Goal: Information Seeking & Learning: Find specific page/section

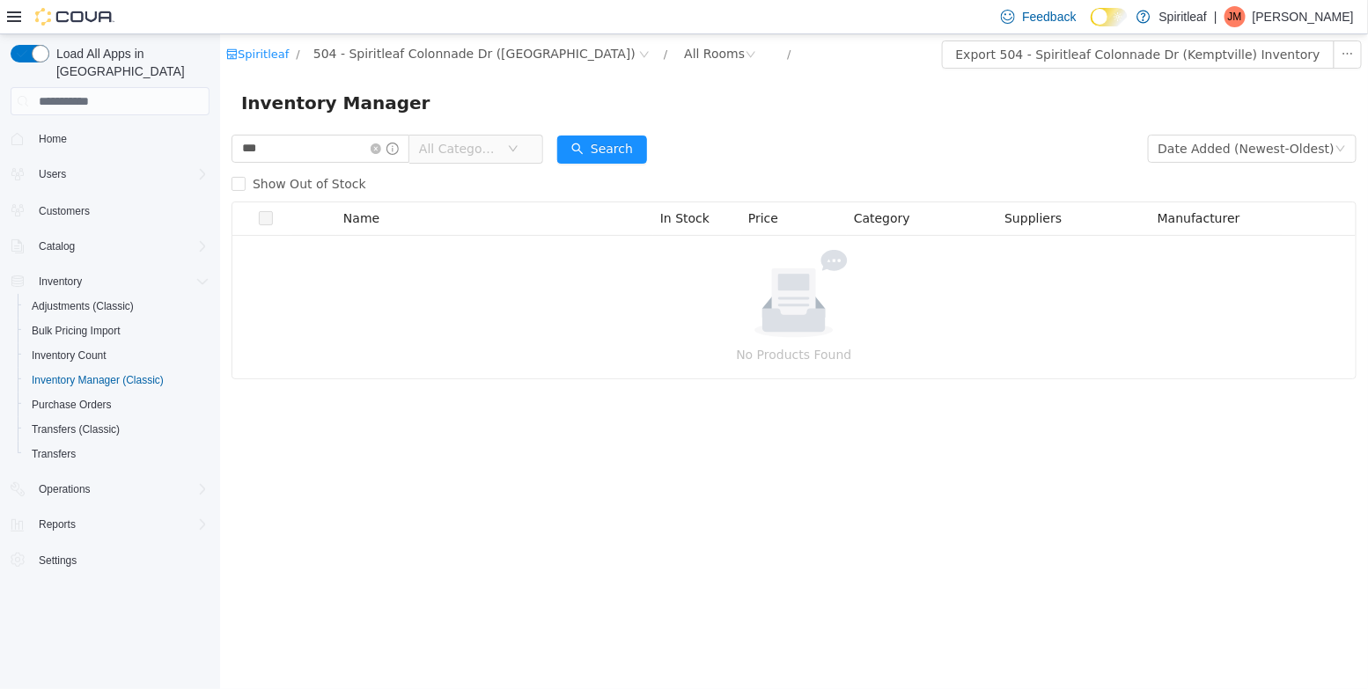
click at [453, 145] on span "All Categories" at bounding box center [458, 149] width 80 height 18
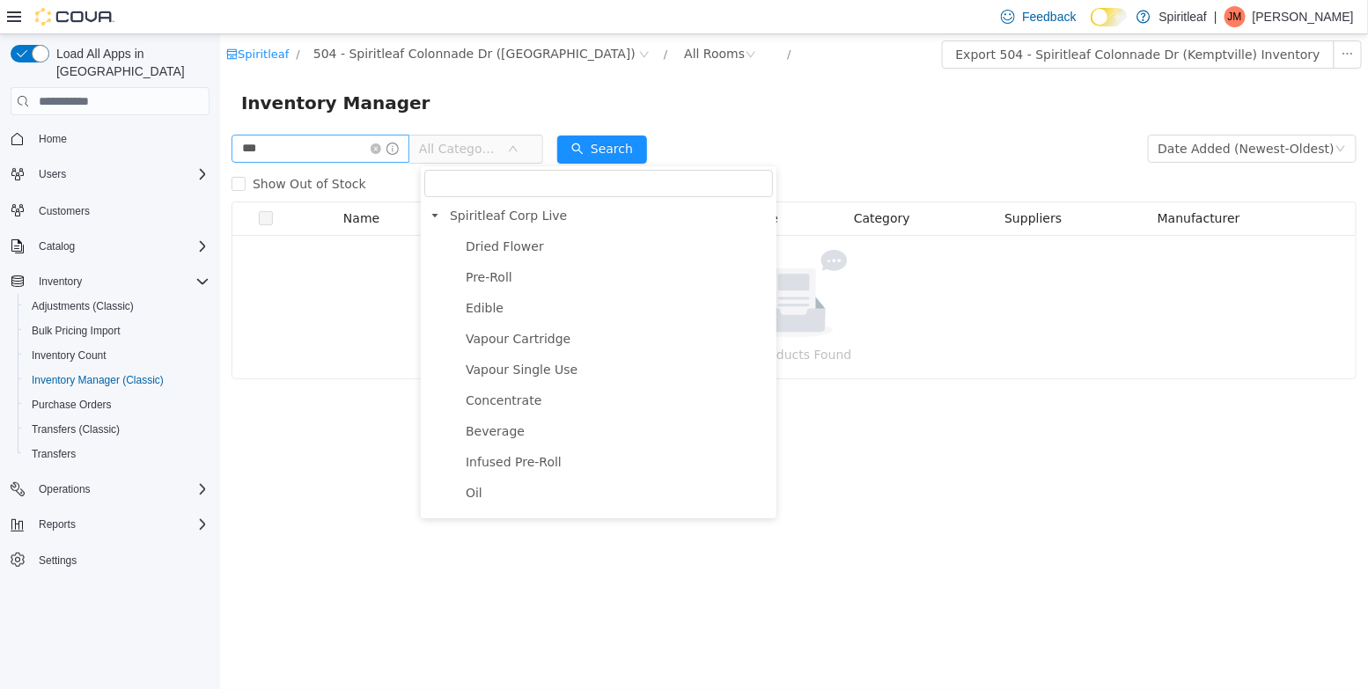
click at [380, 151] on icon "icon: close-circle" at bounding box center [375, 148] width 11 height 11
click at [352, 151] on input "text" at bounding box center [320, 149] width 178 height 28
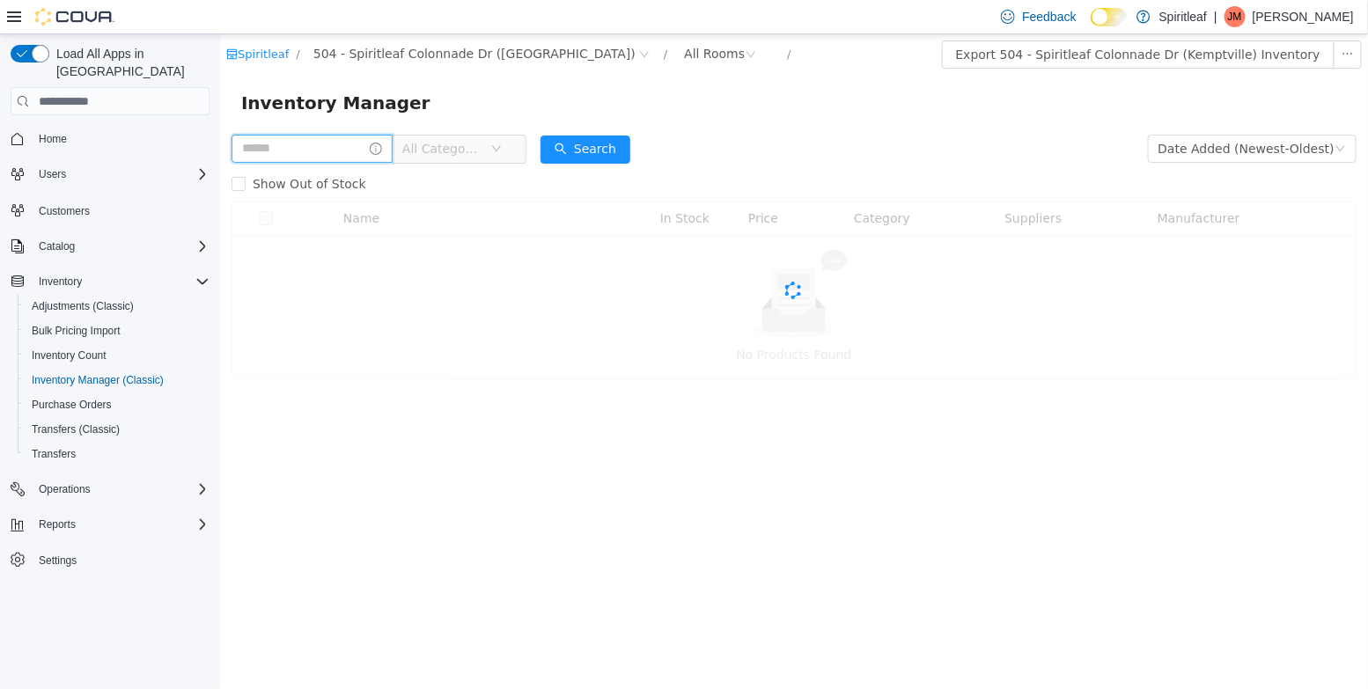
paste input "**********"
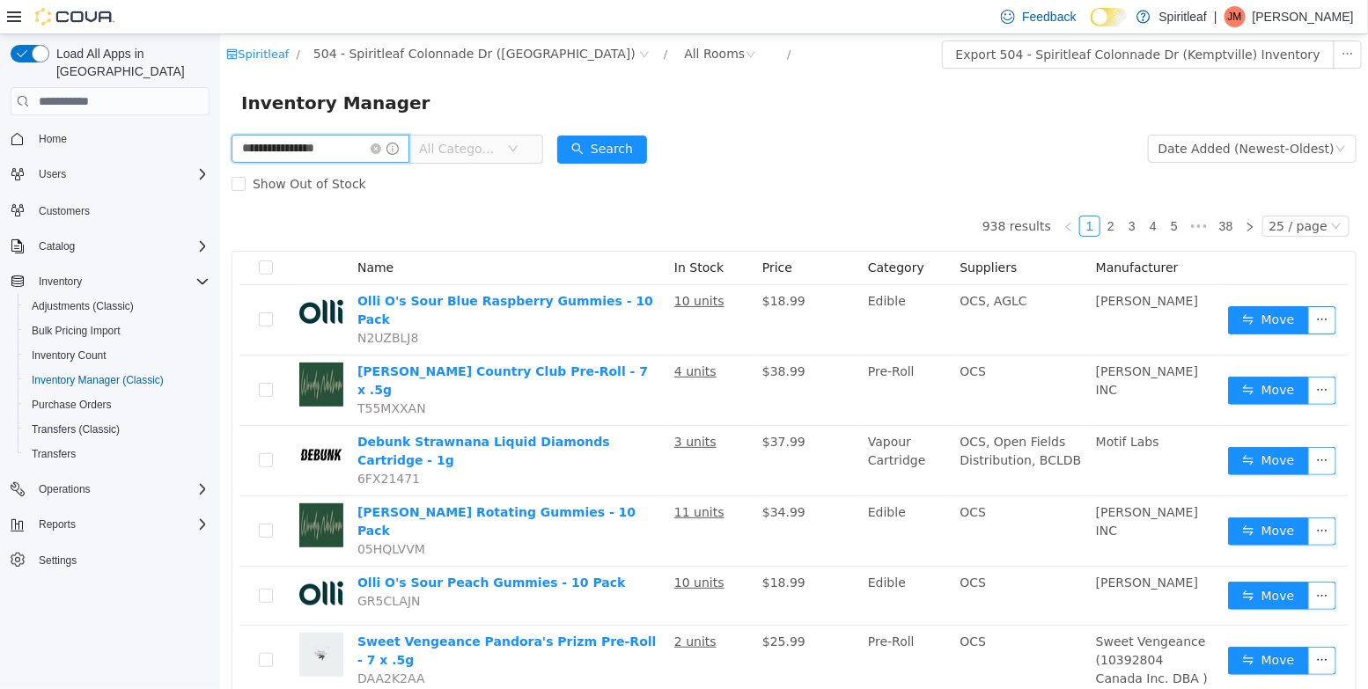
type input "**********"
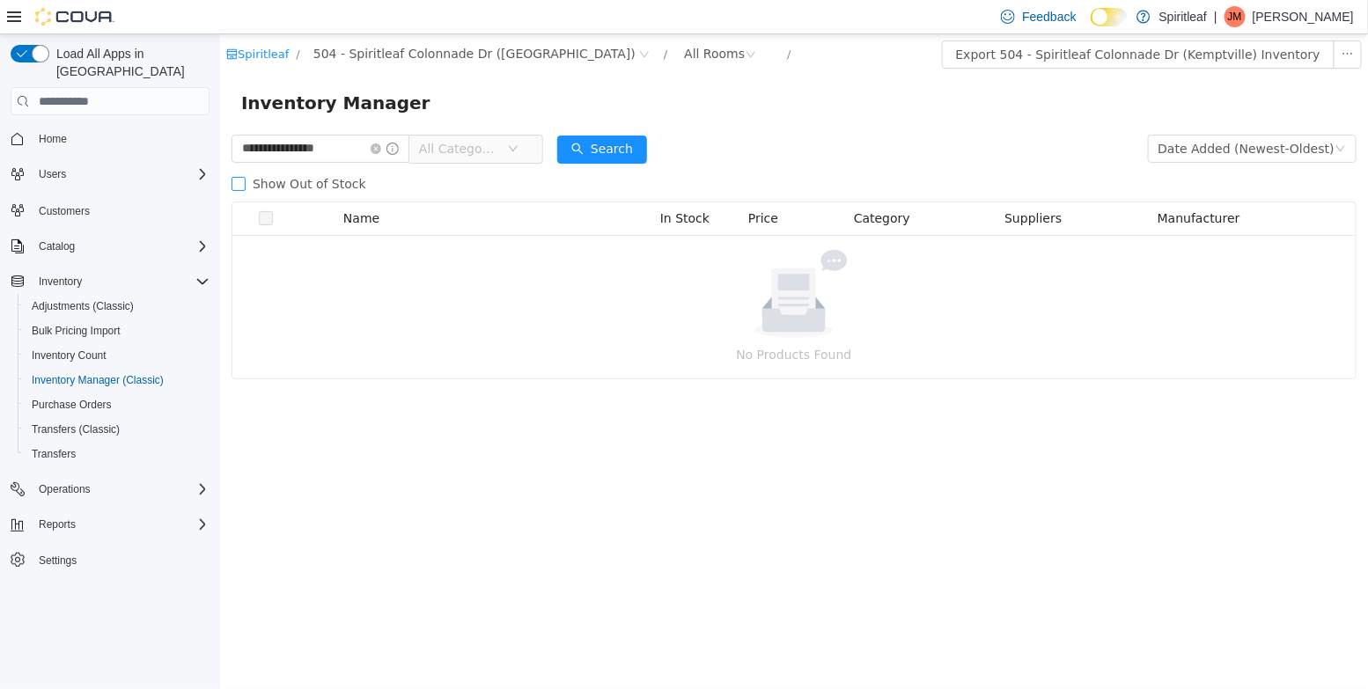
click at [323, 182] on span "Show Out of Stock" at bounding box center [309, 184] width 128 height 14
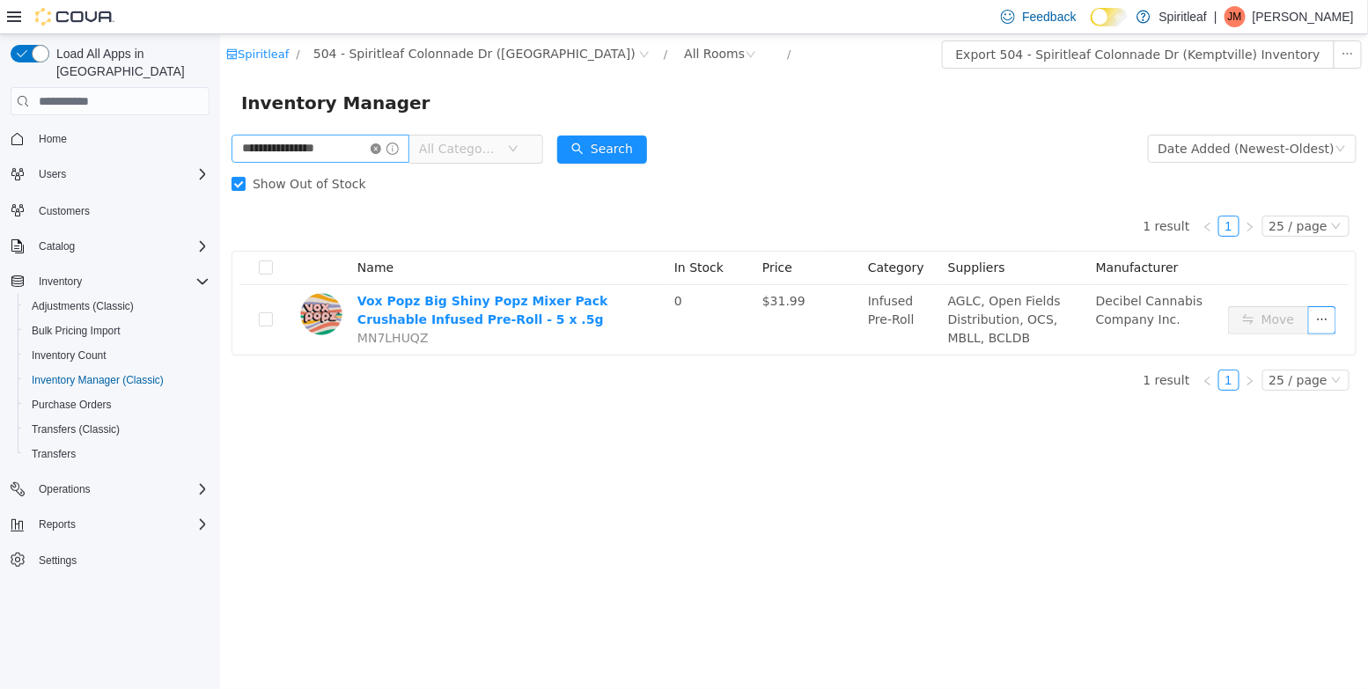
click at [380, 153] on icon "icon: close-circle" at bounding box center [375, 148] width 11 height 11
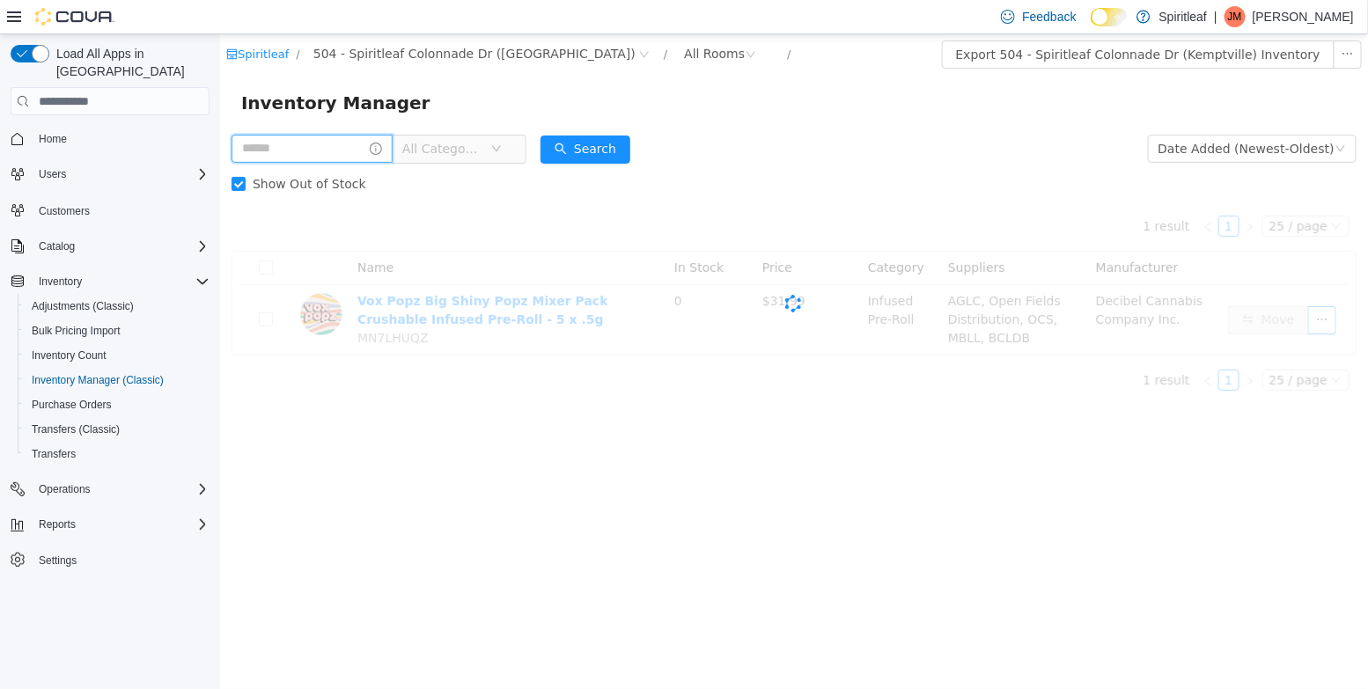
click at [360, 151] on input "text" at bounding box center [311, 149] width 161 height 28
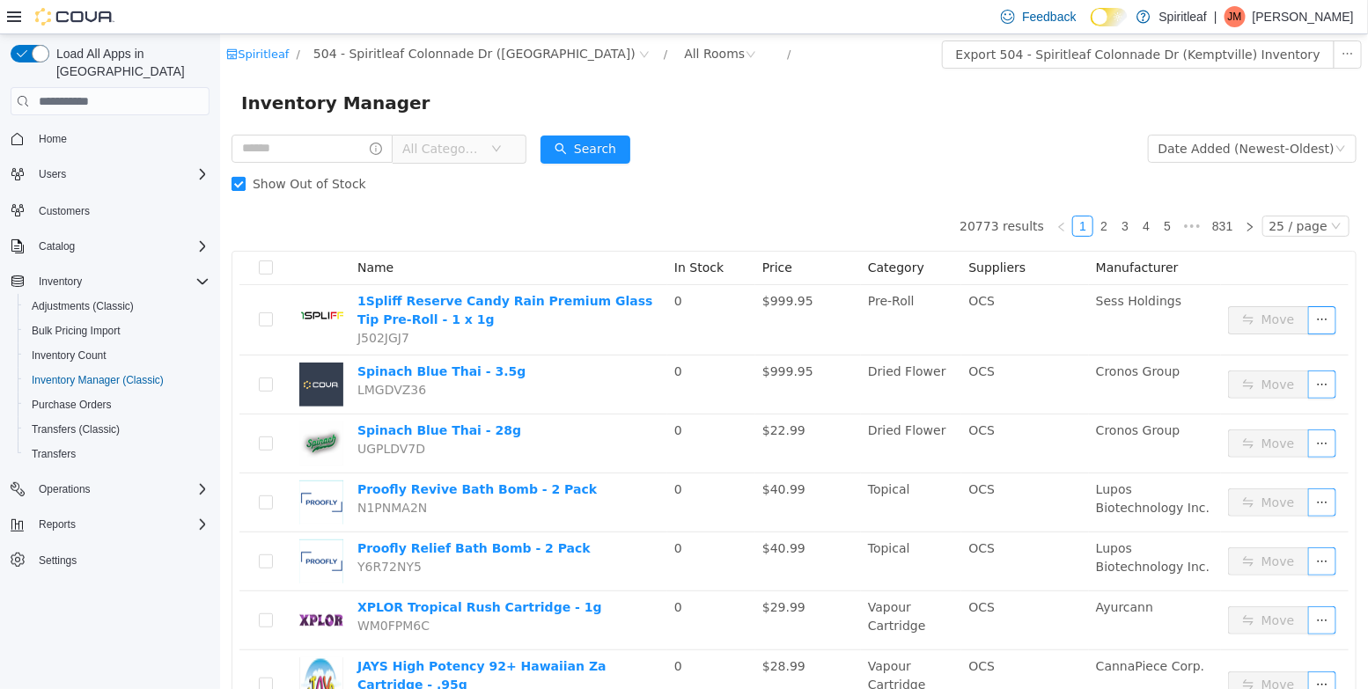
click at [255, 201] on label "Show Out of Stock" at bounding box center [302, 183] width 142 height 35
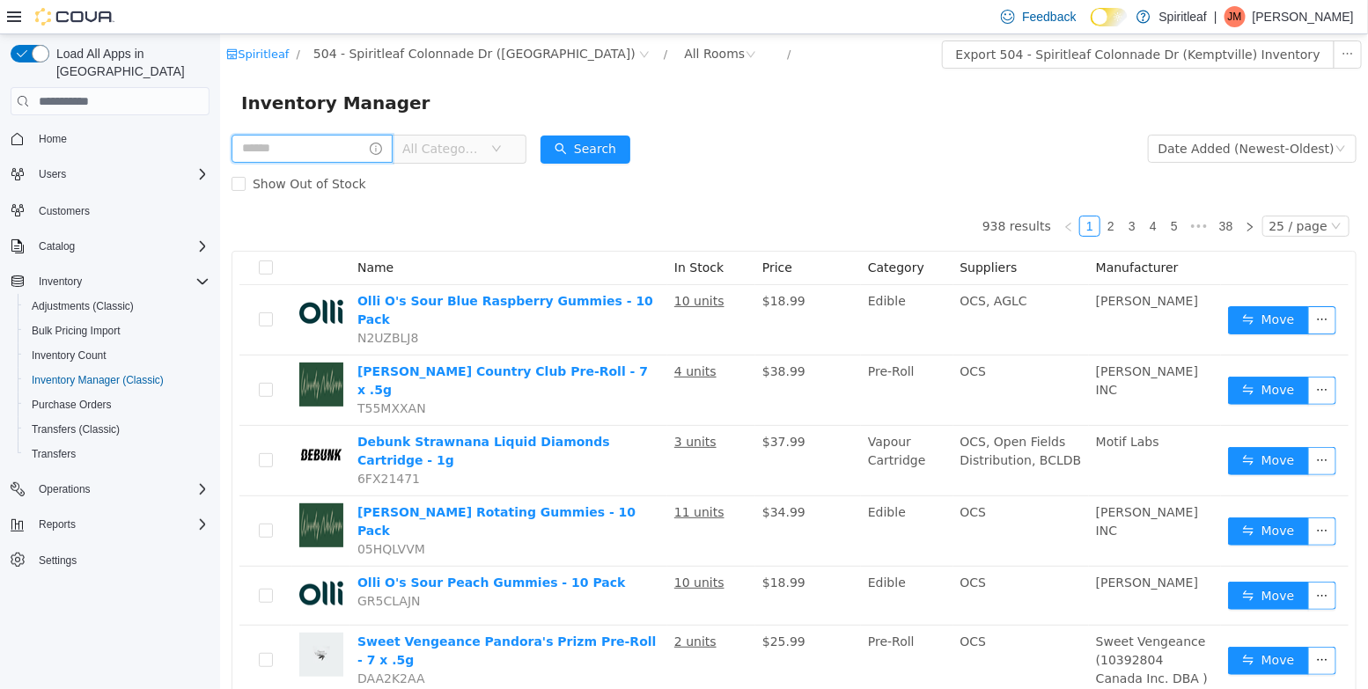
click at [283, 154] on input "text" at bounding box center [311, 149] width 161 height 28
type input "**"
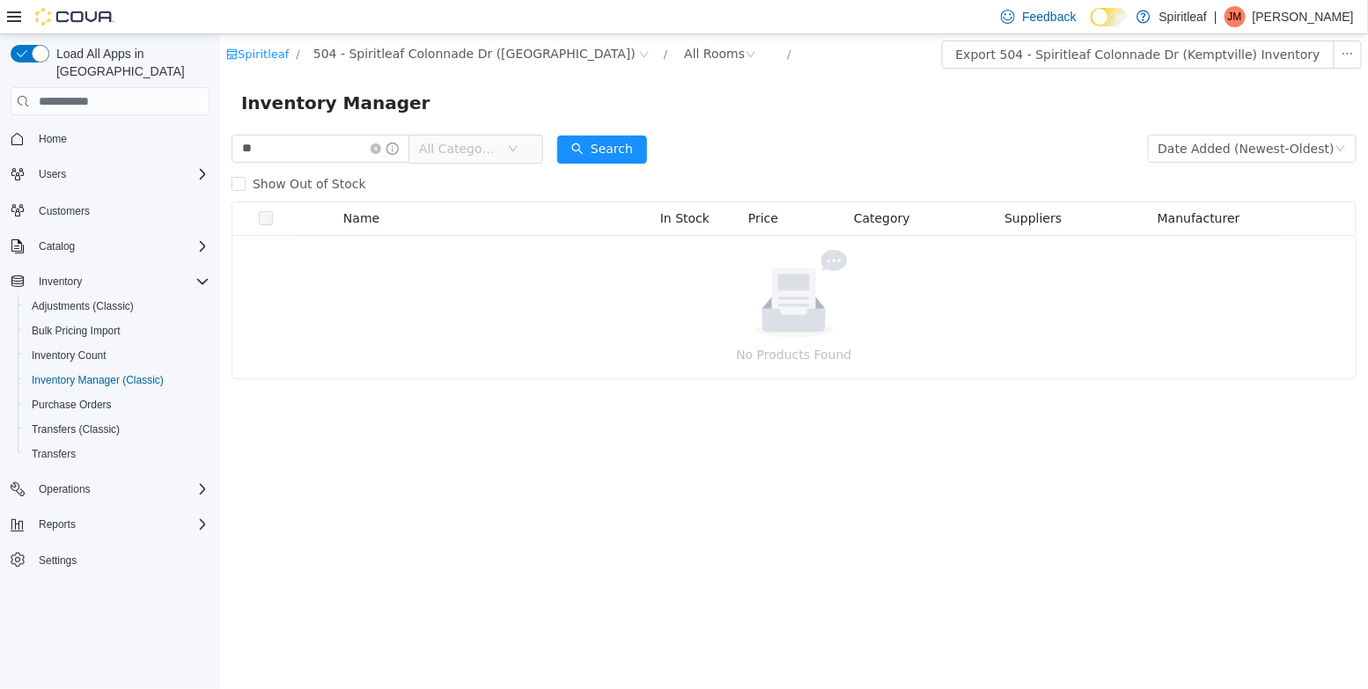
click at [496, 151] on span "All Categories" at bounding box center [458, 149] width 80 height 18
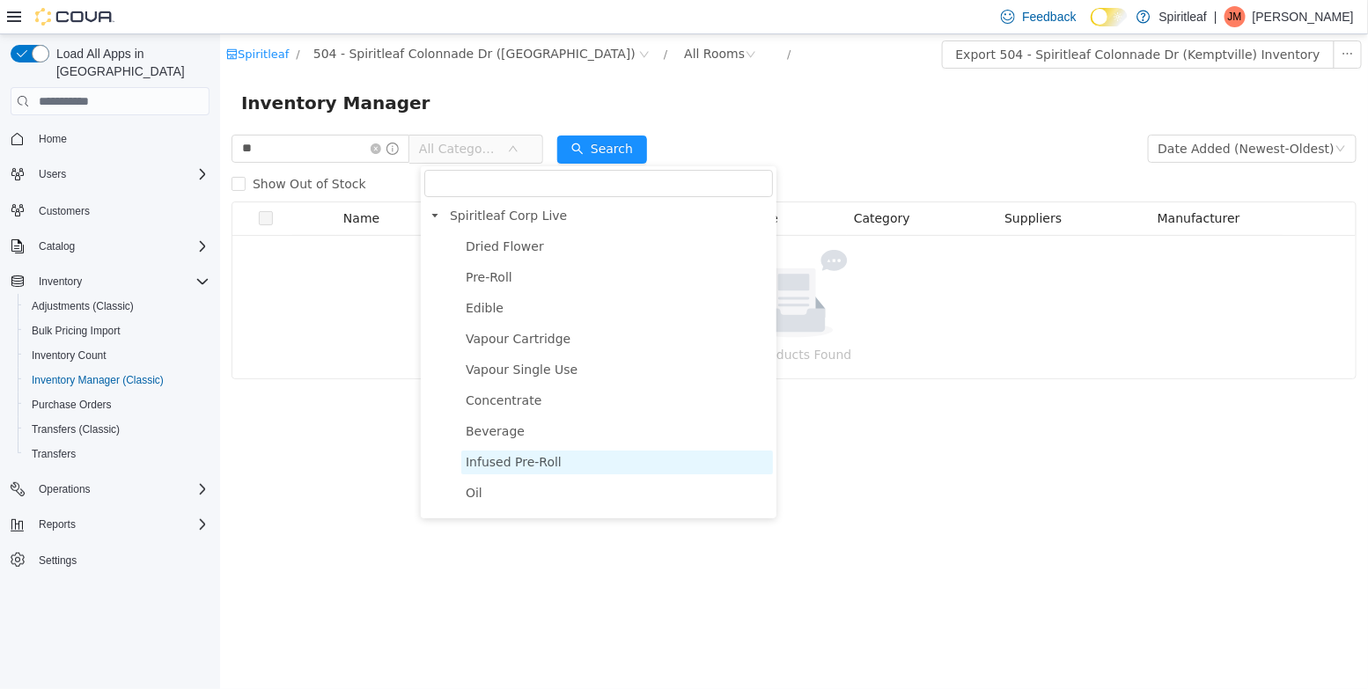
click at [490, 463] on span "Infused Pre-Roll" at bounding box center [513, 462] width 96 height 14
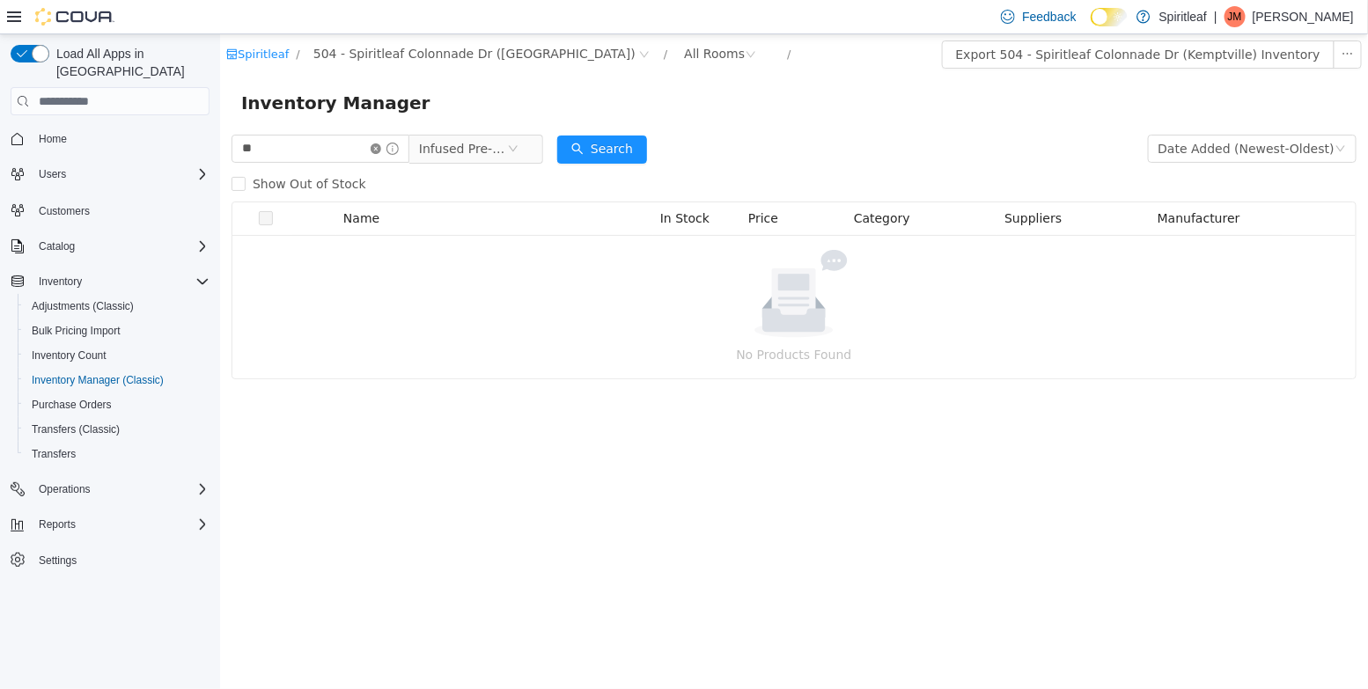
click at [380, 151] on icon "icon: close-circle" at bounding box center [375, 148] width 11 height 11
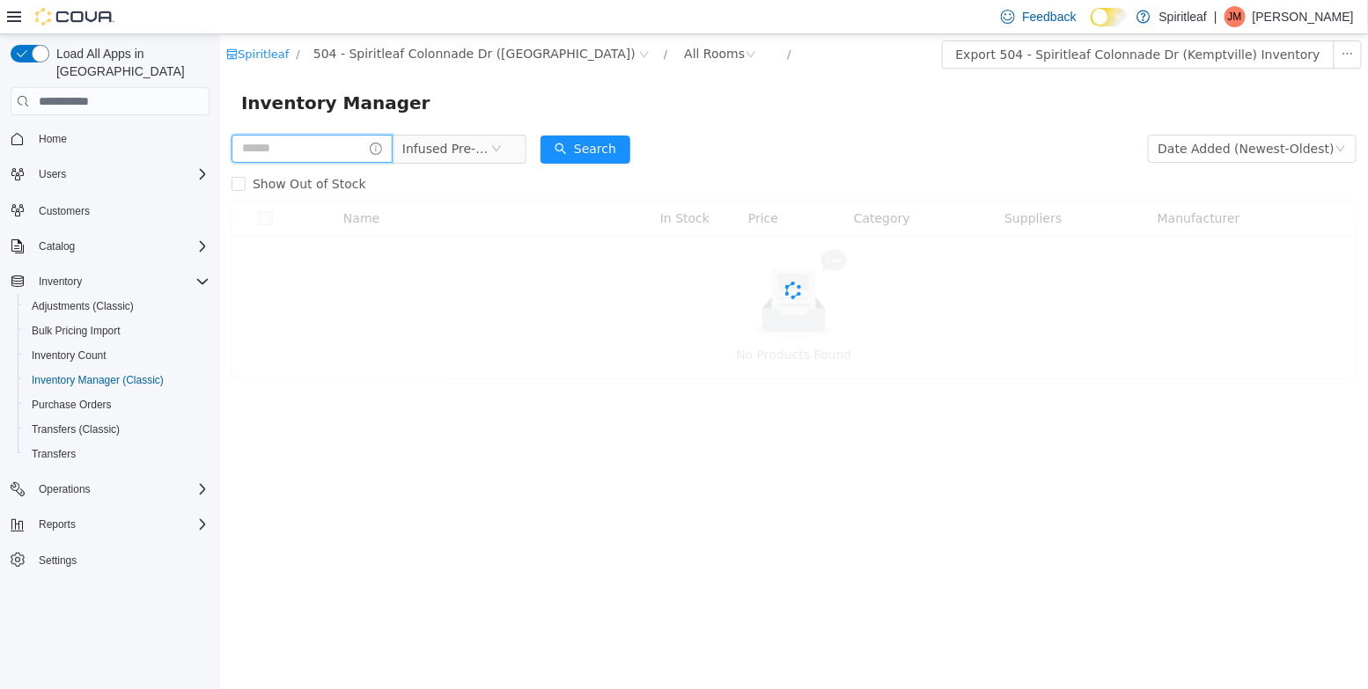
click at [342, 151] on input "text" at bounding box center [311, 149] width 161 height 28
drag, startPoint x: 298, startPoint y: 158, endPoint x: 114, endPoint y: 163, distance: 184.0
click at [219, 163] on html "Spiritleaf / 504 - Spiritleaf Colonnade Dr (Kemptville) / All Rooms / Export 50…" at bounding box center [793, 361] width 1148 height 655
type input "*"
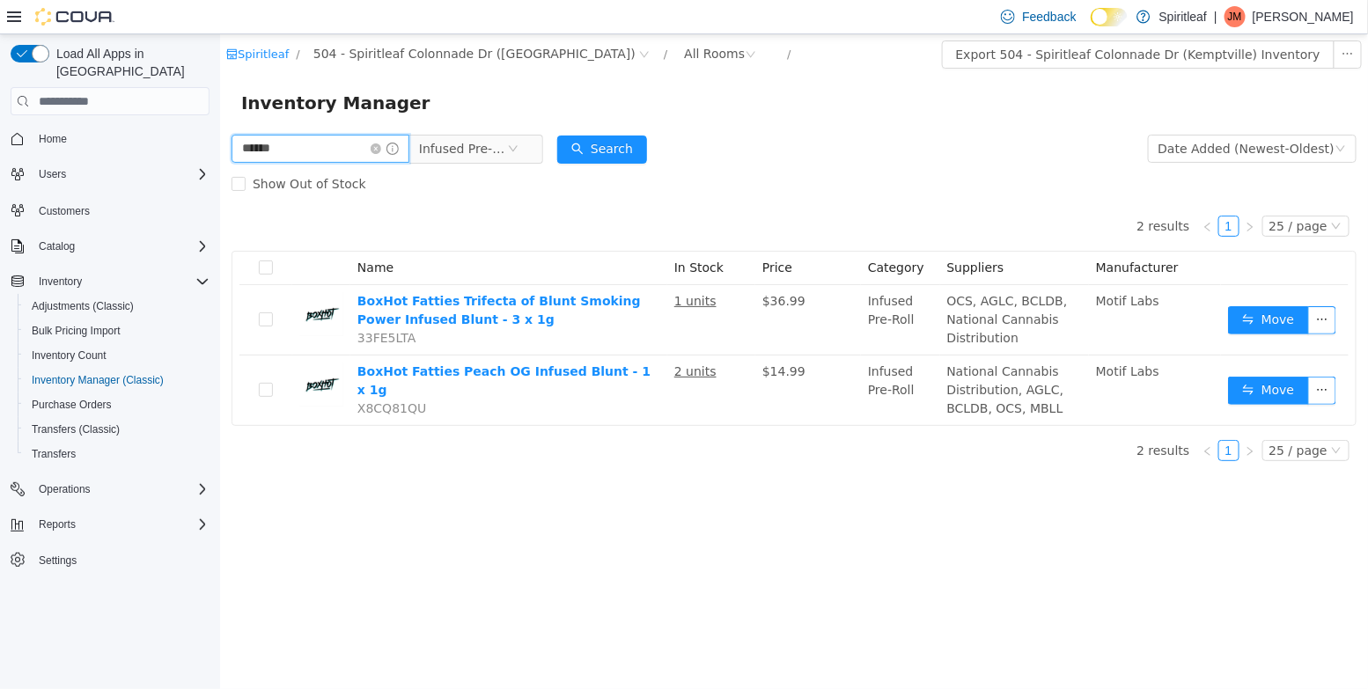
drag, startPoint x: 298, startPoint y: 154, endPoint x: 114, endPoint y: 138, distance: 183.8
click at [219, 138] on html "Spiritleaf / 504 - Spiritleaf Colonnade Dr (Kemptville) / All Rooms / Export 50…" at bounding box center [793, 361] width 1148 height 655
type input "******"
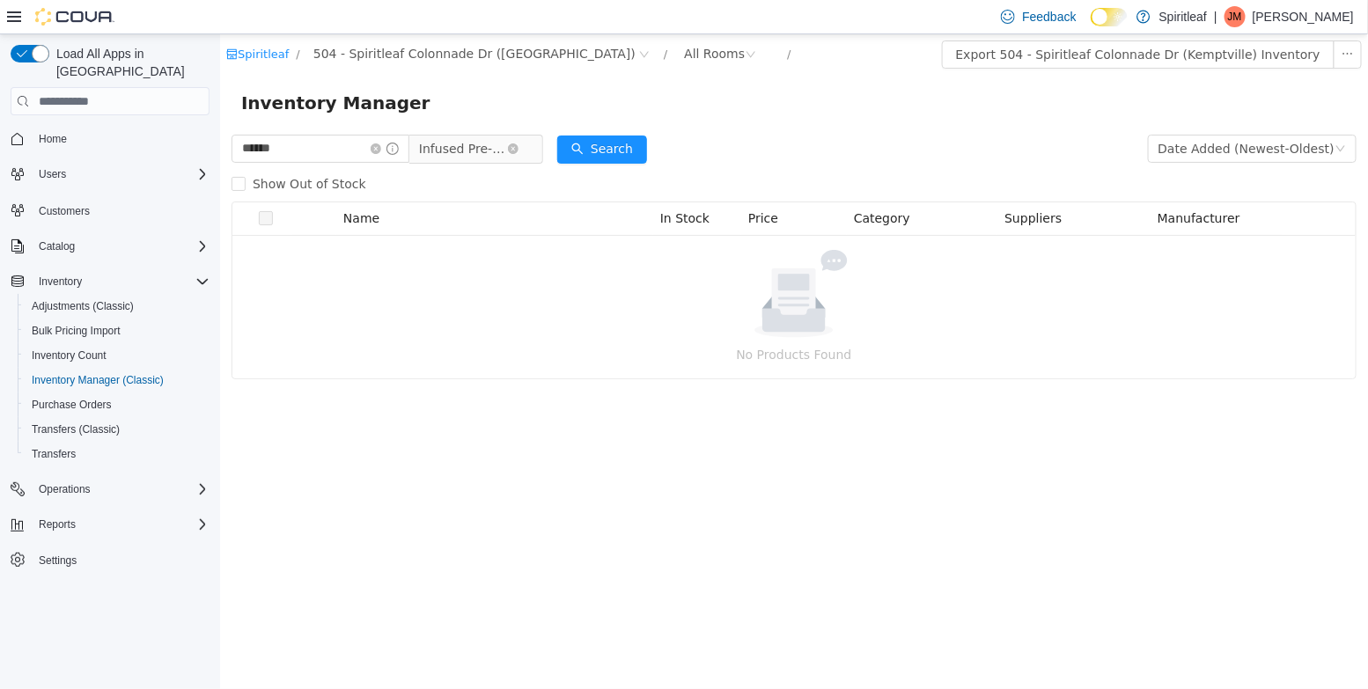
click at [492, 141] on span "Infused Pre-Roll" at bounding box center [462, 149] width 88 height 26
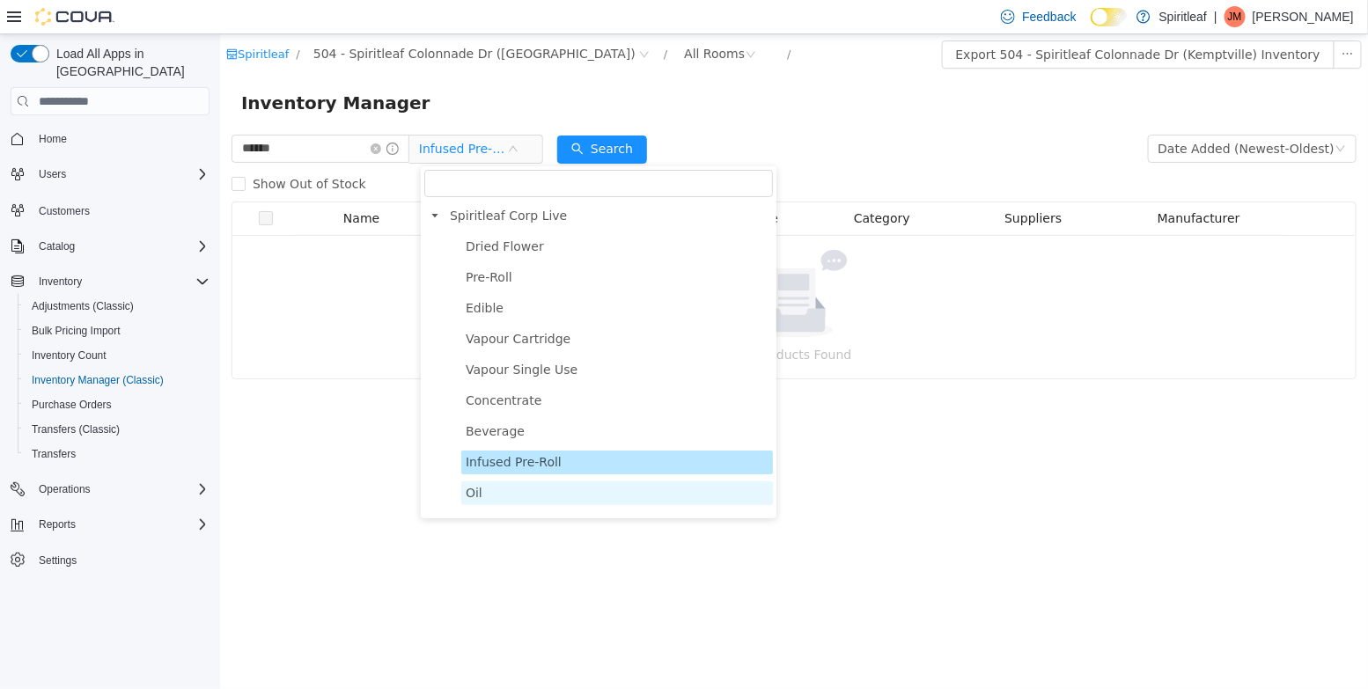
click at [485, 492] on span "Oil" at bounding box center [616, 493] width 312 height 24
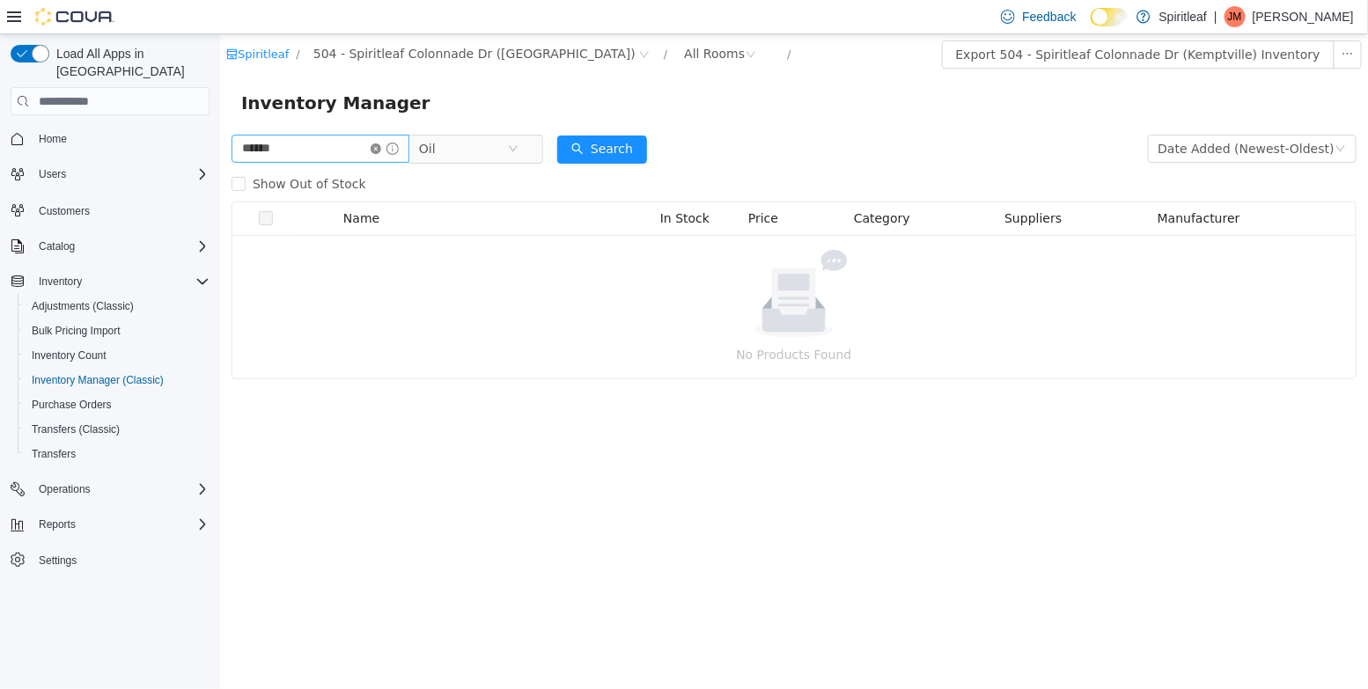
click at [380, 148] on icon "icon: close-circle" at bounding box center [375, 148] width 11 height 11
click at [317, 148] on input "text" at bounding box center [311, 149] width 161 height 28
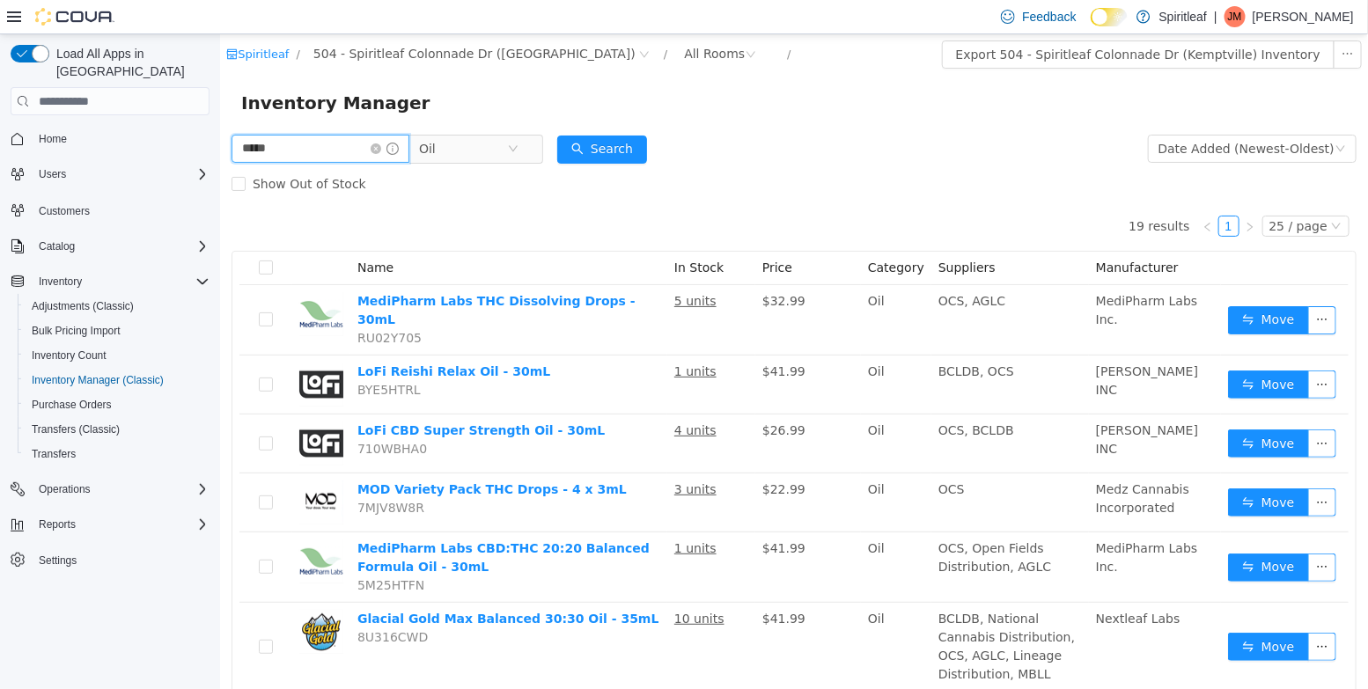
type input "*****"
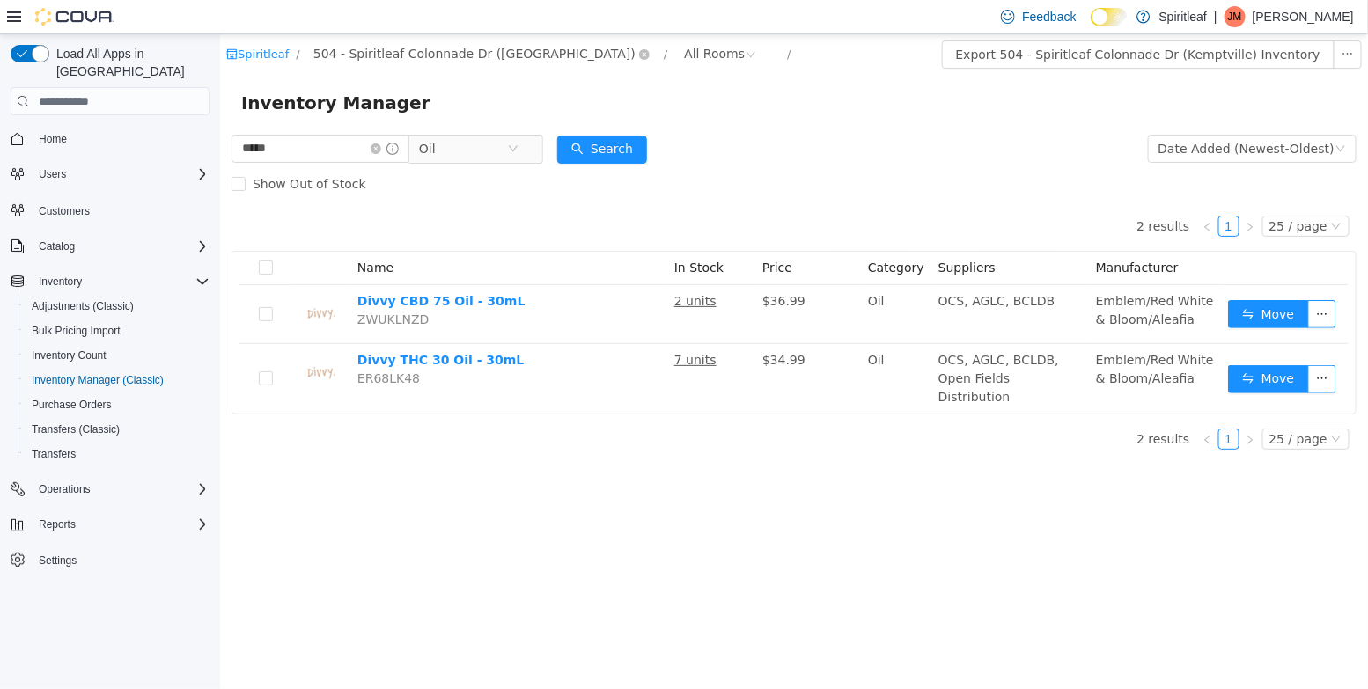
click at [475, 47] on span "504 - Spiritleaf Colonnade Dr ([GEOGRAPHIC_DATA])" at bounding box center [473, 53] width 322 height 19
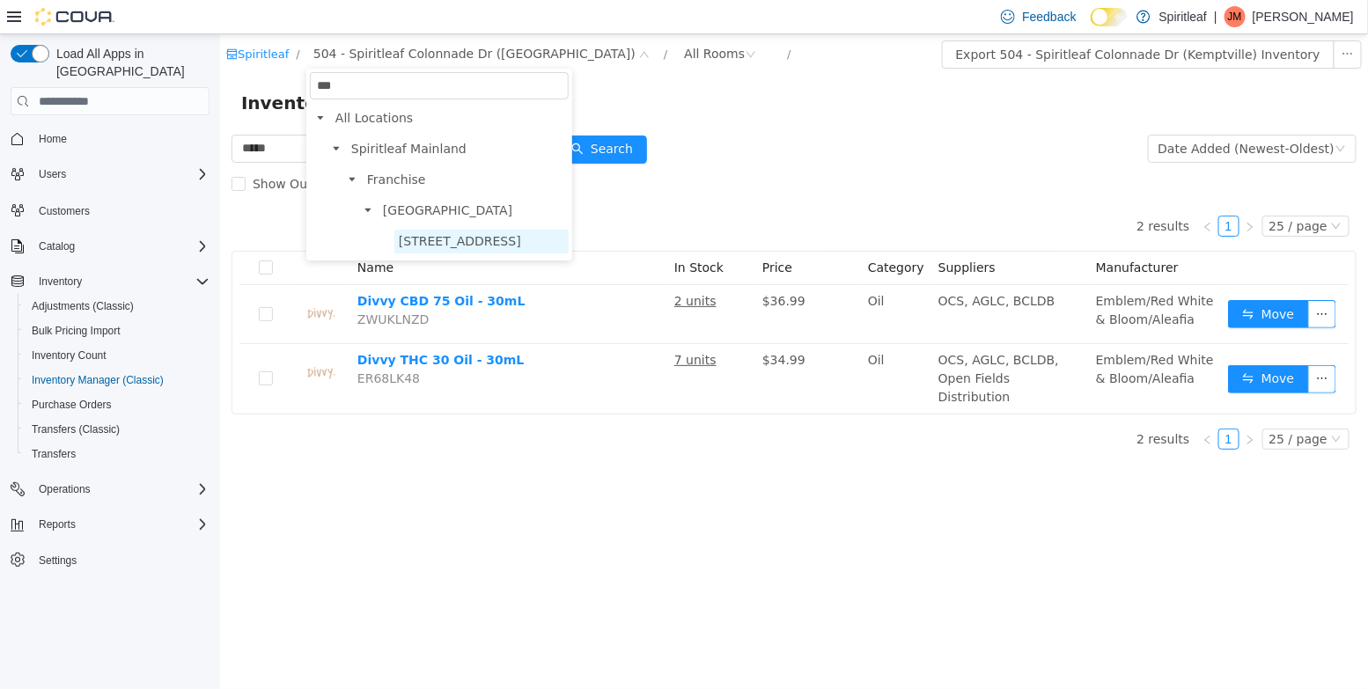
type input "***"
click at [520, 243] on span "[STREET_ADDRESS]" at bounding box center [459, 241] width 122 height 14
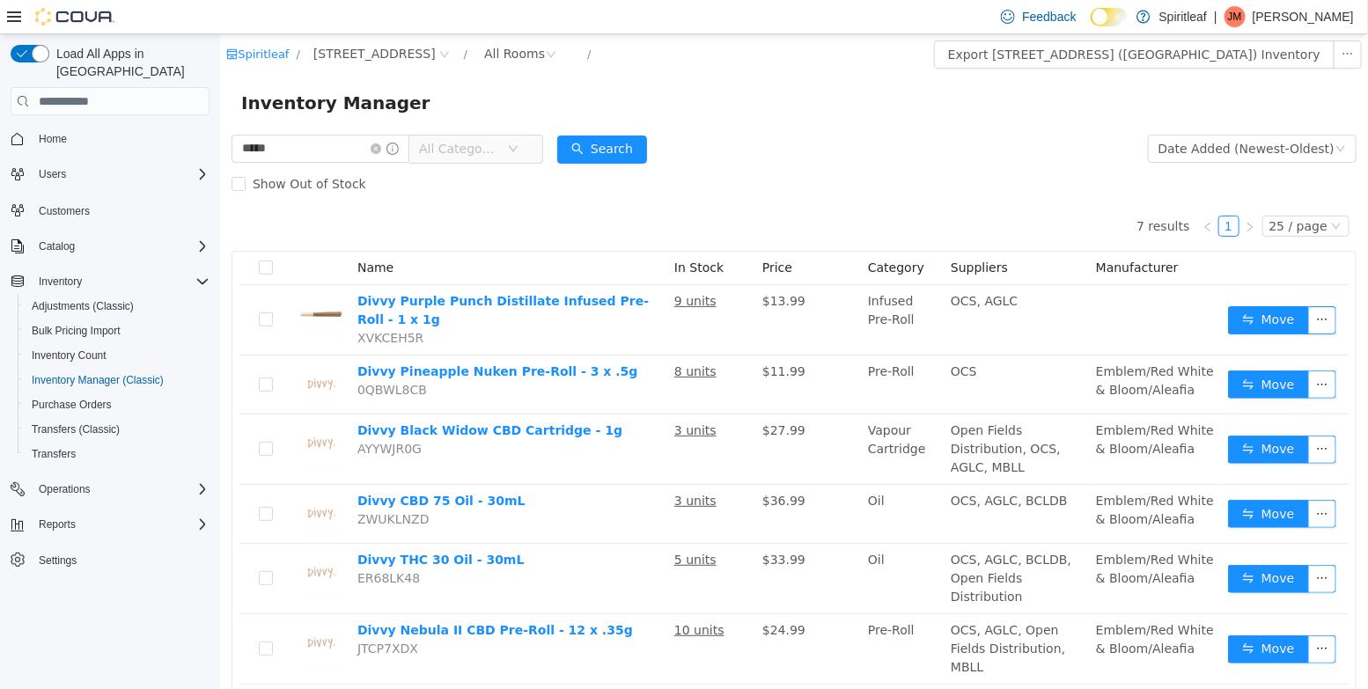
click at [469, 153] on span "All Categories" at bounding box center [458, 149] width 80 height 18
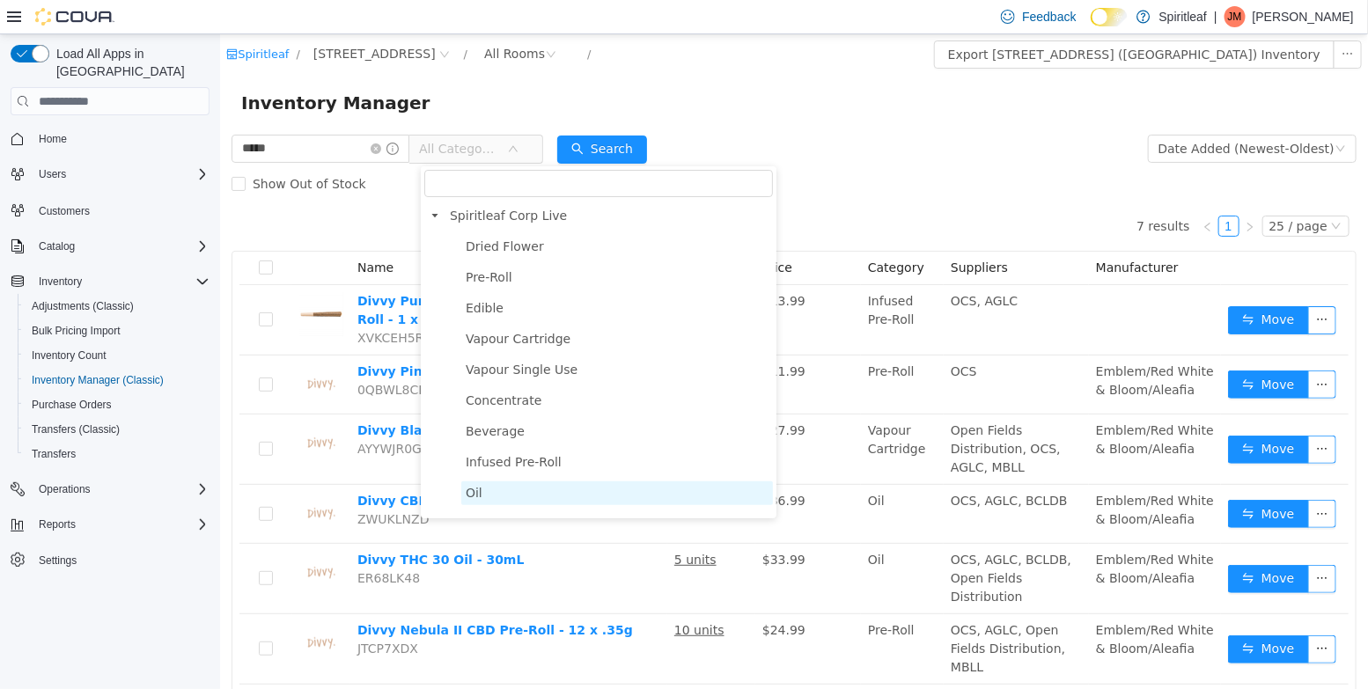
click at [501, 482] on span "Oil" at bounding box center [616, 493] width 312 height 24
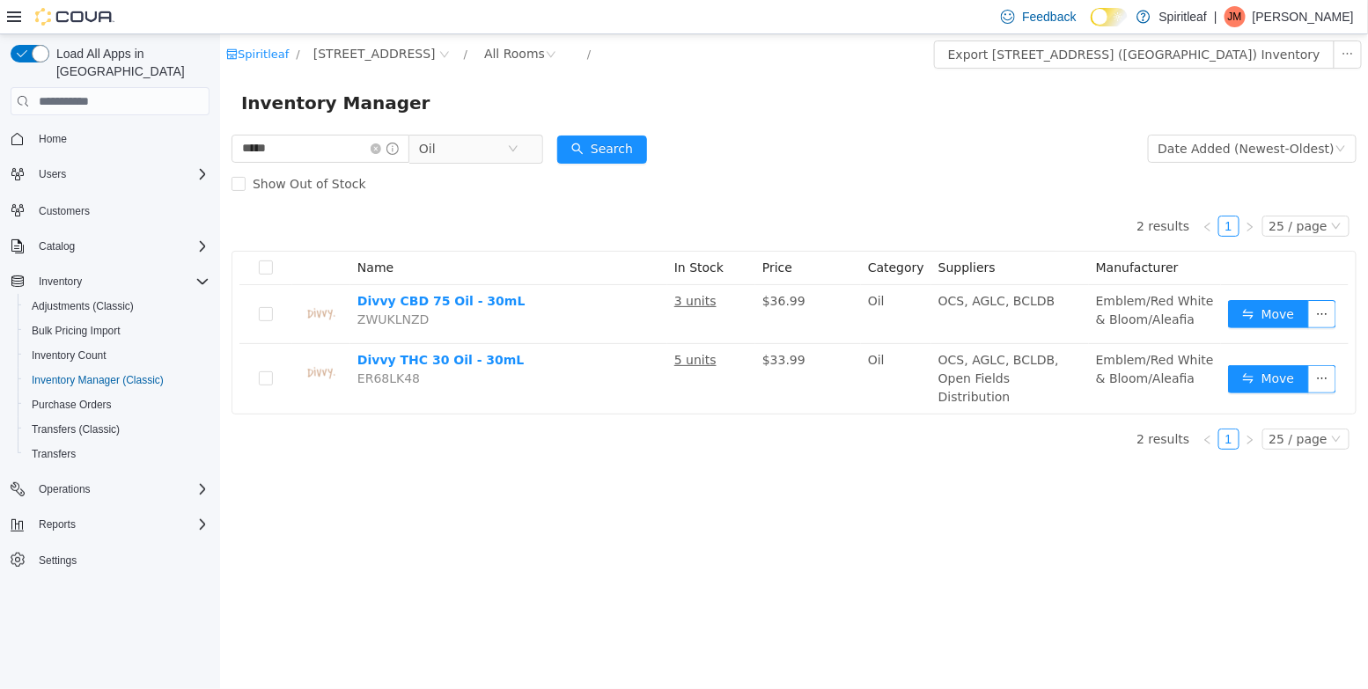
click at [294, 165] on div "***** Oil" at bounding box center [387, 148] width 312 height 35
drag, startPoint x: 295, startPoint y: 154, endPoint x: 93, endPoint y: 141, distance: 202.0
click at [219, 141] on html "Spiritleaf / [STREET_ADDRESS] / All Rooms / Export [STREET_ADDRESS] ([GEOGRAPHI…" at bounding box center [793, 361] width 1148 height 655
type input "*******"
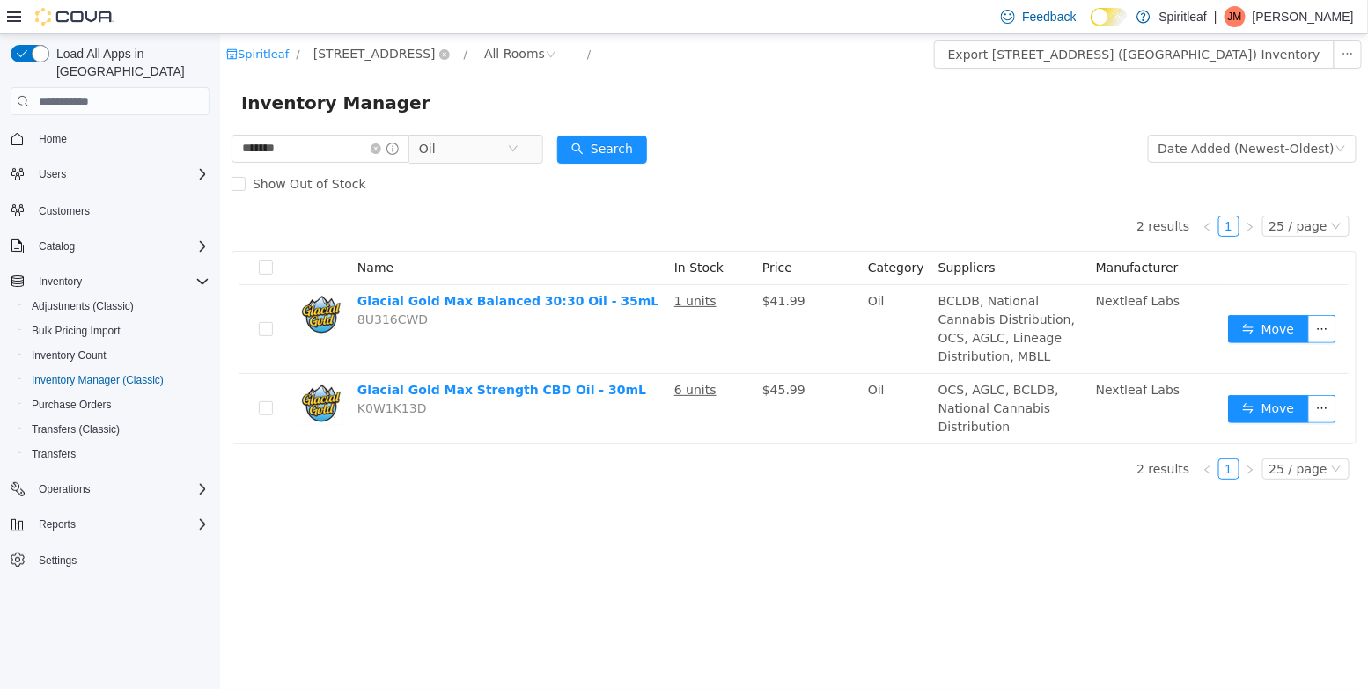
click at [319, 62] on span "[STREET_ADDRESS]" at bounding box center [373, 53] width 122 height 19
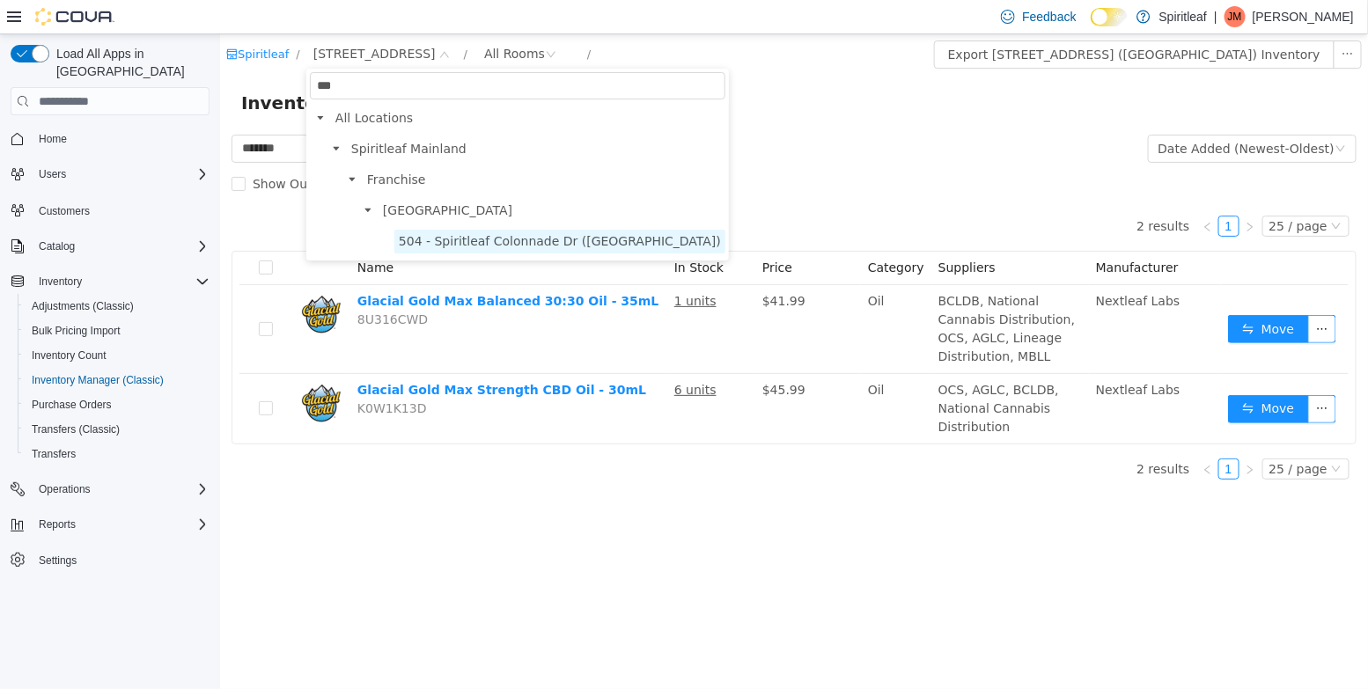
type input "***"
click at [417, 242] on span "504 - Spiritleaf Colonnade Dr ([GEOGRAPHIC_DATA])" at bounding box center [559, 241] width 322 height 14
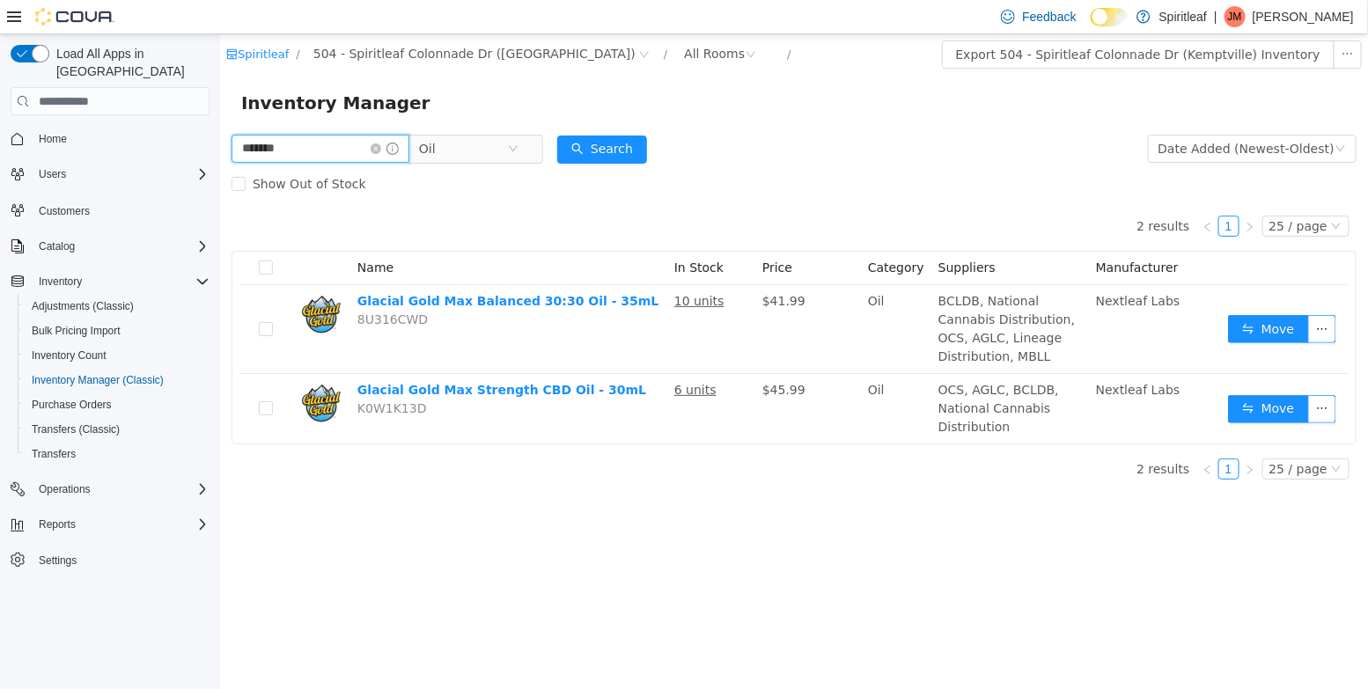
drag, startPoint x: 293, startPoint y: 154, endPoint x: 55, endPoint y: 135, distance: 239.3
click at [219, 135] on html "Spiritleaf / 504 - Spiritleaf Colonnade Dr (Kemptville) / All Rooms / Export 50…" at bounding box center [793, 361] width 1148 height 655
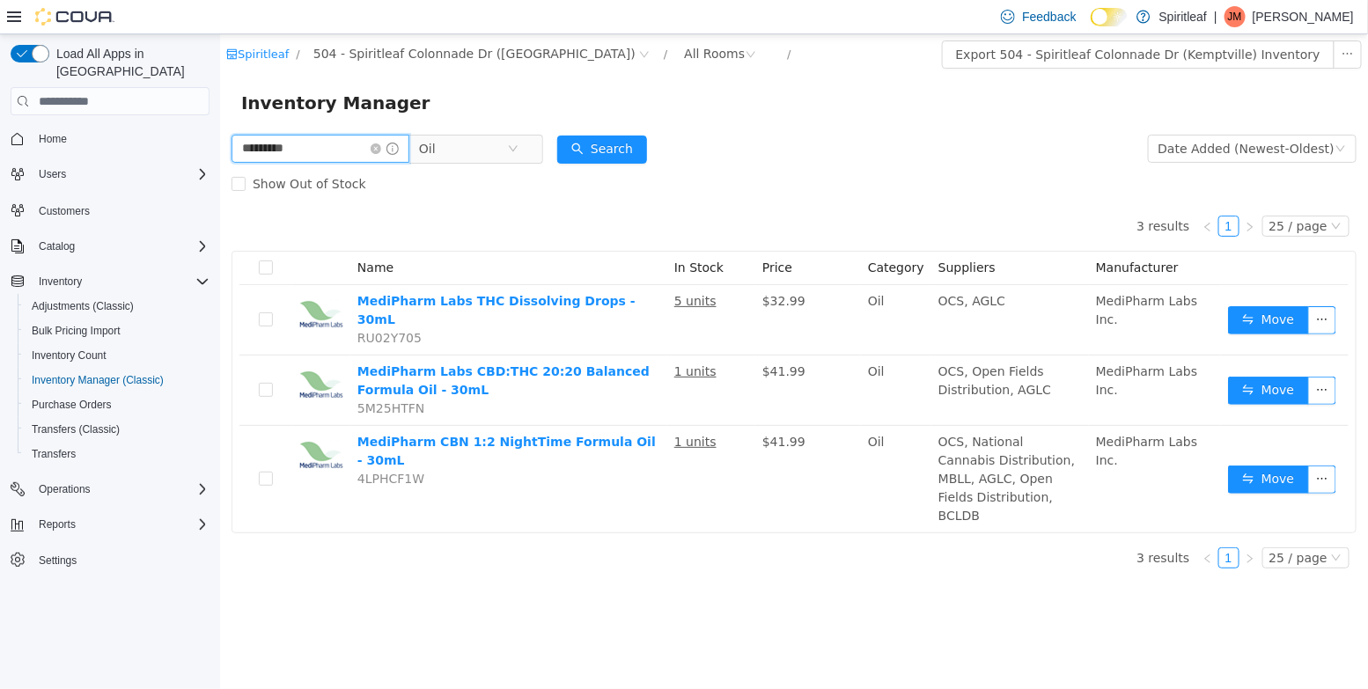
drag, startPoint x: 311, startPoint y: 150, endPoint x: 26, endPoint y: 132, distance: 284.9
click at [219, 132] on html "Spiritleaf / 504 - Spiritleaf Colonnade Dr ([PERSON_NAME]) / All Rooms / Export…" at bounding box center [793, 361] width 1148 height 655
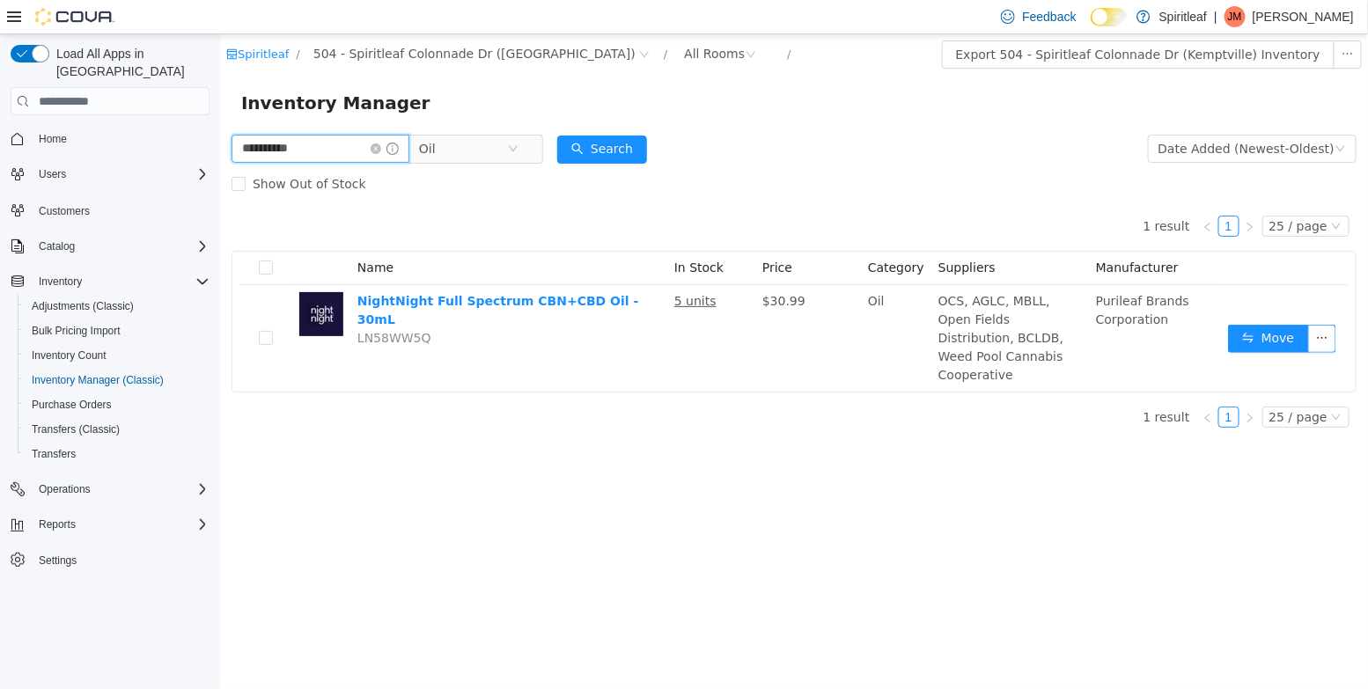
drag, startPoint x: 332, startPoint y: 151, endPoint x: 143, endPoint y: 141, distance: 188.7
click at [219, 141] on html "**********" at bounding box center [793, 361] width 1148 height 655
type input "*****"
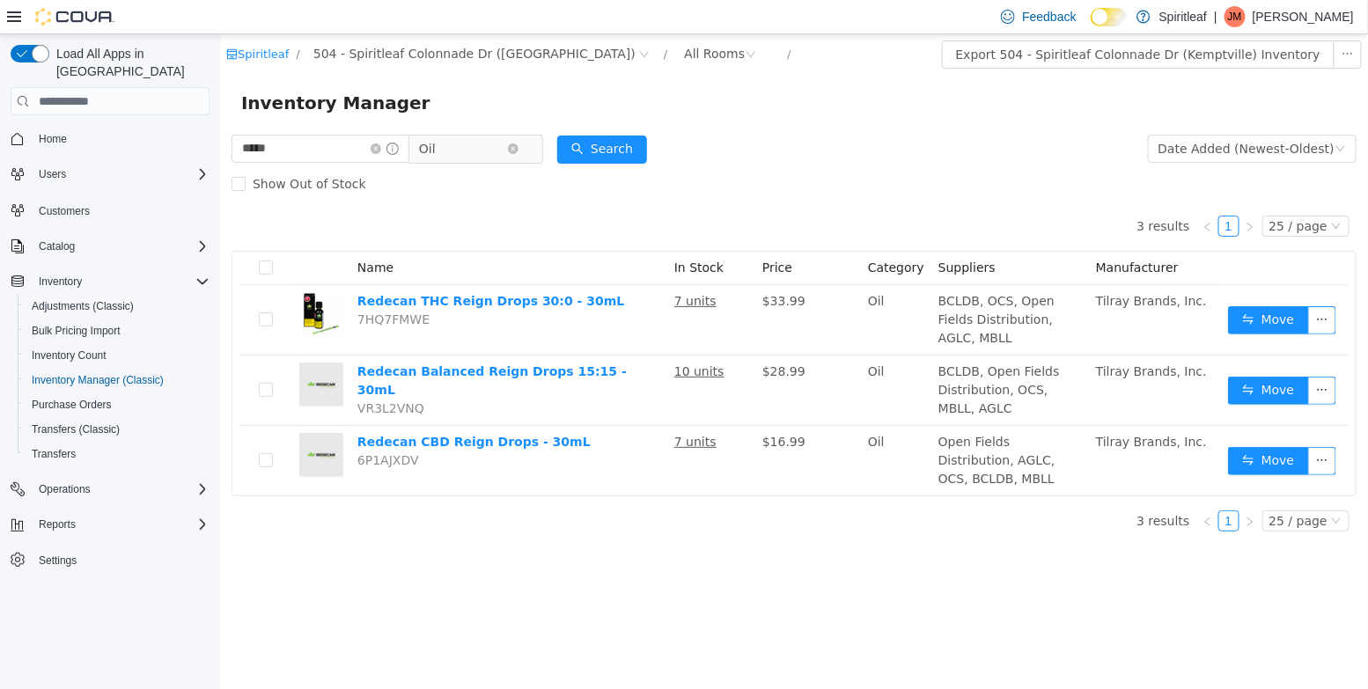
click at [435, 147] on span "Oil" at bounding box center [426, 149] width 17 height 26
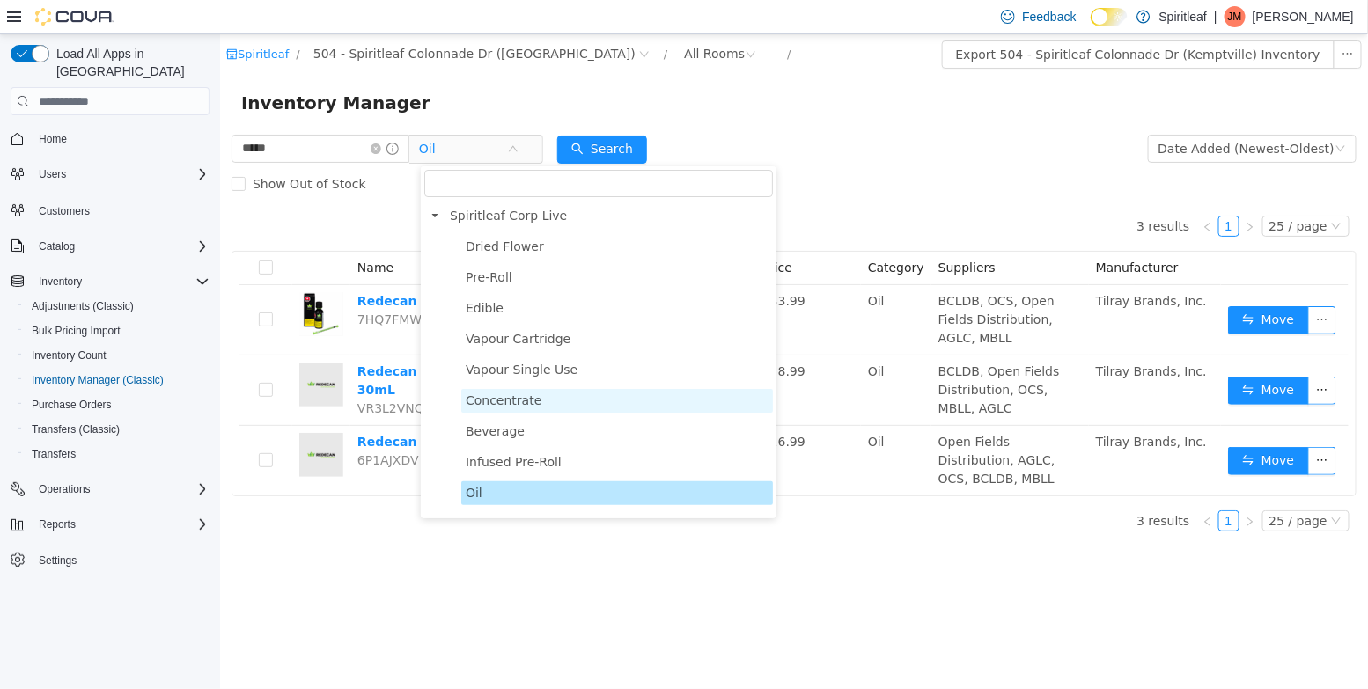
click at [523, 394] on span "Concentrate" at bounding box center [503, 400] width 76 height 14
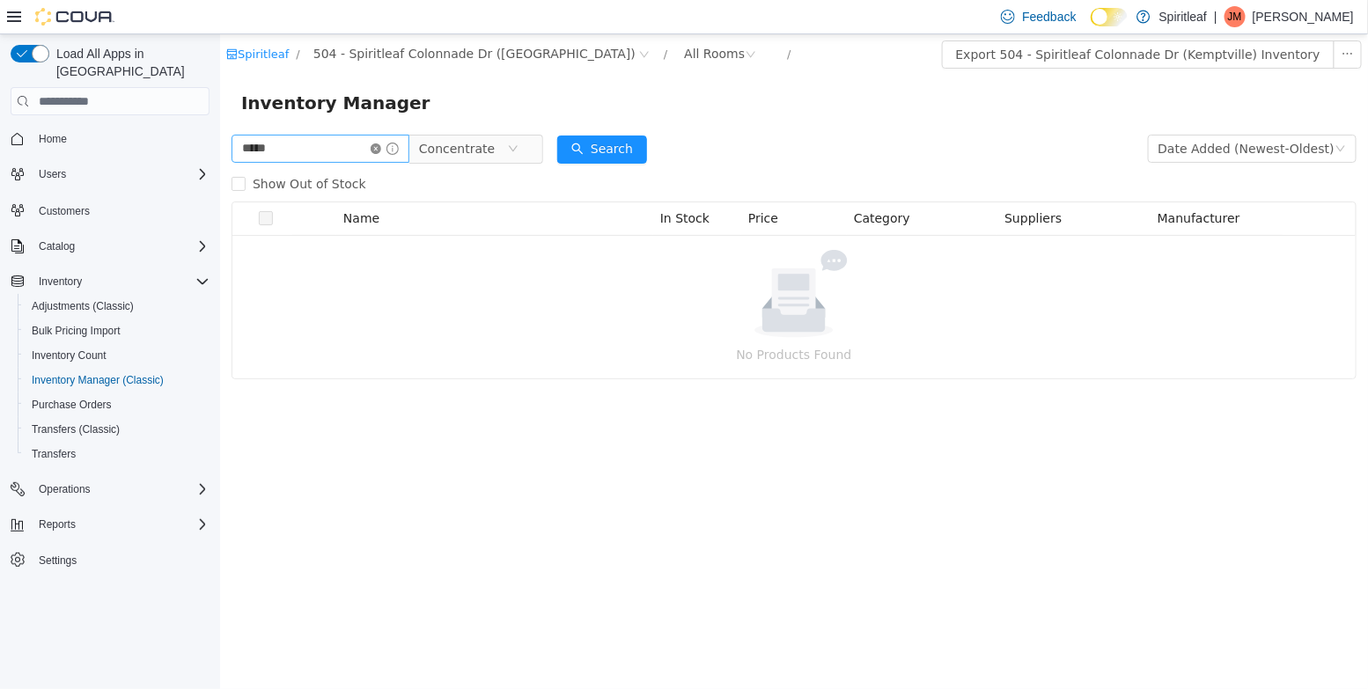
click at [380, 149] on icon "icon: close-circle" at bounding box center [375, 148] width 11 height 11
drag, startPoint x: 347, startPoint y: 149, endPoint x: 327, endPoint y: 149, distance: 19.4
click at [327, 149] on input "text" at bounding box center [311, 149] width 161 height 28
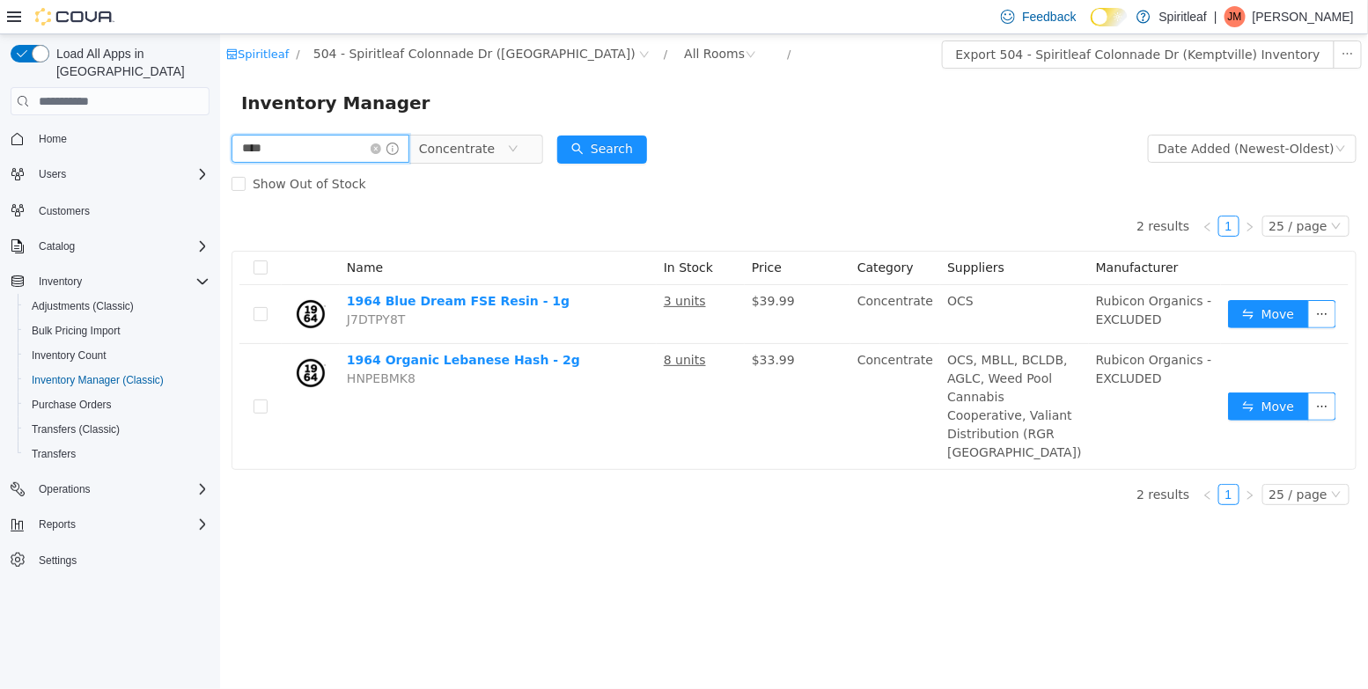
drag, startPoint x: 301, startPoint y: 157, endPoint x: 59, endPoint y: 122, distance: 244.5
click at [219, 122] on html "Spiritleaf / 504 - Spiritleaf Colonnade Dr ([PERSON_NAME]) / All Rooms / Export…" at bounding box center [793, 361] width 1148 height 655
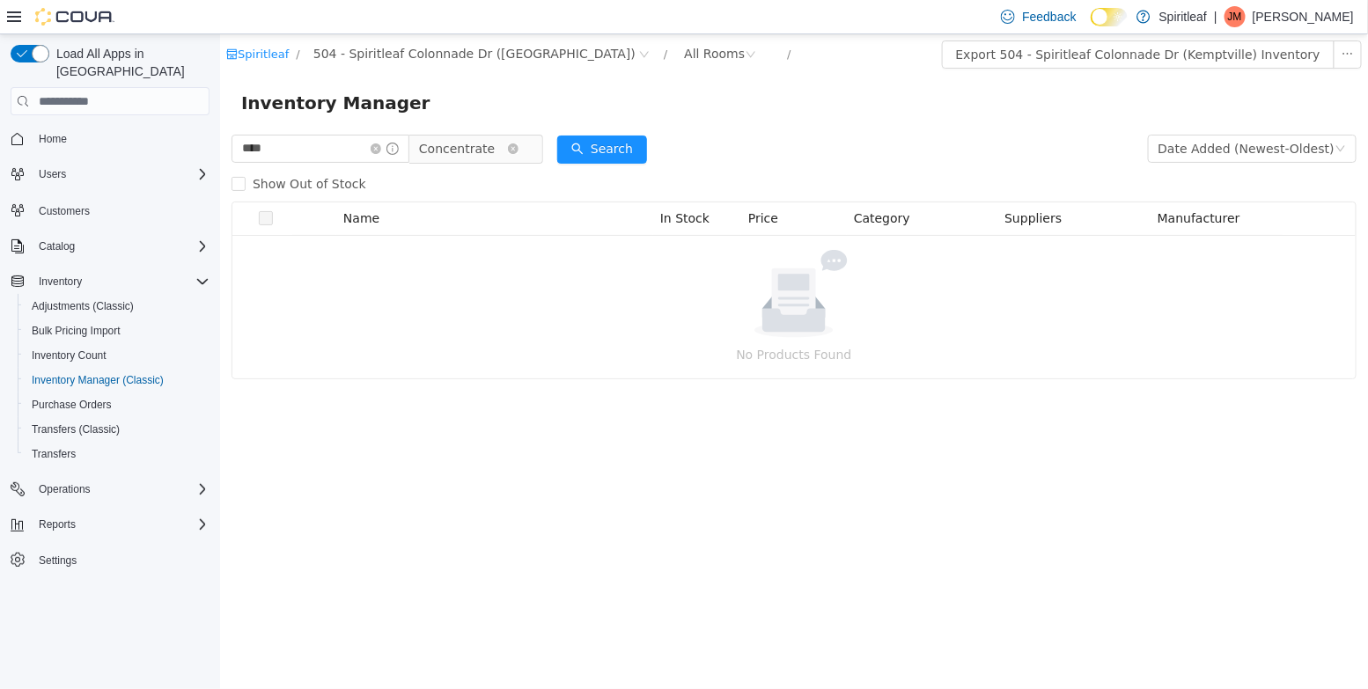
click at [467, 156] on span "Concentrate" at bounding box center [456, 149] width 76 height 26
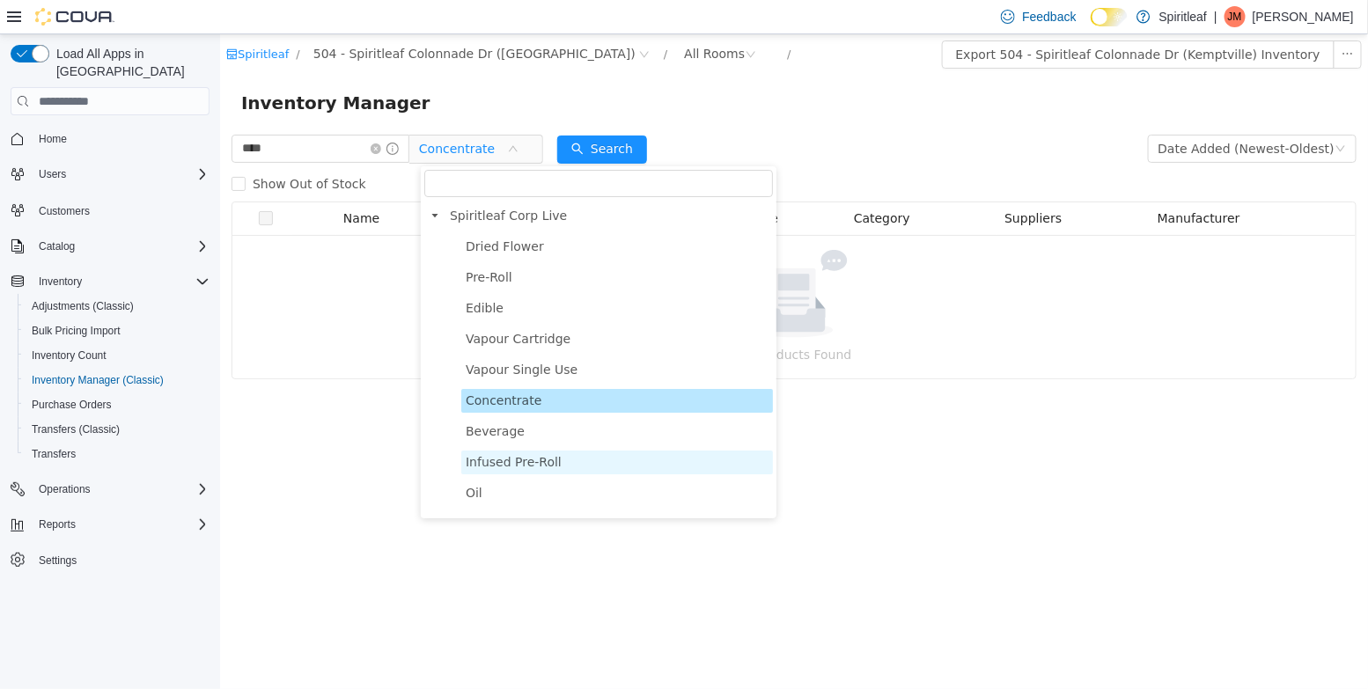
click at [546, 453] on span "Infused Pre-Roll" at bounding box center [616, 463] width 312 height 24
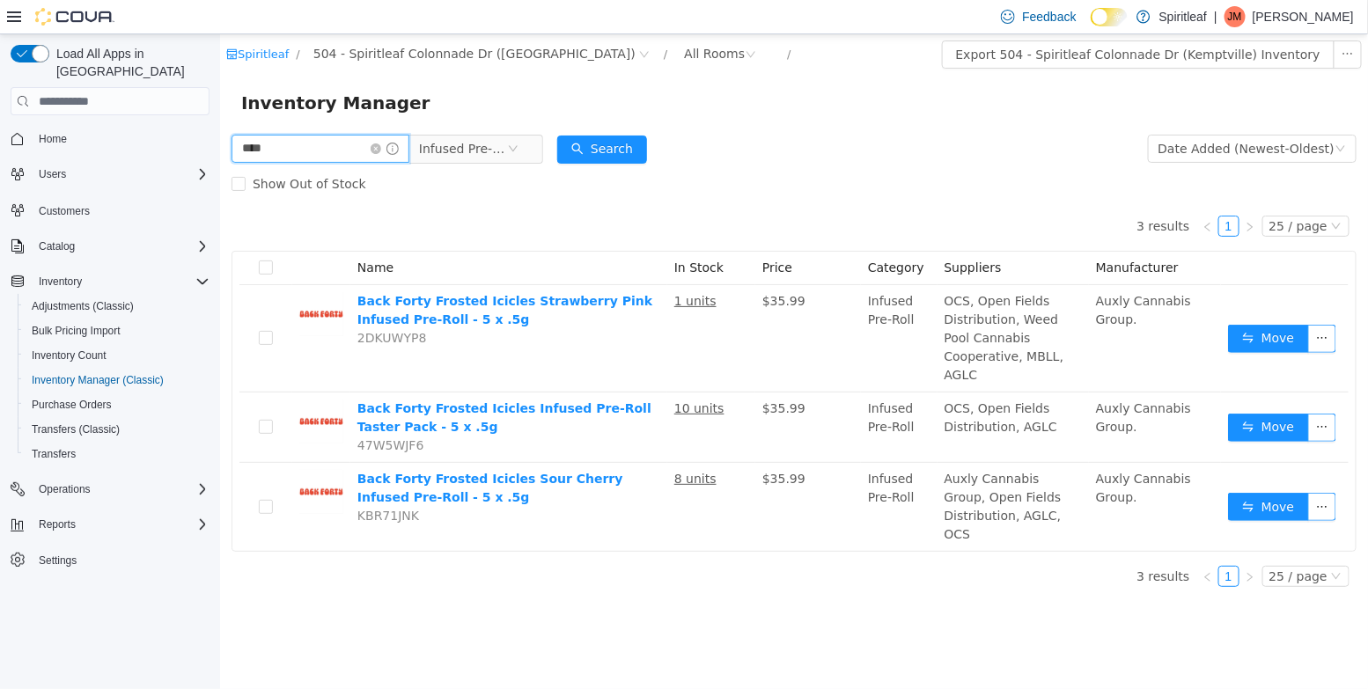
drag, startPoint x: 300, startPoint y: 161, endPoint x: 114, endPoint y: 114, distance: 192.6
click at [219, 114] on html "Spiritleaf / 504 - Spiritleaf Colonnade Dr ([PERSON_NAME]) / All Rooms / Export…" at bounding box center [793, 361] width 1148 height 655
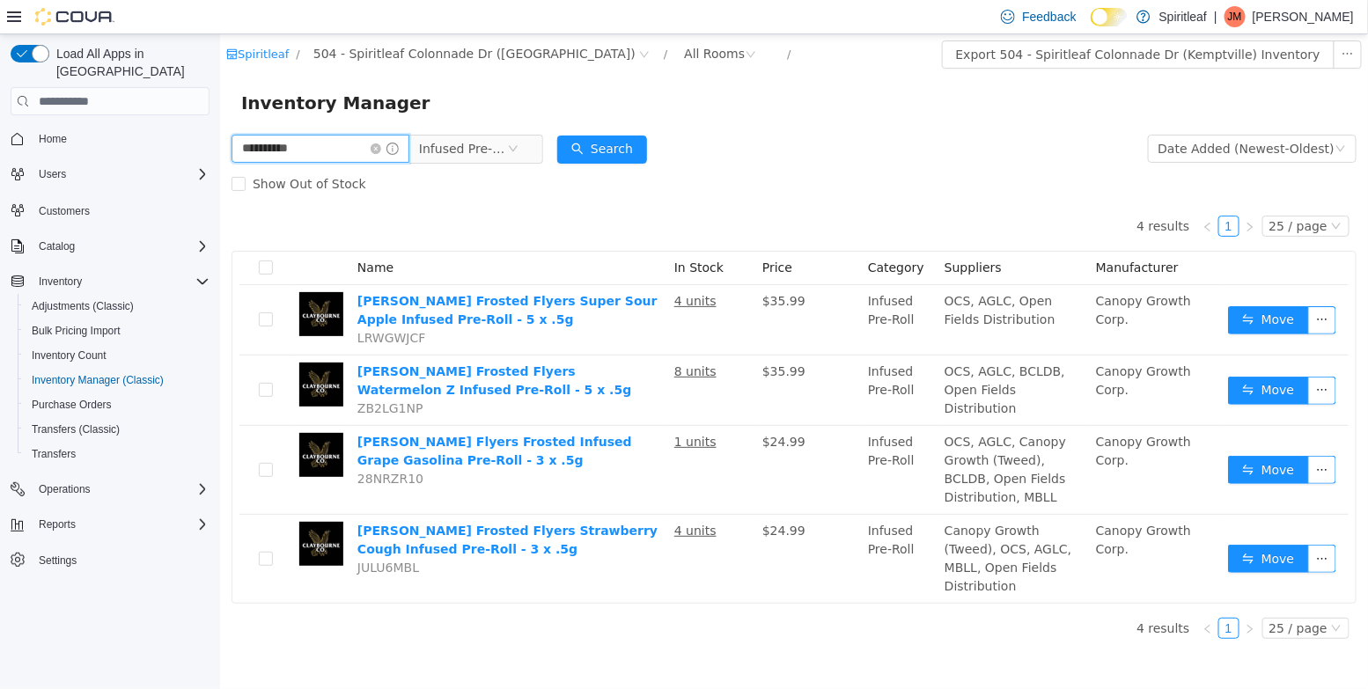
drag, startPoint x: 345, startPoint y: 160, endPoint x: 104, endPoint y: 141, distance: 242.0
click at [219, 141] on html "**********" at bounding box center [793, 361] width 1148 height 655
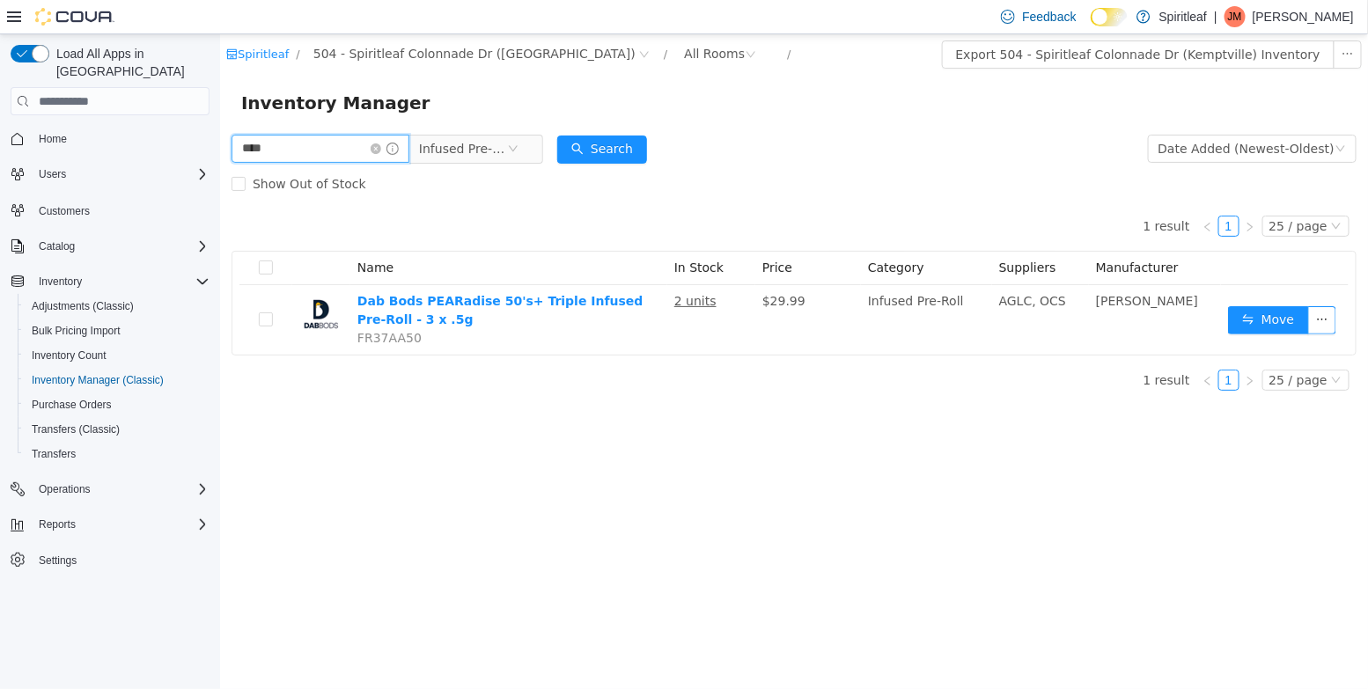
drag, startPoint x: 302, startPoint y: 151, endPoint x: 186, endPoint y: 148, distance: 116.2
click at [219, 148] on html "Spiritleaf / 504 - Spiritleaf Colonnade Dr ([PERSON_NAME]) / All Rooms / Export…" at bounding box center [793, 361] width 1148 height 655
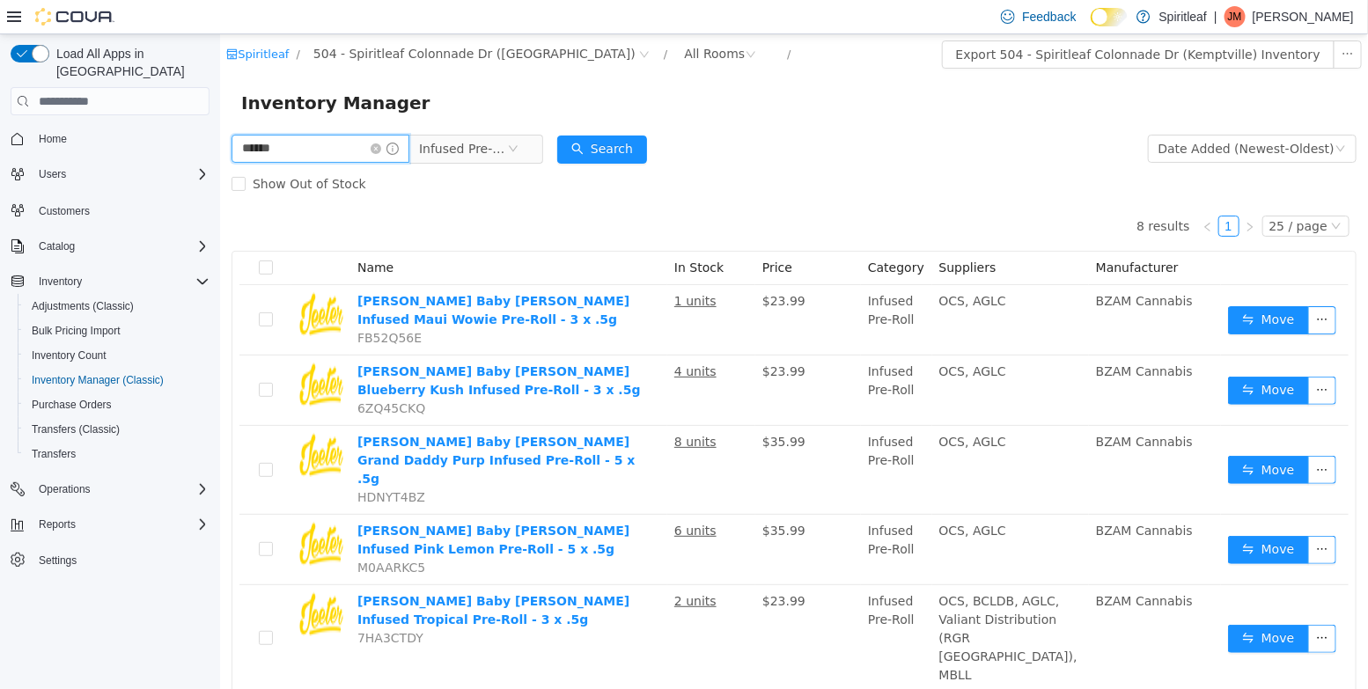
drag, startPoint x: 315, startPoint y: 146, endPoint x: 70, endPoint y: 136, distance: 245.8
click at [219, 136] on html "Spiritleaf / 504 - Spiritleaf Colonnade Dr ([PERSON_NAME]) / All Rooms / Export…" at bounding box center [793, 361] width 1148 height 655
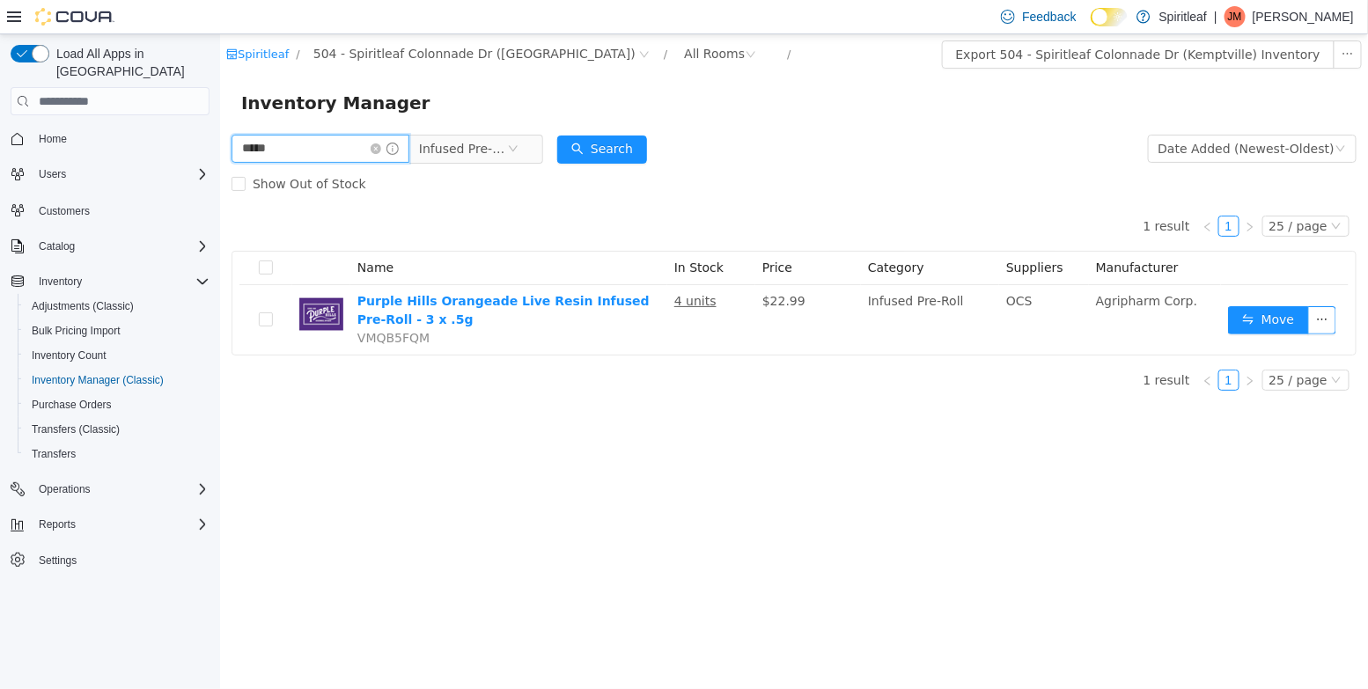
drag, startPoint x: 285, startPoint y: 143, endPoint x: 4, endPoint y: 129, distance: 282.0
click at [219, 129] on html "Spiritleaf / 504 - Spiritleaf Colonnade Dr ([PERSON_NAME]) / All Rooms / Export…" at bounding box center [793, 361] width 1148 height 655
type input "**********"
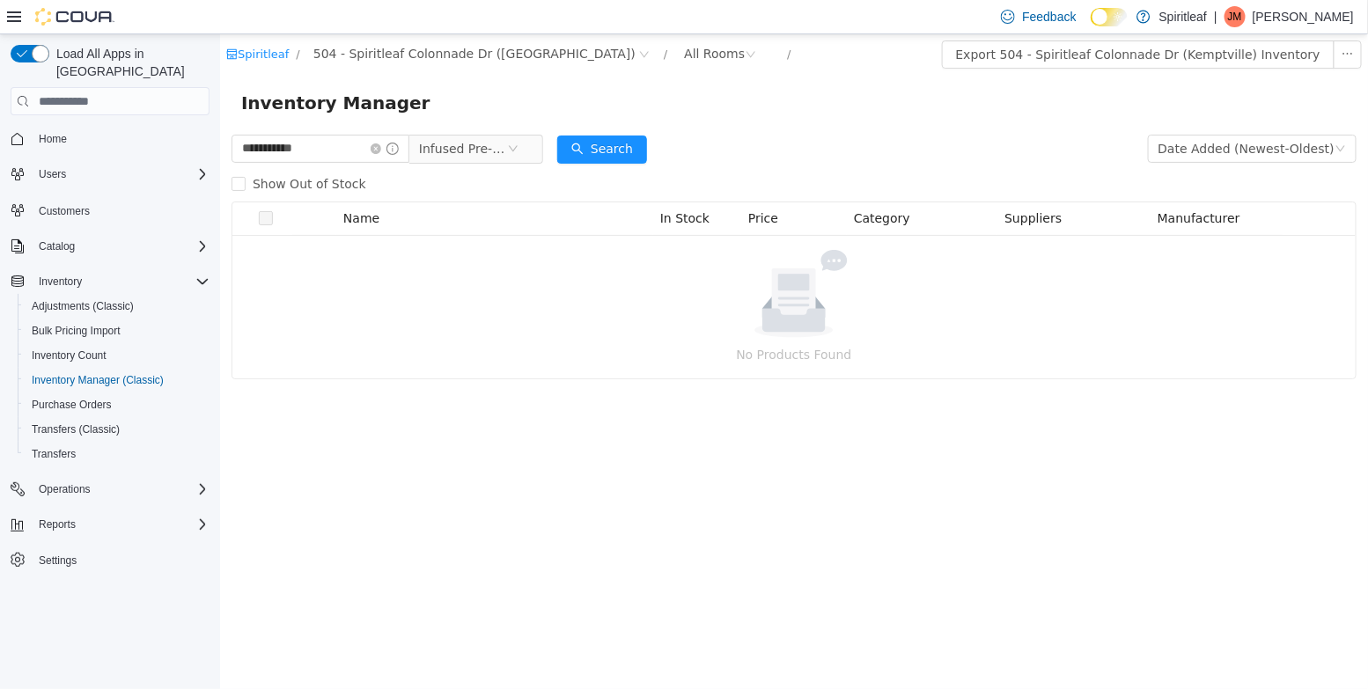
click at [490, 129] on div "Inventory Manager" at bounding box center [793, 103] width 1148 height 56
click at [482, 166] on div "Show Out of Stock" at bounding box center [793, 183] width 1125 height 35
click at [481, 151] on span "Infused Pre-Roll" at bounding box center [462, 149] width 88 height 26
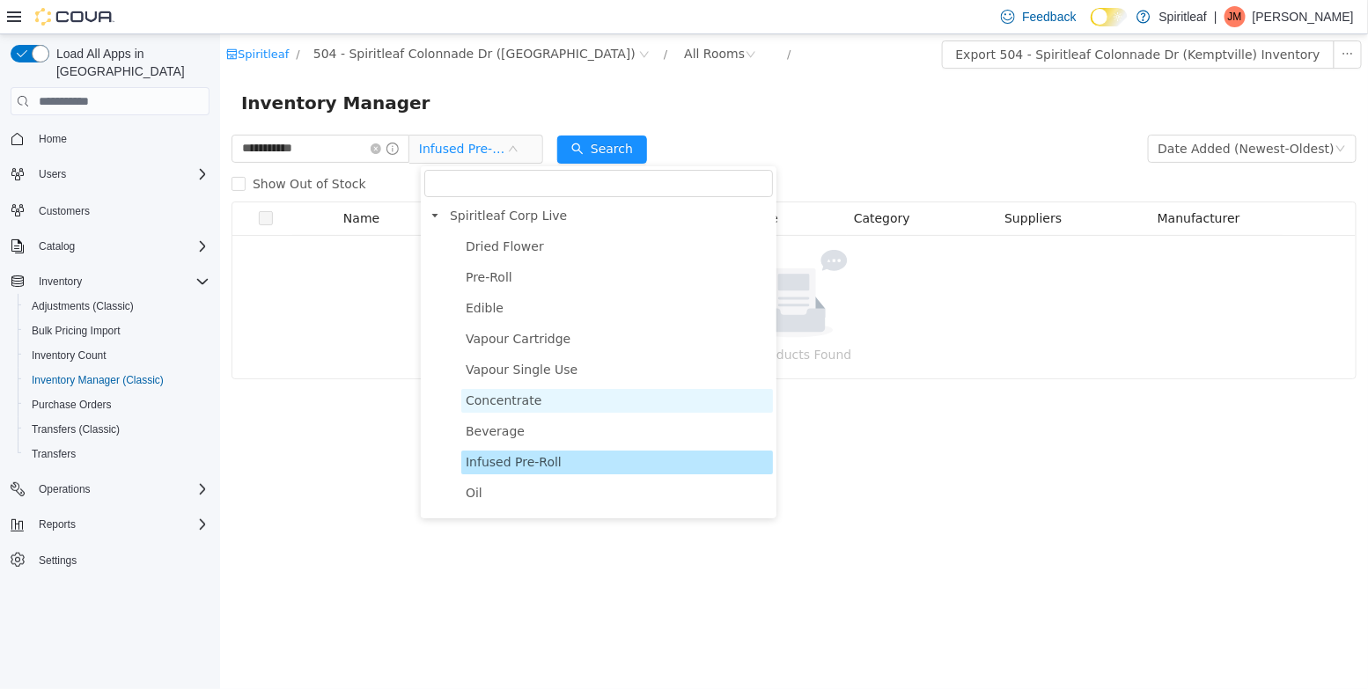
click at [502, 404] on span "Concentrate" at bounding box center [503, 400] width 76 height 14
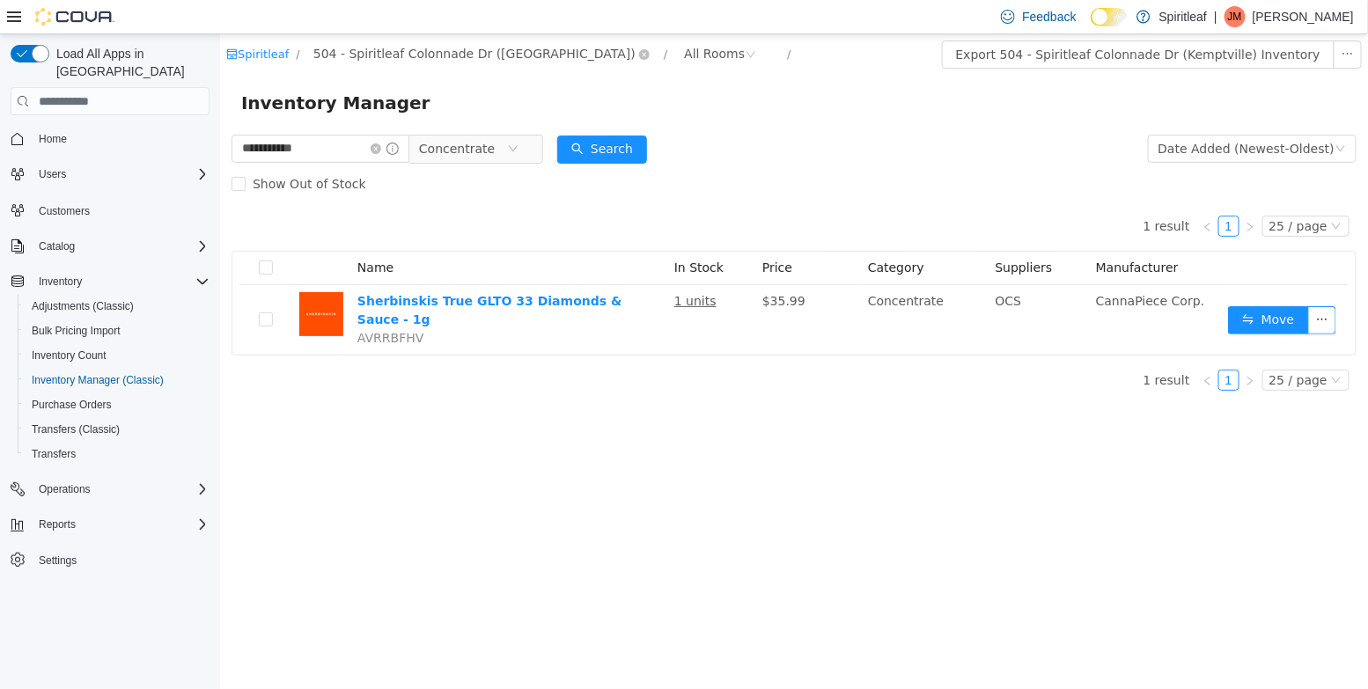
click at [516, 54] on span "504 - Spiritleaf Colonnade Dr ([GEOGRAPHIC_DATA])" at bounding box center [473, 53] width 322 height 19
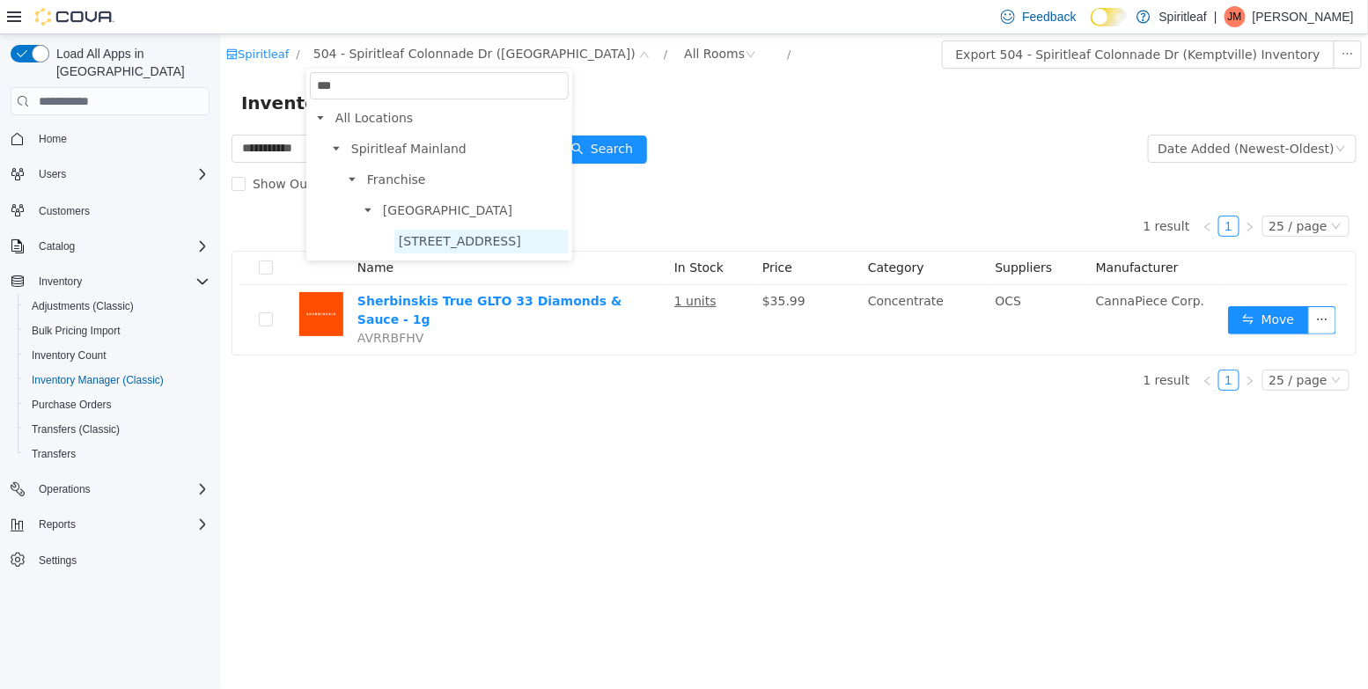
type input "***"
click at [568, 250] on span "[STREET_ADDRESS]" at bounding box center [480, 242] width 174 height 24
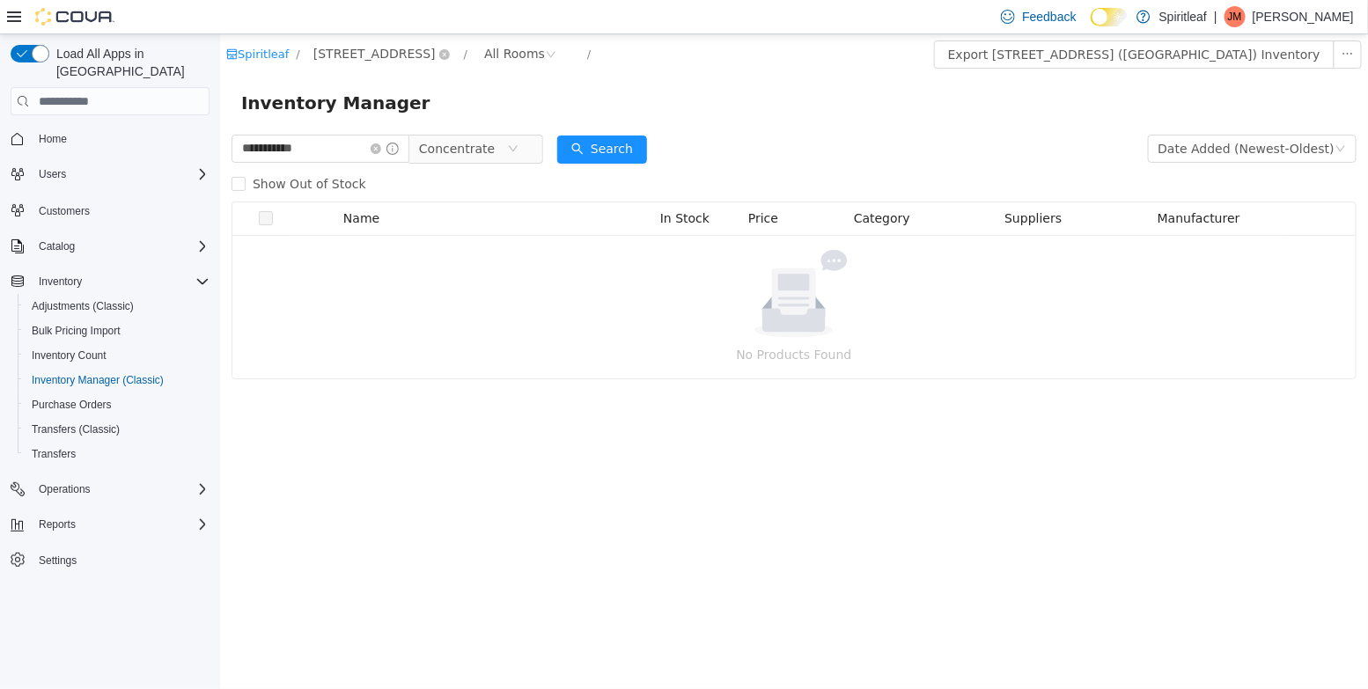
click at [384, 48] on span "[STREET_ADDRESS]" at bounding box center [373, 53] width 122 height 19
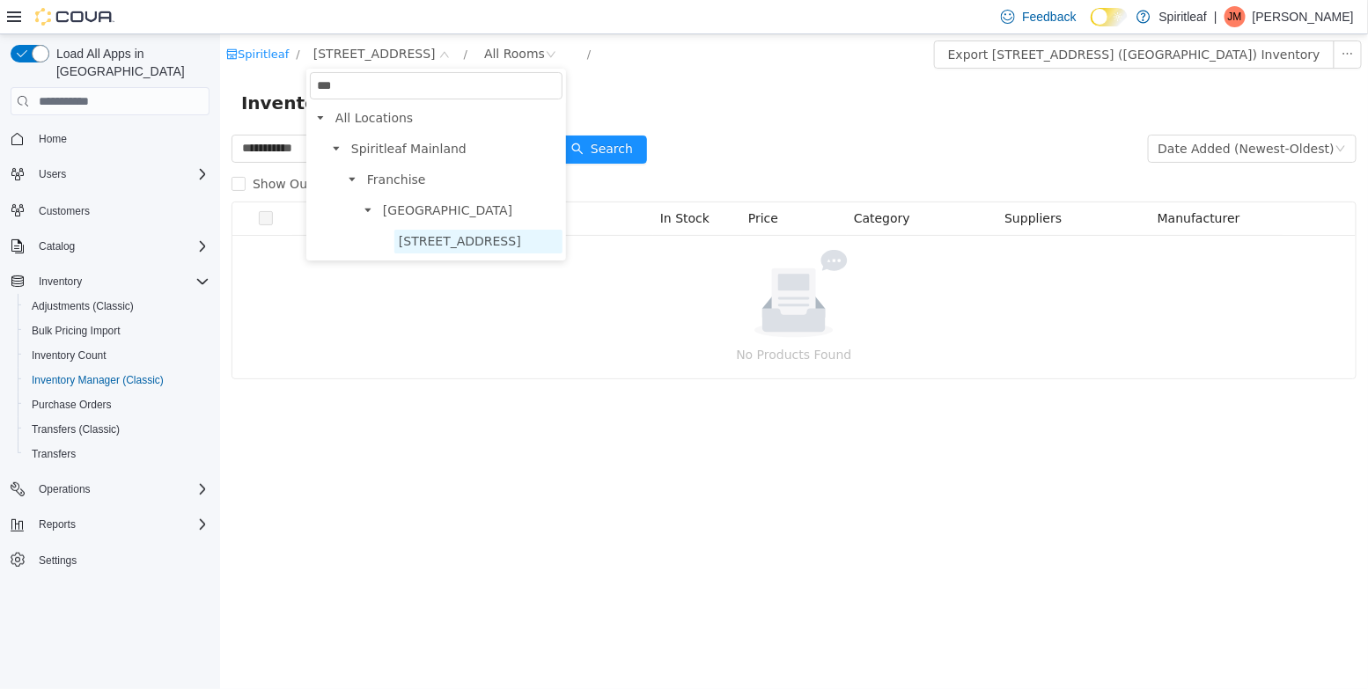
type input "***"
click at [456, 238] on span "[STREET_ADDRESS]" at bounding box center [459, 241] width 122 height 14
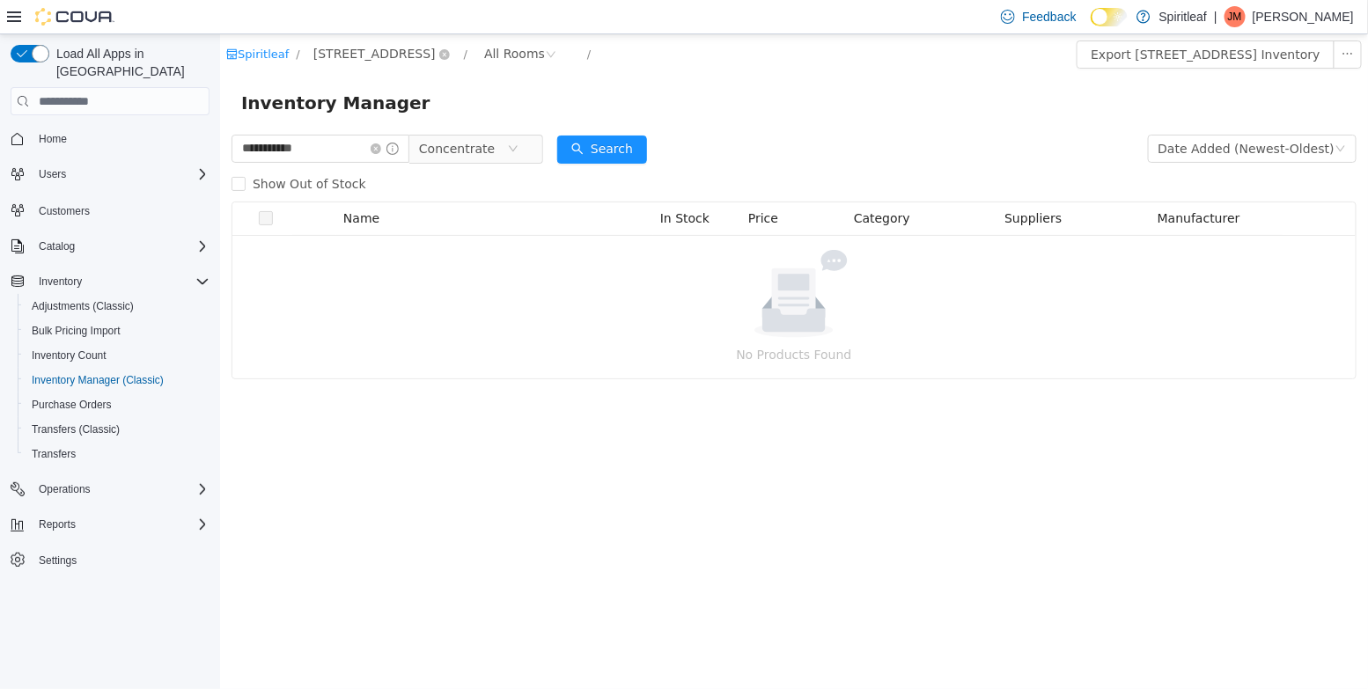
click at [389, 48] on span "[STREET_ADDRESS]" at bounding box center [373, 53] width 122 height 19
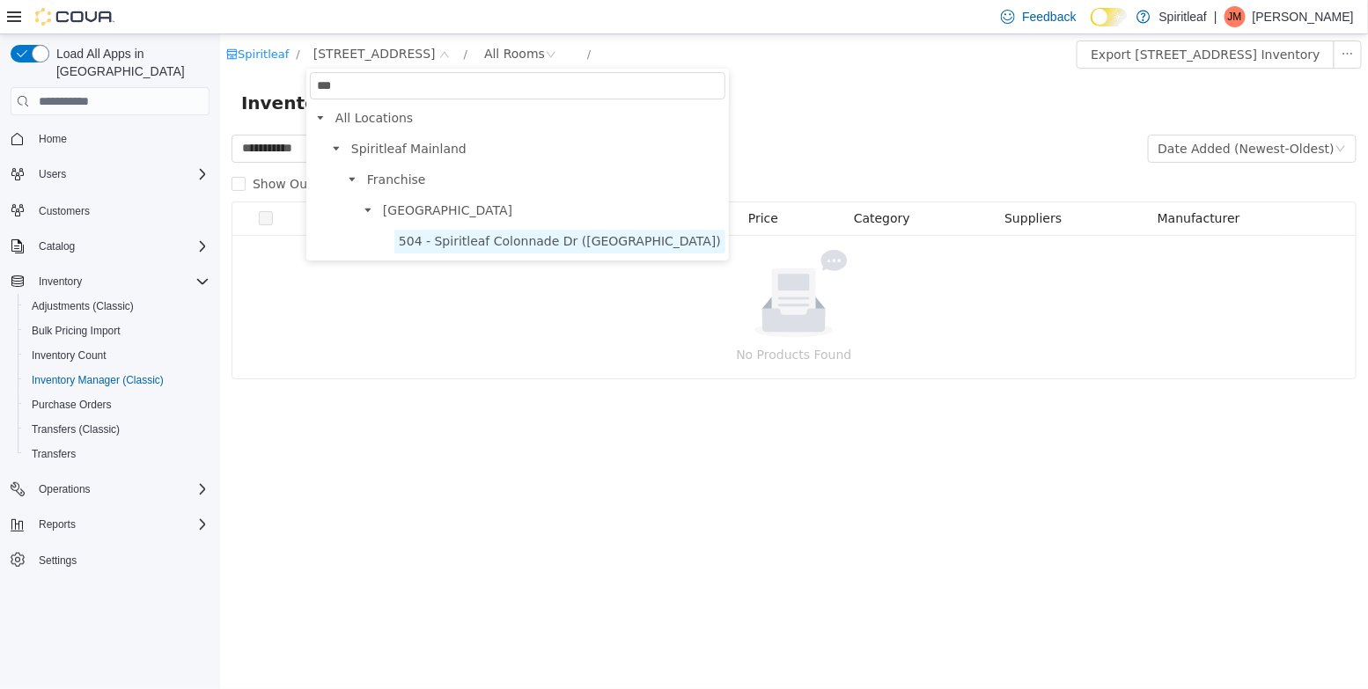
type input "***"
click at [430, 239] on span "504 - Spiritleaf Colonnade Dr ([GEOGRAPHIC_DATA])" at bounding box center [559, 241] width 322 height 14
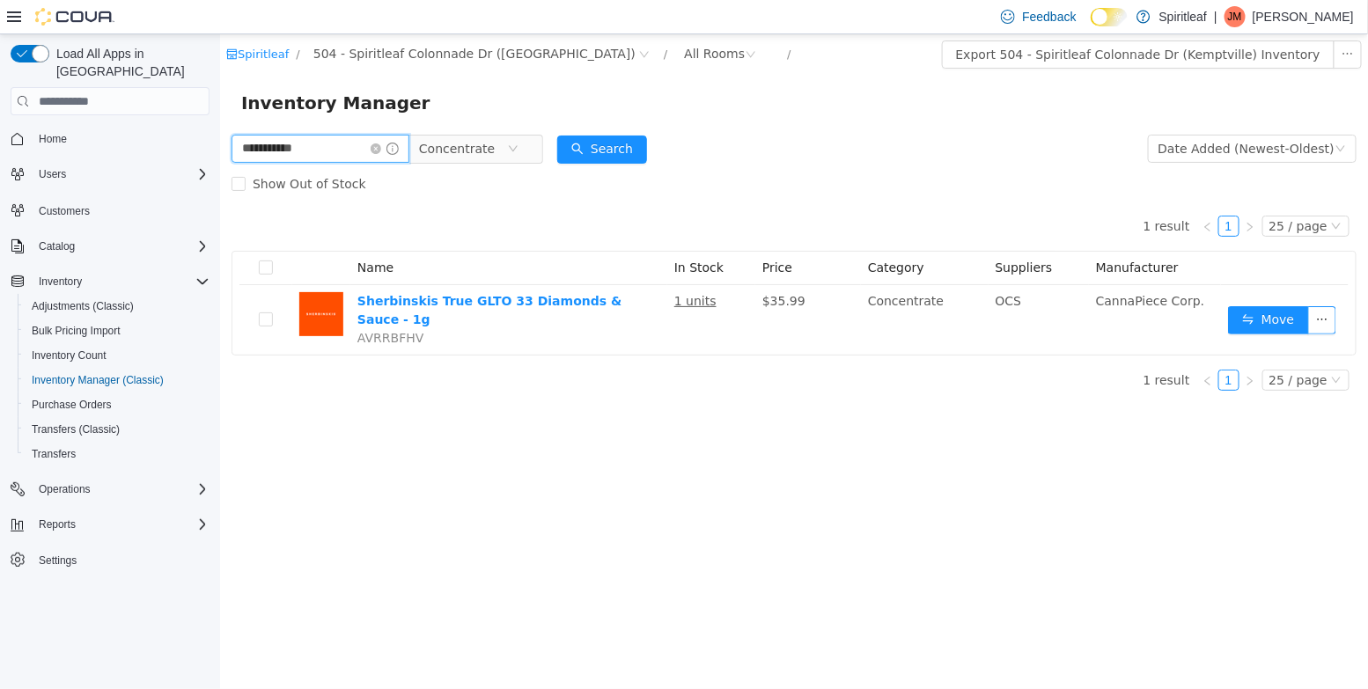
drag, startPoint x: 334, startPoint y: 158, endPoint x: -1, endPoint y: 104, distance: 339.6
click at [219, 104] on html "**********" at bounding box center [793, 361] width 1148 height 655
type input "******"
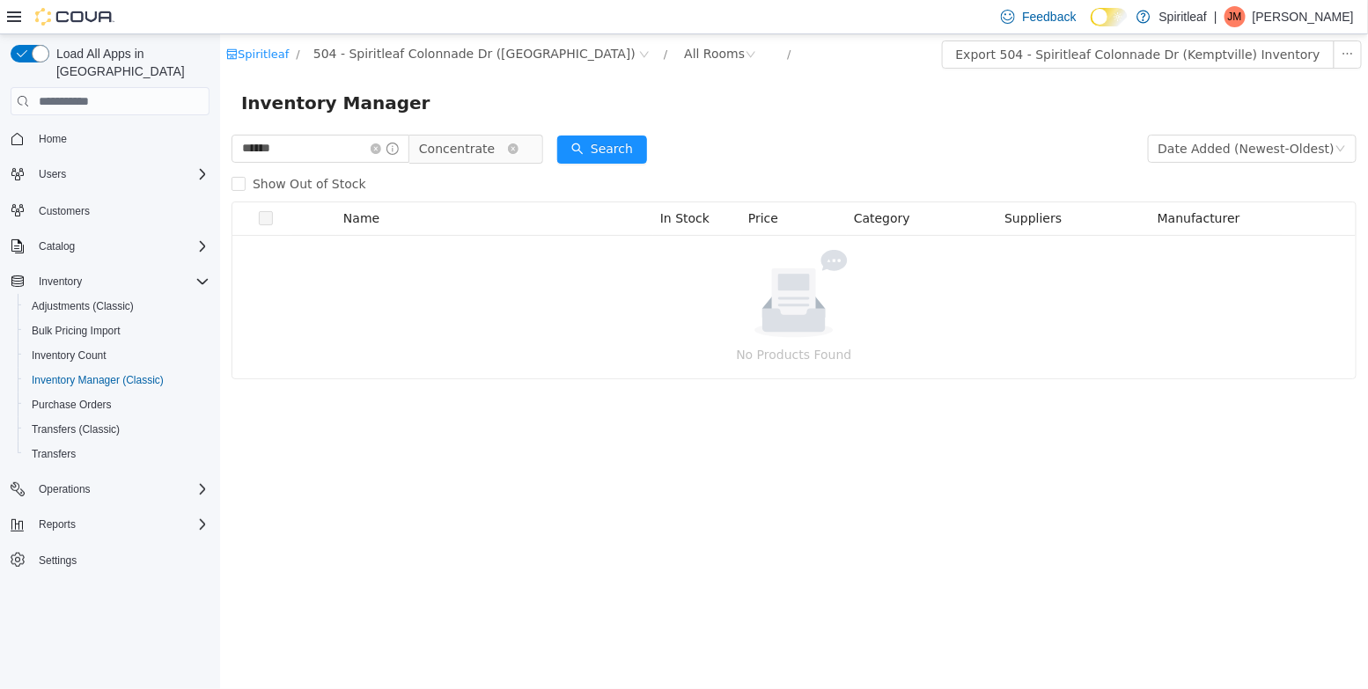
click at [464, 153] on span "Concentrate" at bounding box center [456, 149] width 76 height 26
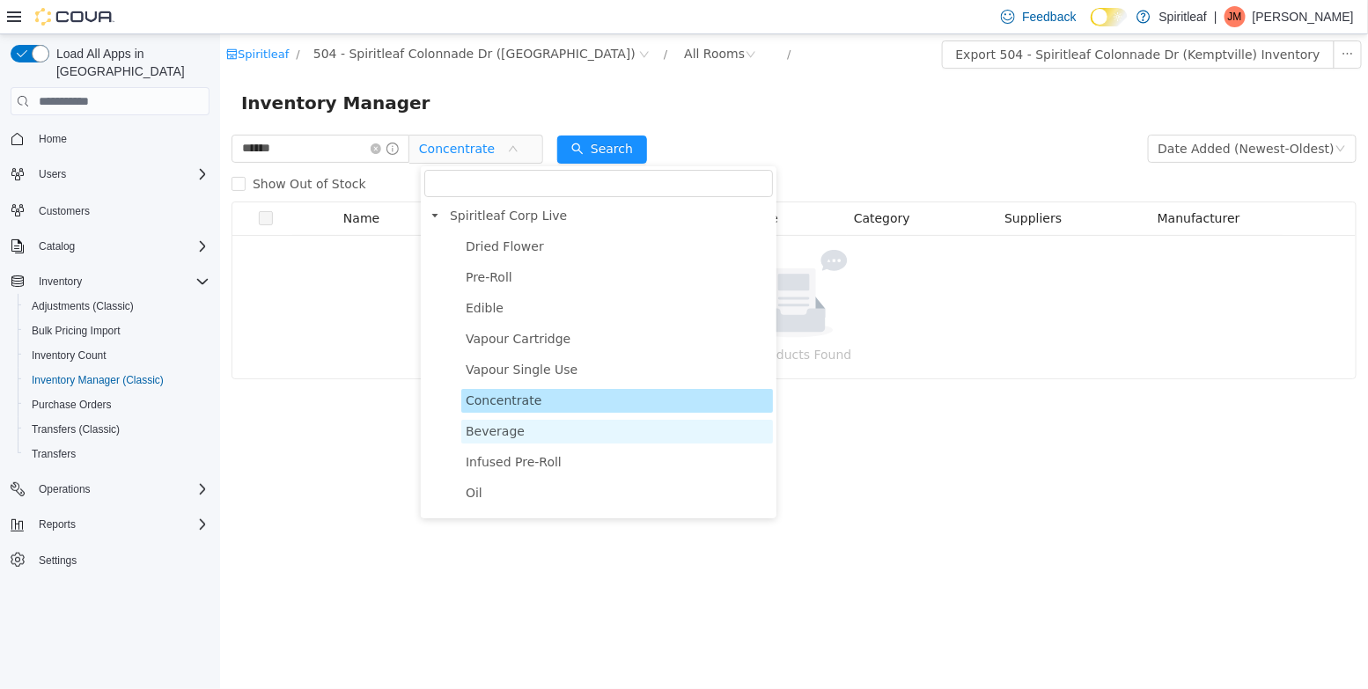
click at [505, 437] on span "Beverage" at bounding box center [494, 431] width 59 height 14
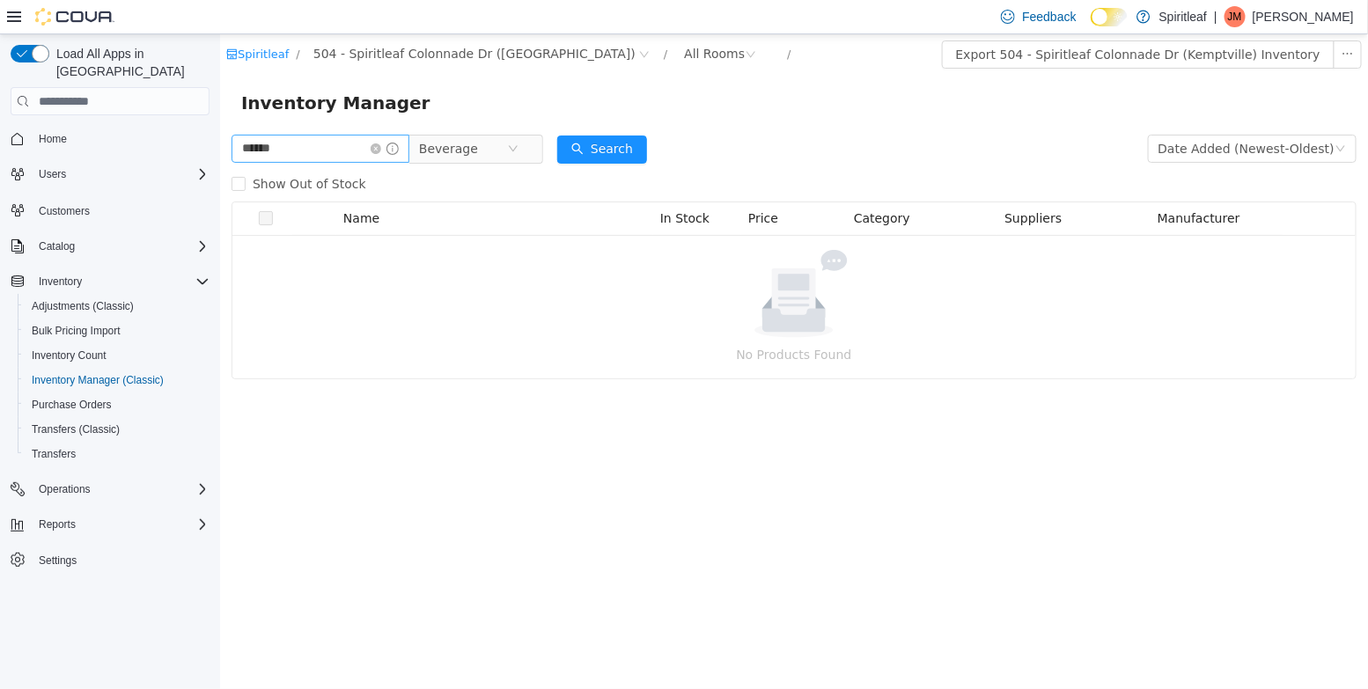
drag, startPoint x: 387, startPoint y: 149, endPoint x: 360, endPoint y: 149, distance: 27.3
click at [380, 149] on icon "icon: close-circle" at bounding box center [375, 148] width 11 height 11
click at [321, 149] on input "text" at bounding box center [311, 149] width 161 height 28
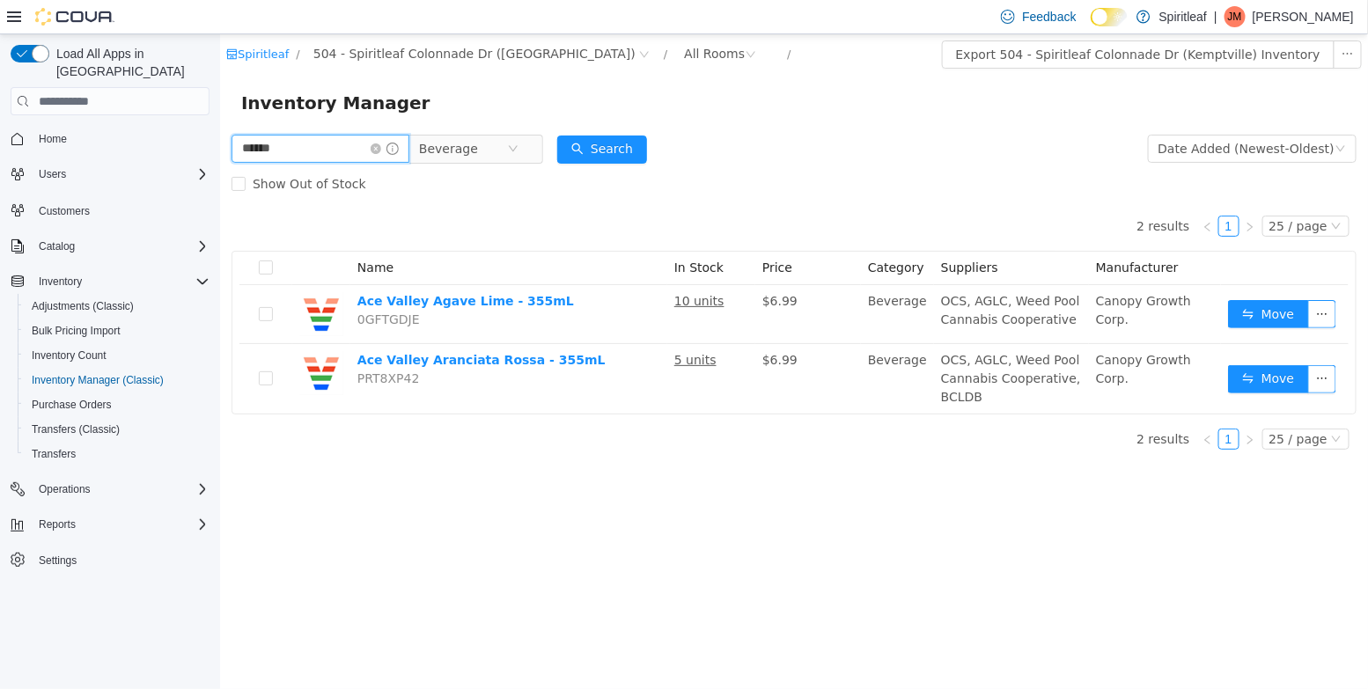
drag, startPoint x: 296, startPoint y: 151, endPoint x: 99, endPoint y: 132, distance: 198.1
click at [219, 132] on html "Spiritleaf / 504 - Spiritleaf Colonnade Dr ([PERSON_NAME]) / All Rooms / Export…" at bounding box center [793, 361] width 1148 height 655
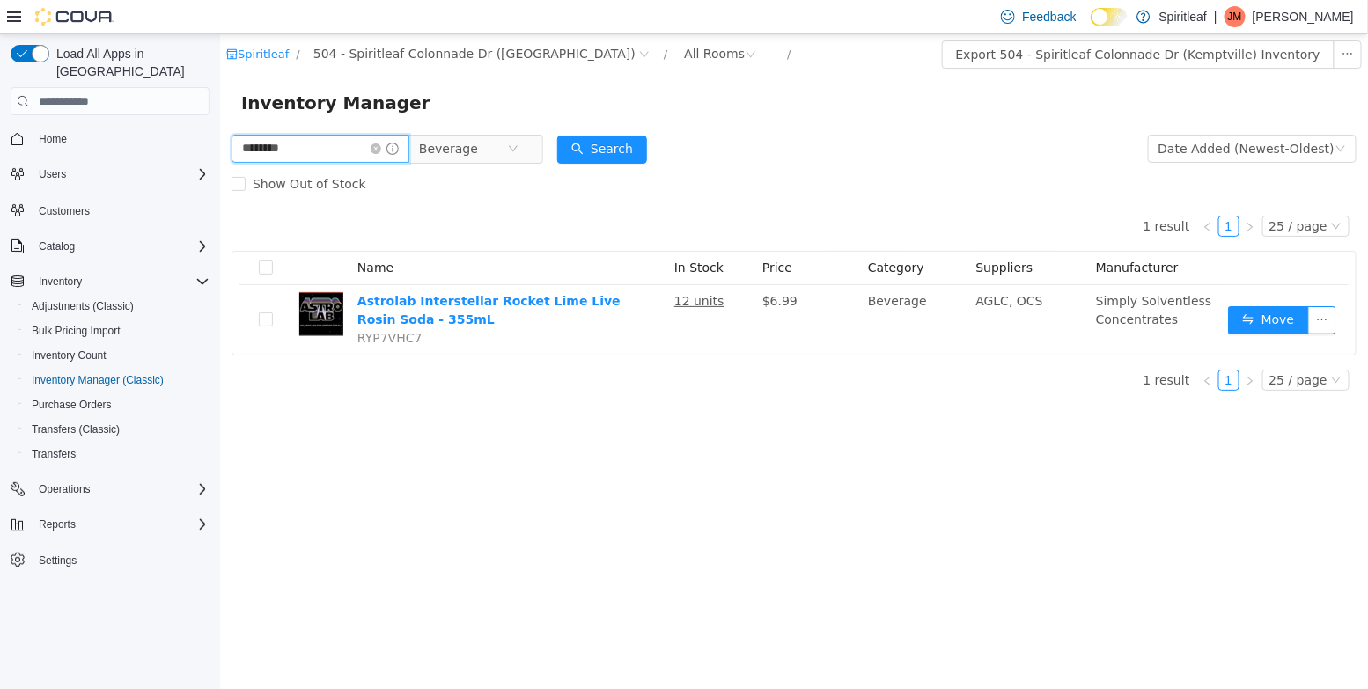
drag, startPoint x: 300, startPoint y: 158, endPoint x: 89, endPoint y: 106, distance: 217.5
click at [219, 106] on html "Spiritleaf / 504 - Spiritleaf Colonnade Dr (Kemptville) / All Rooms / Export 50…" at bounding box center [793, 361] width 1148 height 655
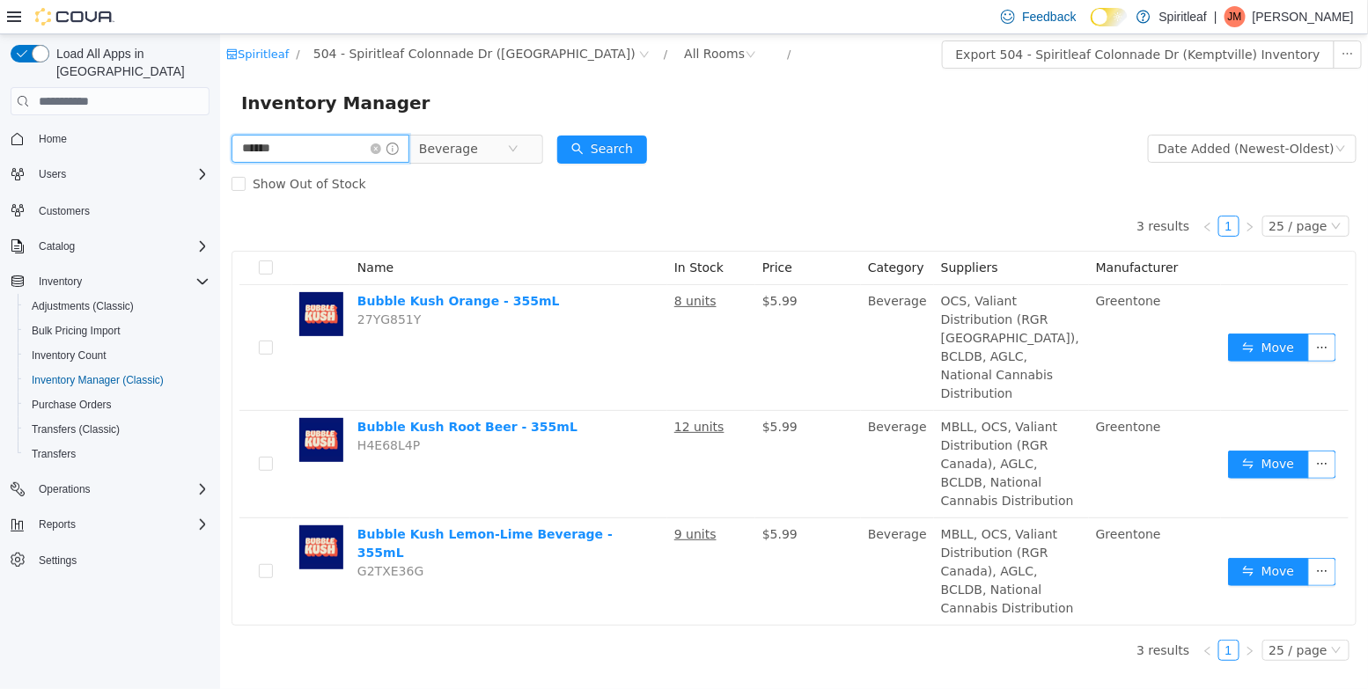
drag, startPoint x: 292, startPoint y: 158, endPoint x: 116, endPoint y: 124, distance: 179.4
click at [219, 124] on html "Spiritleaf / 504 - Spiritleaf Colonnade Dr (Kemptville) / All Rooms / Export 50…" at bounding box center [793, 361] width 1148 height 655
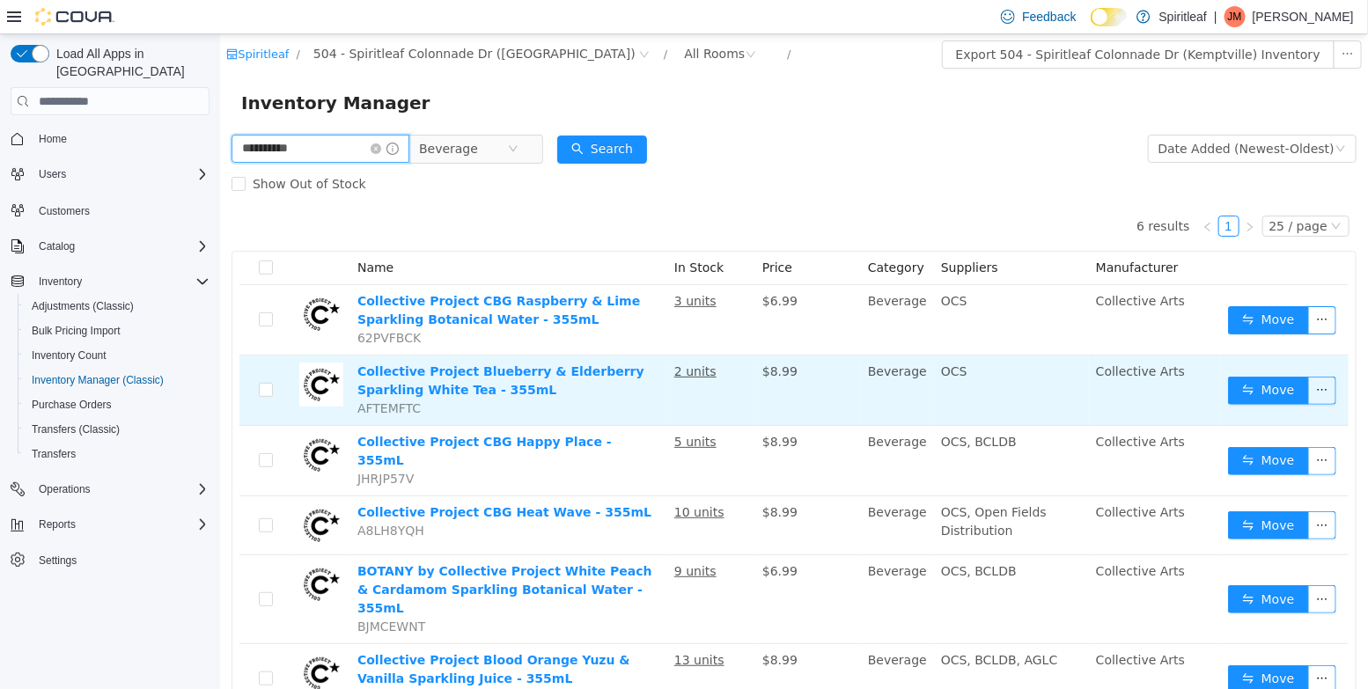
scroll to position [44, 0]
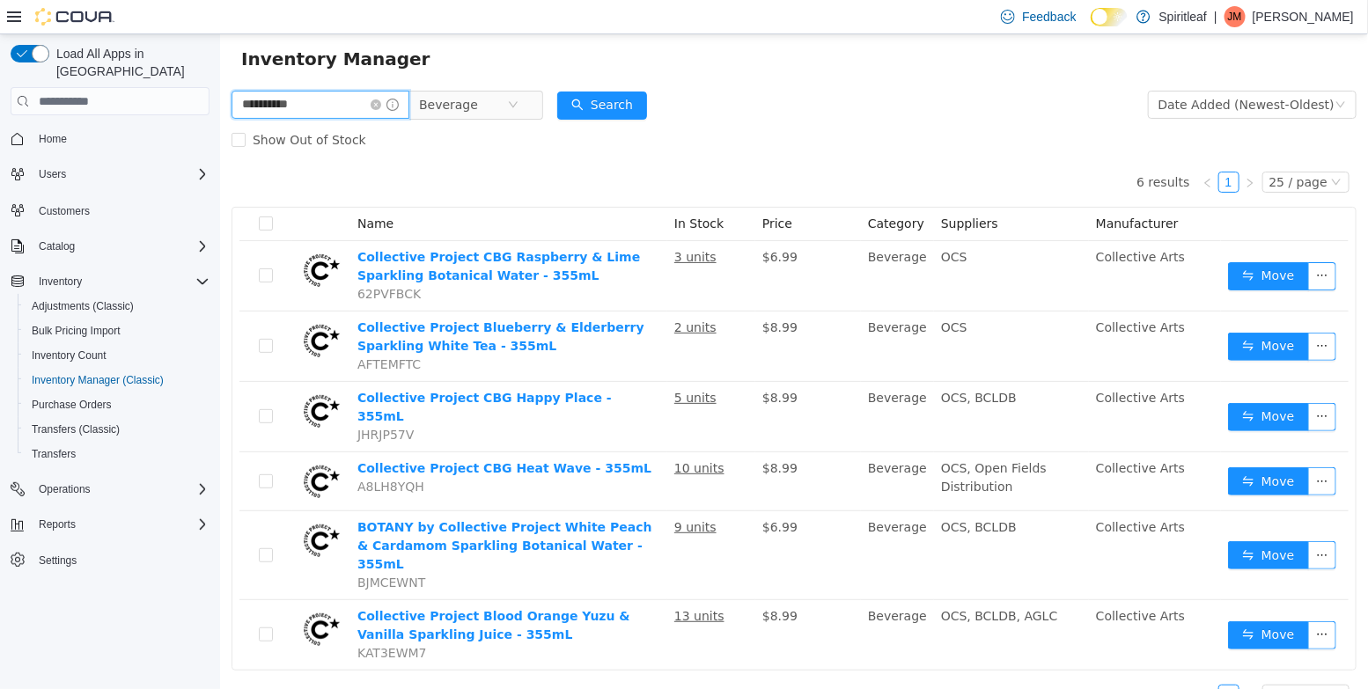
drag, startPoint x: 312, startPoint y: 108, endPoint x: 59, endPoint y: 77, distance: 255.4
click at [219, 77] on html "**********" at bounding box center [793, 317] width 1148 height 655
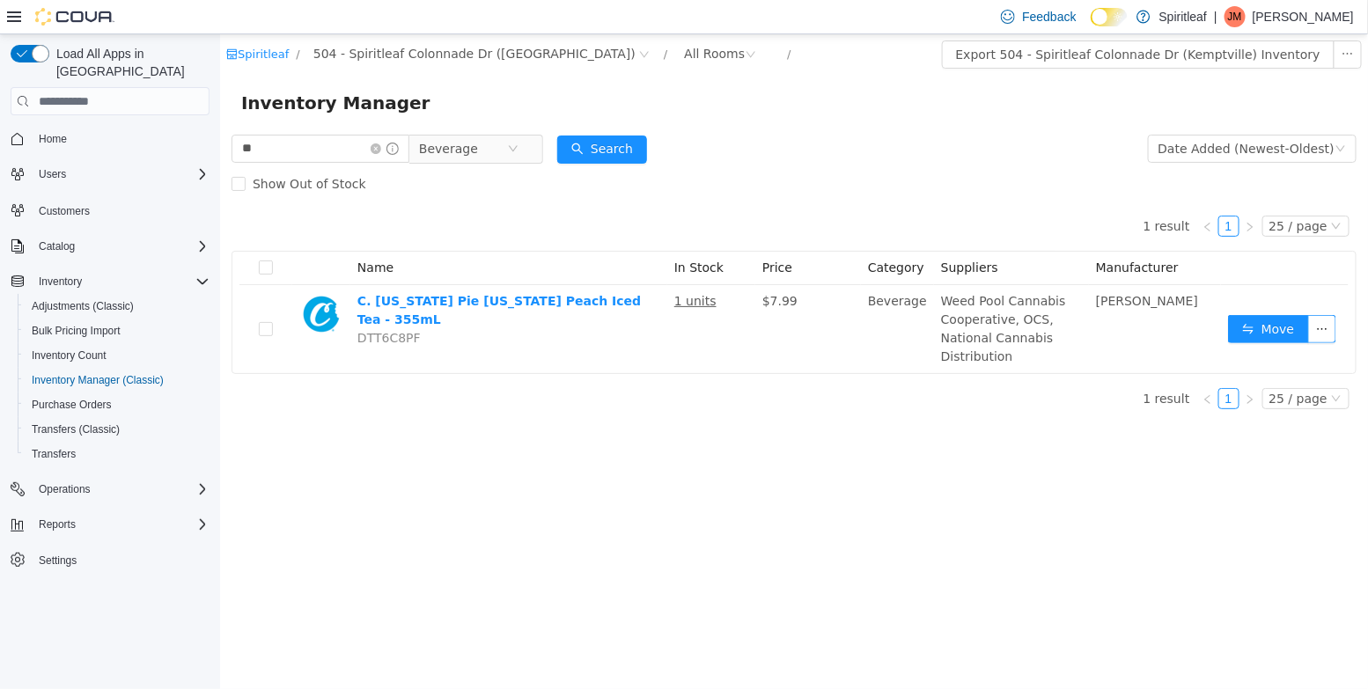
drag, startPoint x: 274, startPoint y: 164, endPoint x: 151, endPoint y: 129, distance: 127.9
click at [219, 129] on html "Spiritleaf / 504 - Spiritleaf Colonnade Dr ([PERSON_NAME]) / All Rooms / Export…" at bounding box center [793, 361] width 1148 height 655
drag, startPoint x: 275, startPoint y: 158, endPoint x: 113, endPoint y: 121, distance: 166.1
click at [219, 121] on html "Spiritleaf / 504 - Spiritleaf Colonnade Dr ([PERSON_NAME]) / All Rooms / Export…" at bounding box center [793, 361] width 1148 height 655
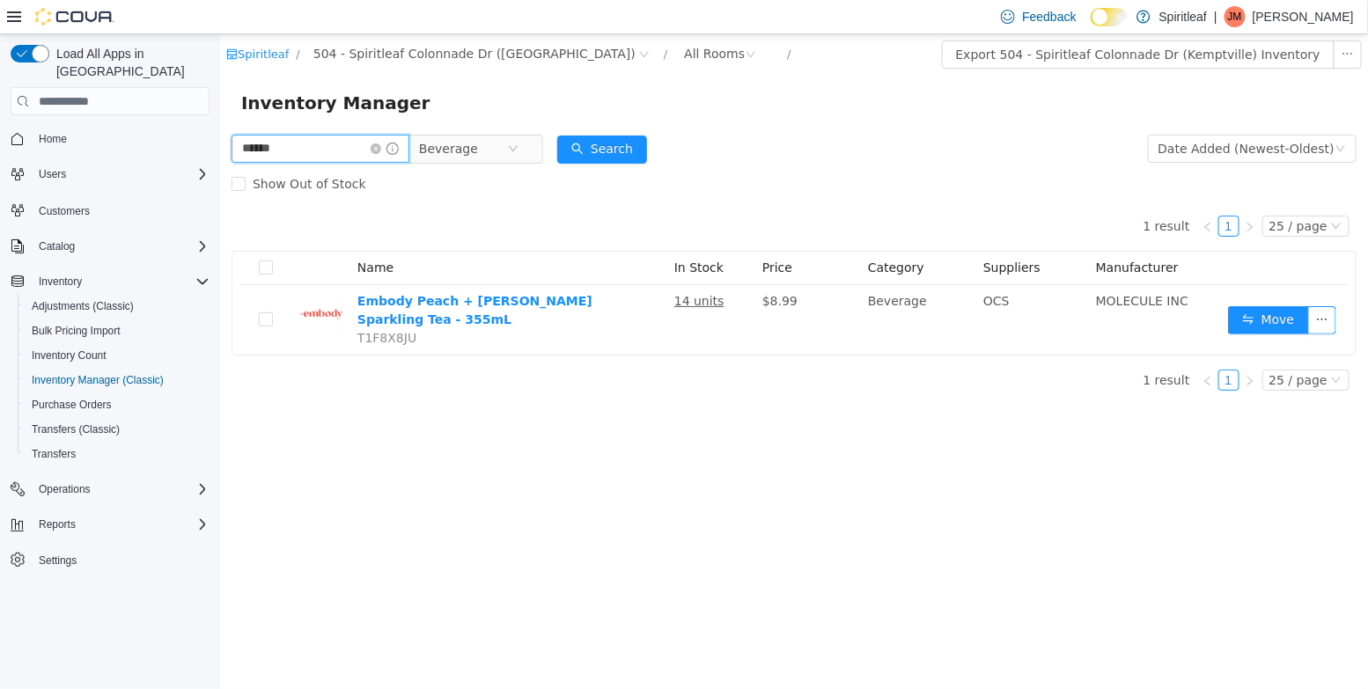
drag, startPoint x: 300, startPoint y: 147, endPoint x: 74, endPoint y: 147, distance: 226.2
click at [219, 147] on html "Spiritleaf / 504 - Spiritleaf Colonnade Dr ([PERSON_NAME]) / All Rooms / Export…" at bounding box center [793, 361] width 1148 height 655
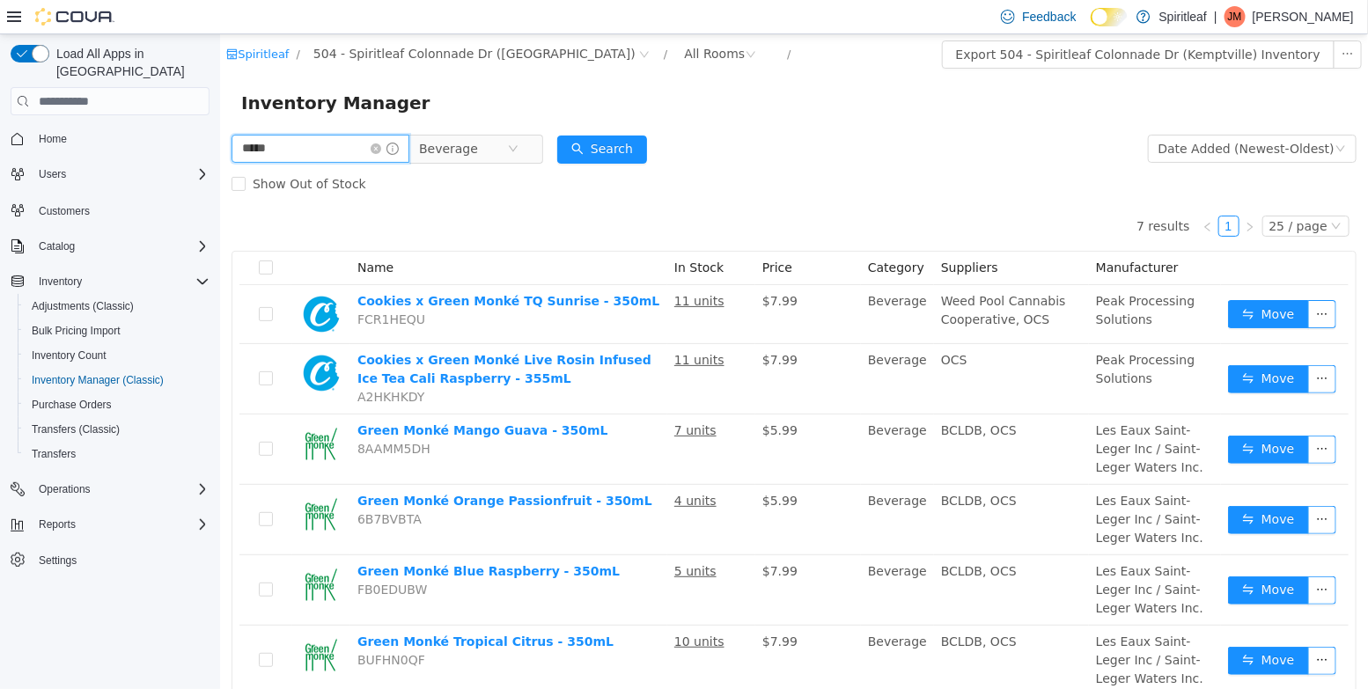
drag, startPoint x: 279, startPoint y: 142, endPoint x: 91, endPoint y: 138, distance: 188.4
click at [219, 138] on html "Spiritleaf / 504 - Spiritleaf Colonnade Dr (Kemptville) / All Rooms / Export 50…" at bounding box center [793, 361] width 1148 height 655
drag, startPoint x: 248, startPoint y: 144, endPoint x: 137, endPoint y: 144, distance: 110.9
click at [219, 144] on html "Spiritleaf / 504 - Spiritleaf Colonnade Dr (Kemptville) / All Rooms / Export 50…" at bounding box center [793, 361] width 1148 height 655
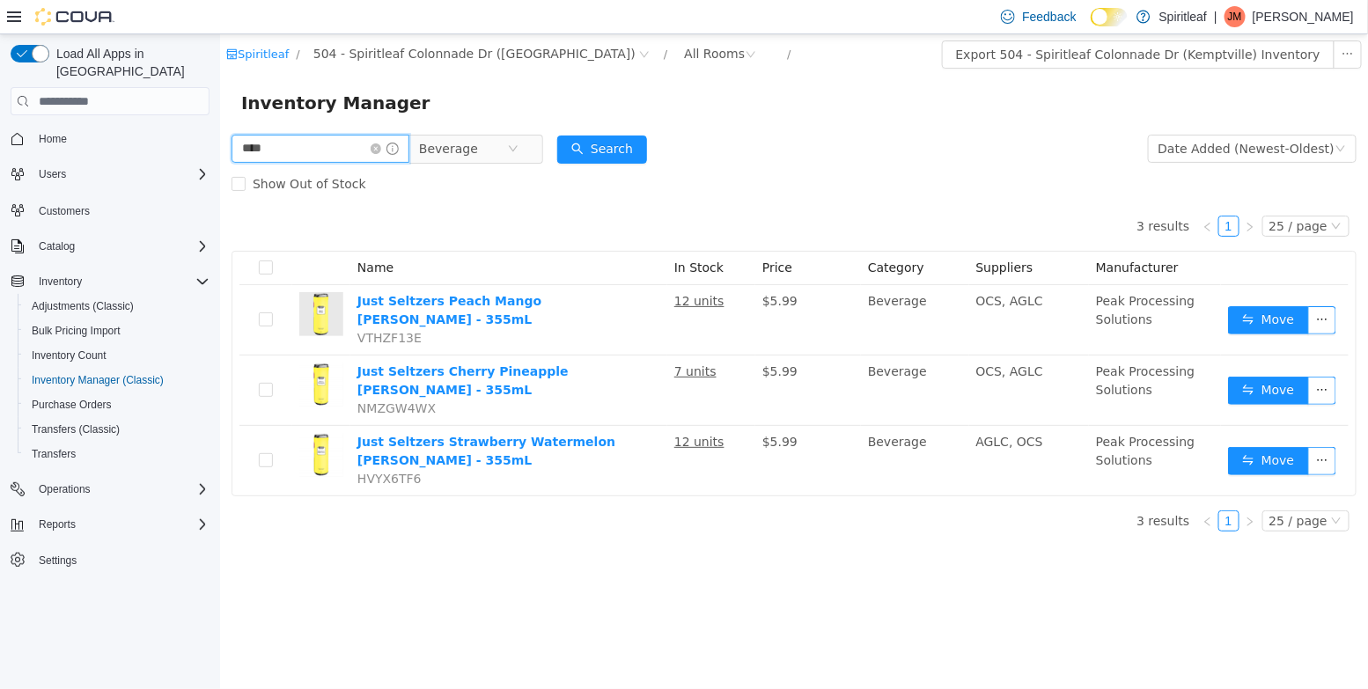
drag, startPoint x: 288, startPoint y: 152, endPoint x: 99, endPoint y: 136, distance: 189.9
click at [219, 136] on html "Spiritleaf / 504 - Spiritleaf Colonnade Dr (Kemptville) / All Rooms / Export 50…" at bounding box center [793, 361] width 1148 height 655
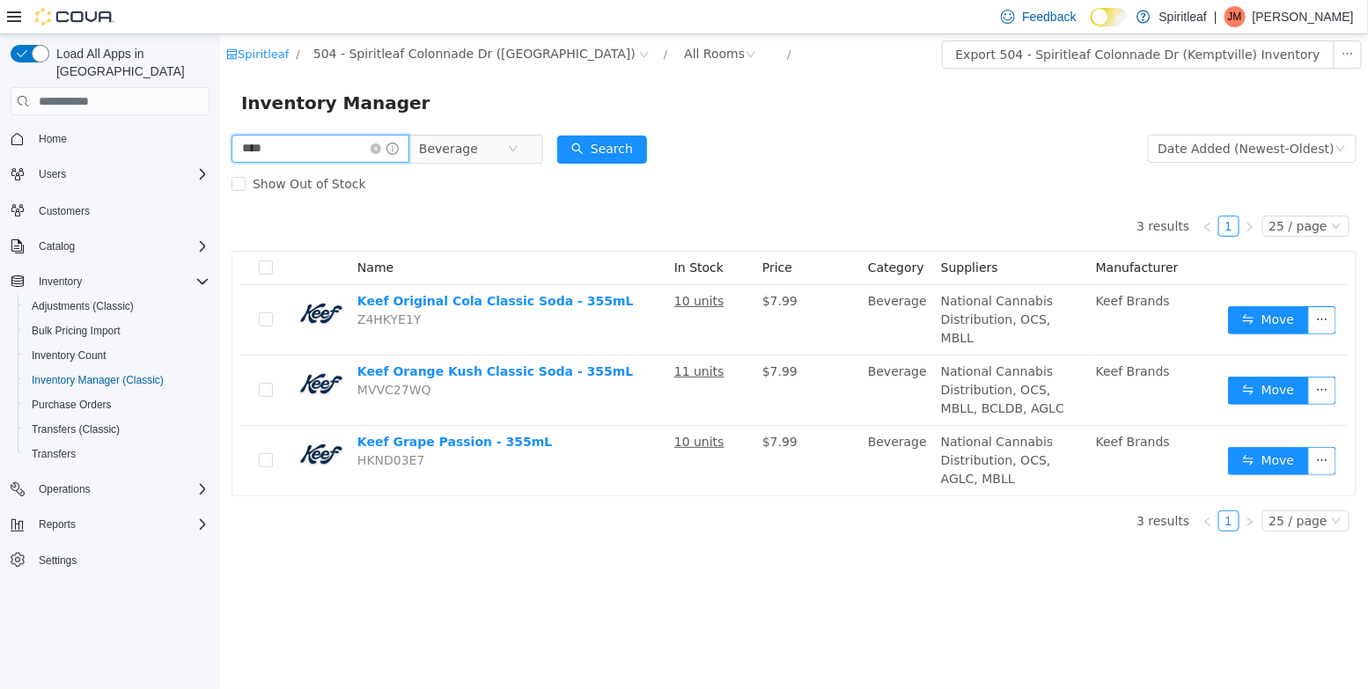
drag, startPoint x: 286, startPoint y: 158, endPoint x: 107, endPoint y: 138, distance: 180.6
click at [219, 138] on html "Spiritleaf / 504 - Spiritleaf Colonnade Dr (Kemptville) / All Rooms / Export 50…" at bounding box center [793, 361] width 1148 height 655
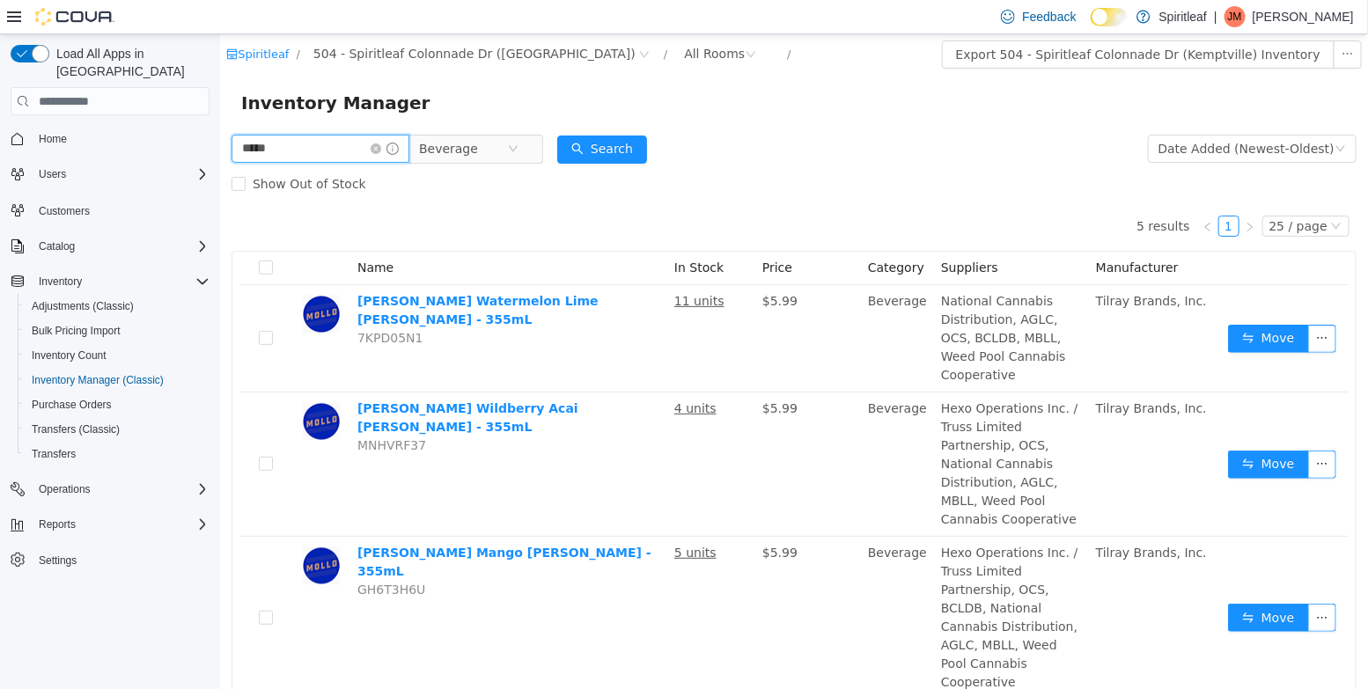
drag, startPoint x: 199, startPoint y: 151, endPoint x: 85, endPoint y: 147, distance: 113.6
click at [219, 147] on html "Spiritleaf / 504 - Spiritleaf Colonnade Dr (Kemptville) / All Rooms / Export 50…" at bounding box center [793, 361] width 1148 height 655
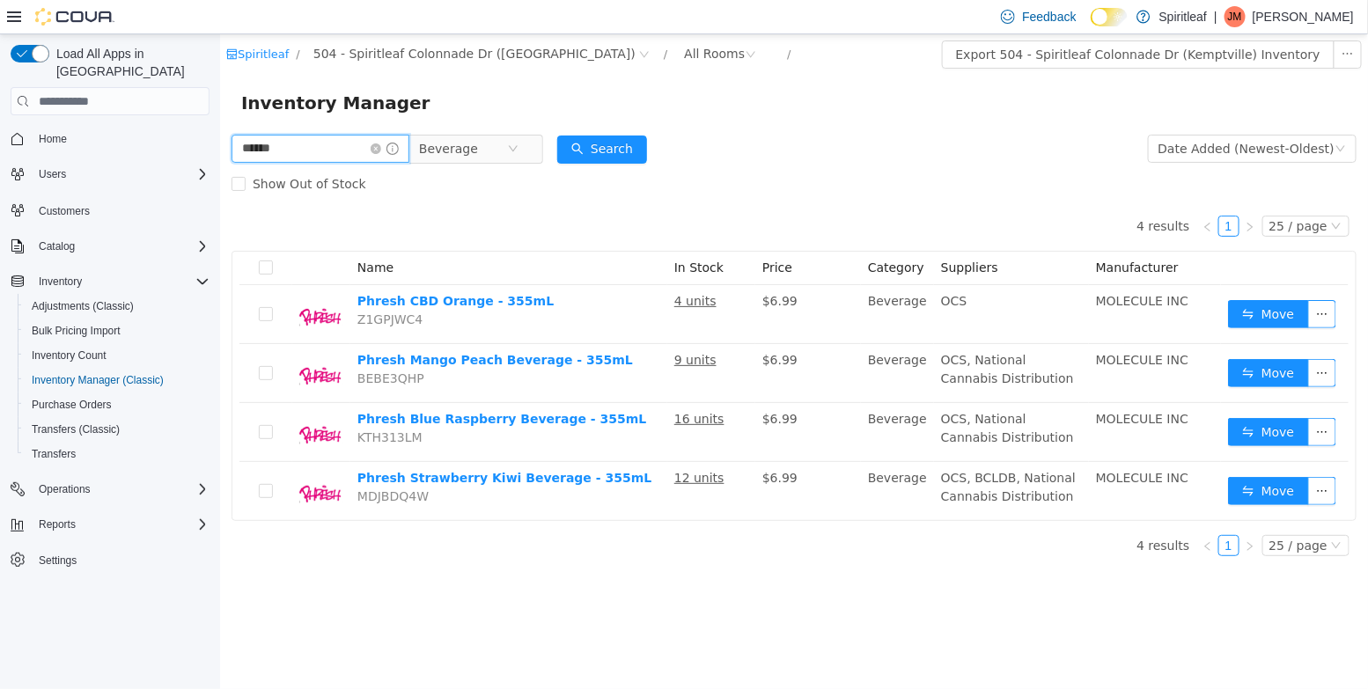
drag, startPoint x: 224, startPoint y: 152, endPoint x: 22, endPoint y: 132, distance: 202.6
click at [219, 132] on html "Spiritleaf / 504 - Spiritleaf Colonnade Dr ([PERSON_NAME]) / All Rooms / Export…" at bounding box center [793, 361] width 1148 height 655
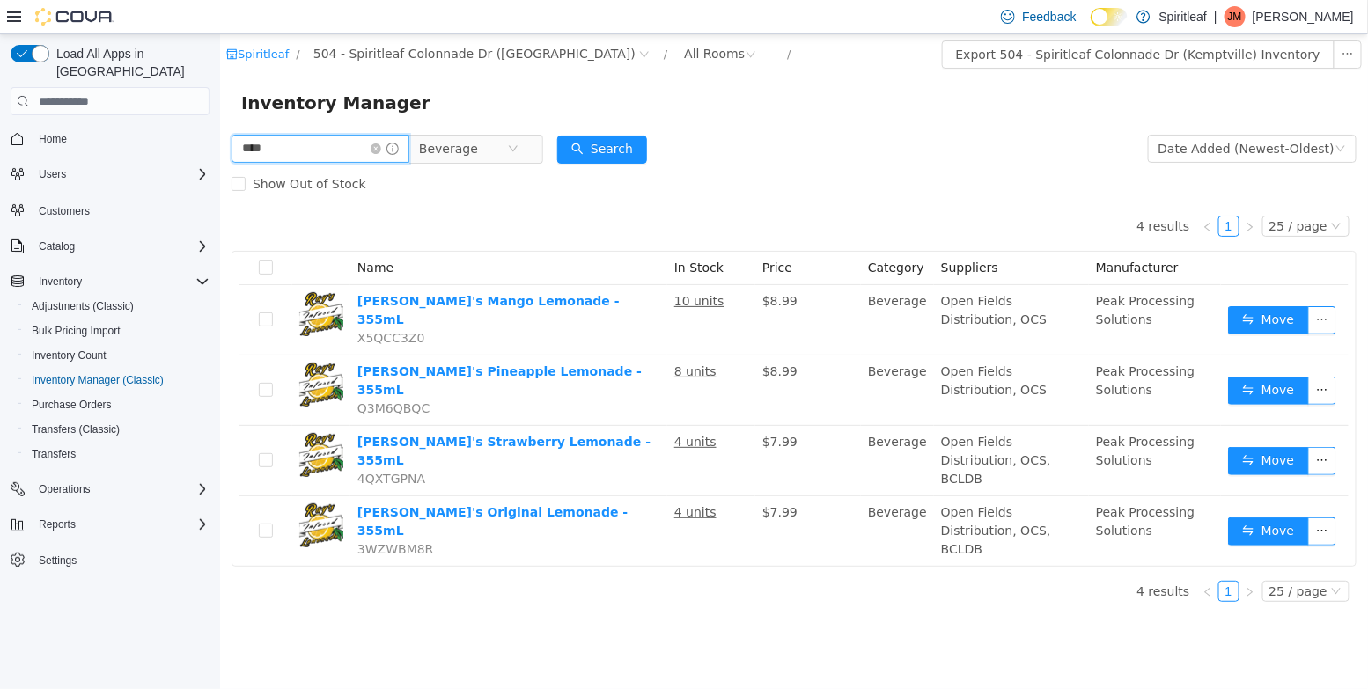
drag, startPoint x: 253, startPoint y: 151, endPoint x: 94, endPoint y: 129, distance: 160.0
click at [219, 129] on html "Spiritleaf / 504 - Spiritleaf Colonnade Dr ([PERSON_NAME]) / All Rooms / Export…" at bounding box center [793, 361] width 1148 height 655
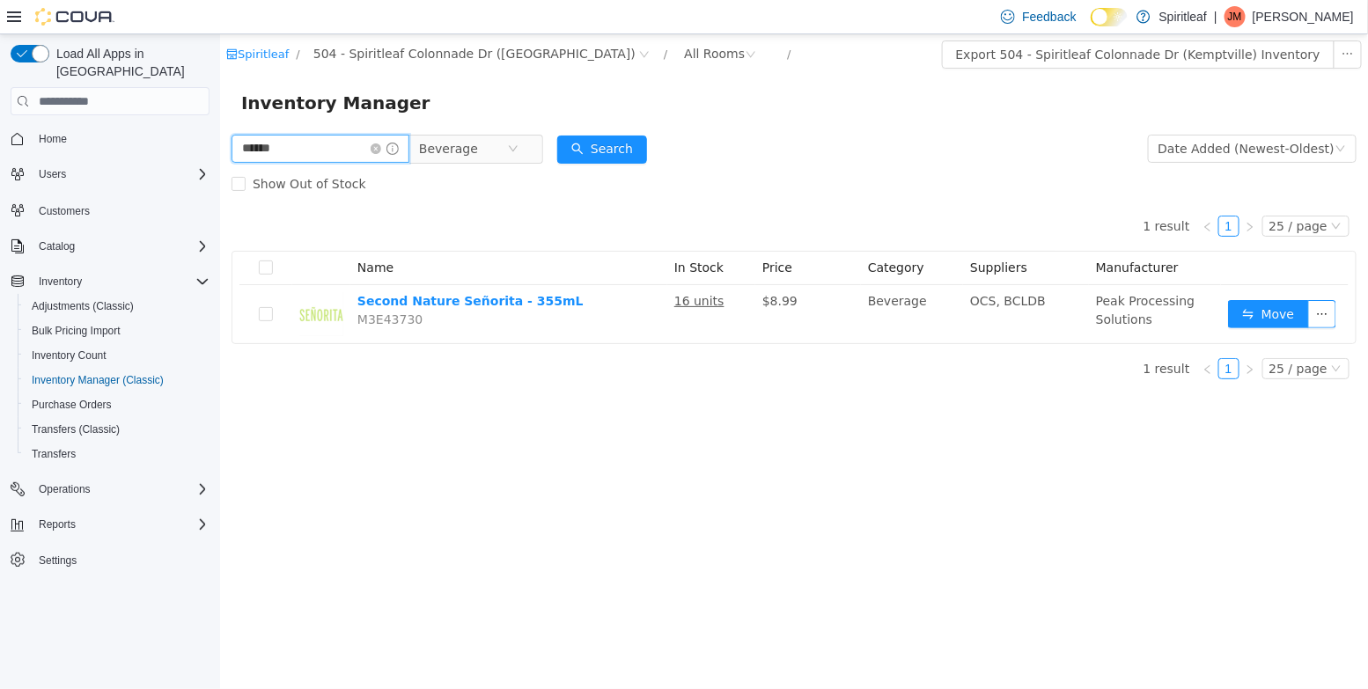
drag, startPoint x: 269, startPoint y: 149, endPoint x: 103, endPoint y: 125, distance: 168.1
click at [219, 125] on html "Spiritleaf / 504 - Spiritleaf Colonnade Dr ([PERSON_NAME]) / All Rooms / Export…" at bounding box center [793, 361] width 1148 height 655
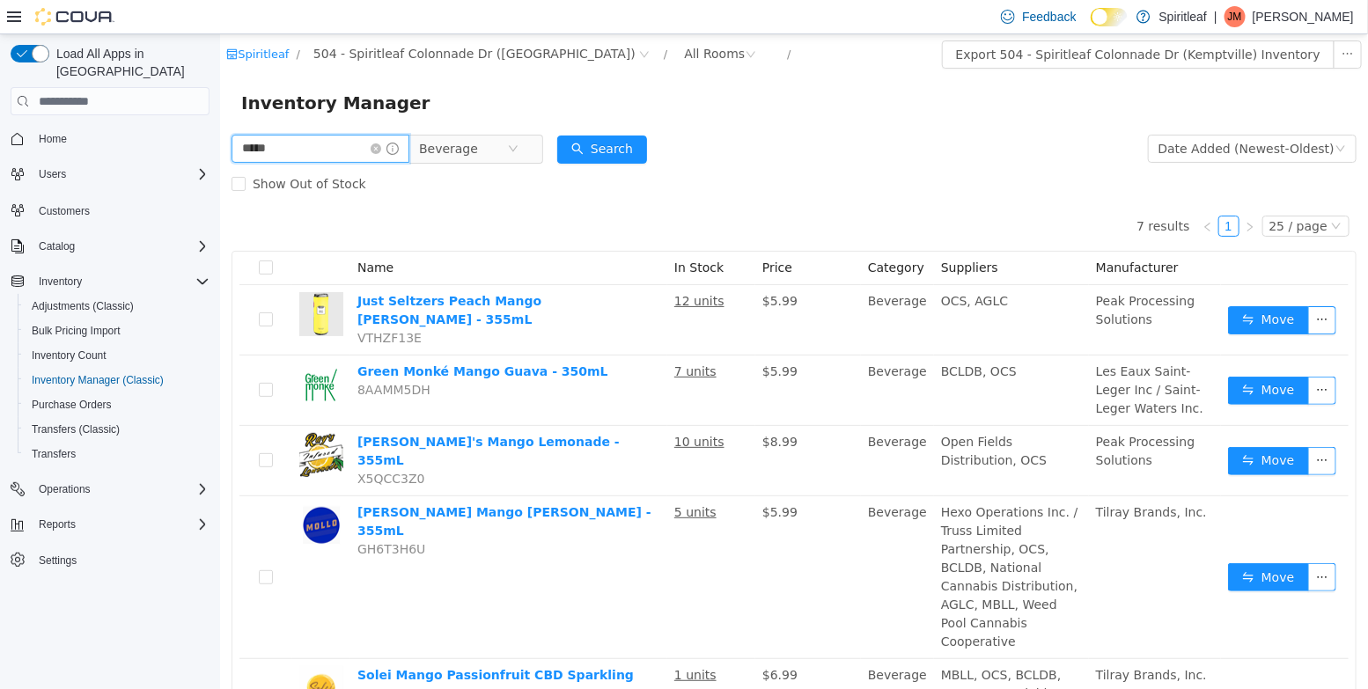
drag, startPoint x: 302, startPoint y: 154, endPoint x: 55, endPoint y: 131, distance: 247.5
click at [219, 131] on html "Spiritleaf / 504 - Spiritleaf Colonnade Dr ([PERSON_NAME]) / All Rooms / Export…" at bounding box center [793, 361] width 1148 height 655
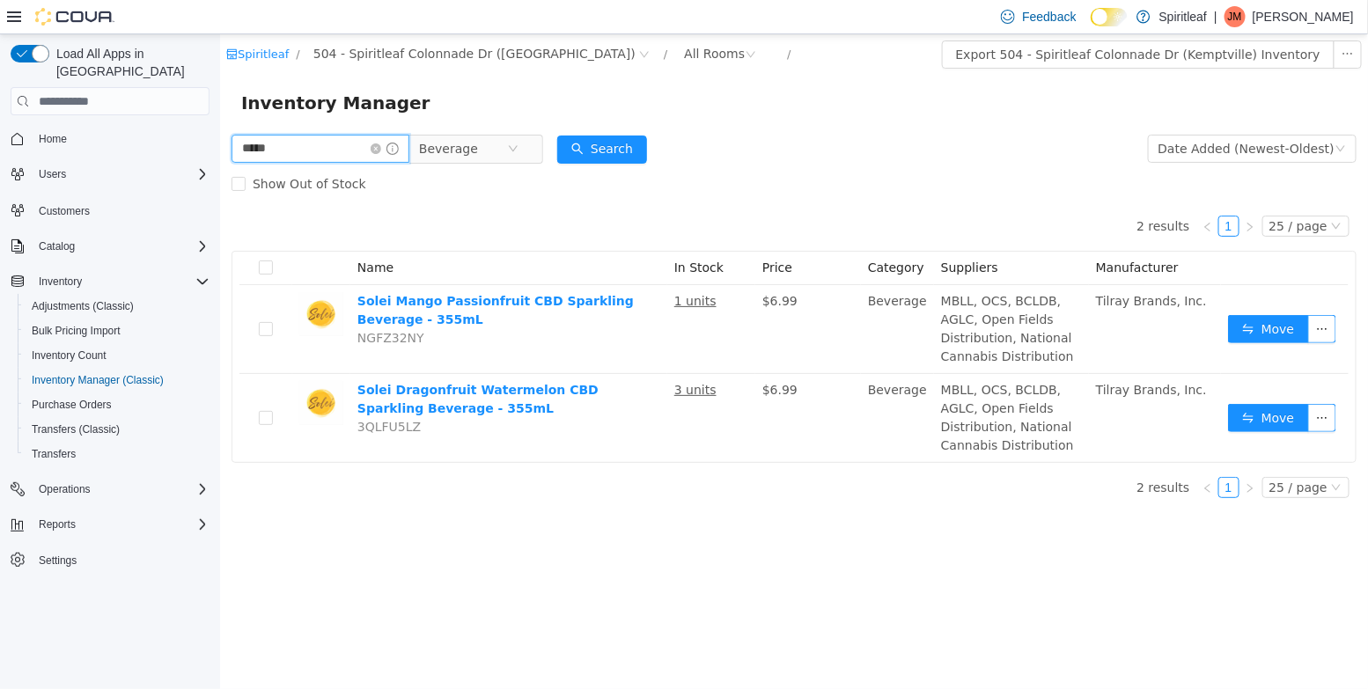
drag, startPoint x: 298, startPoint y: 147, endPoint x: 107, endPoint y: 145, distance: 190.1
click at [219, 145] on html "Spiritleaf / 504 - Spiritleaf Colonnade Dr (Kemptville) / All Rooms / Export 50…" at bounding box center [793, 361] width 1148 height 655
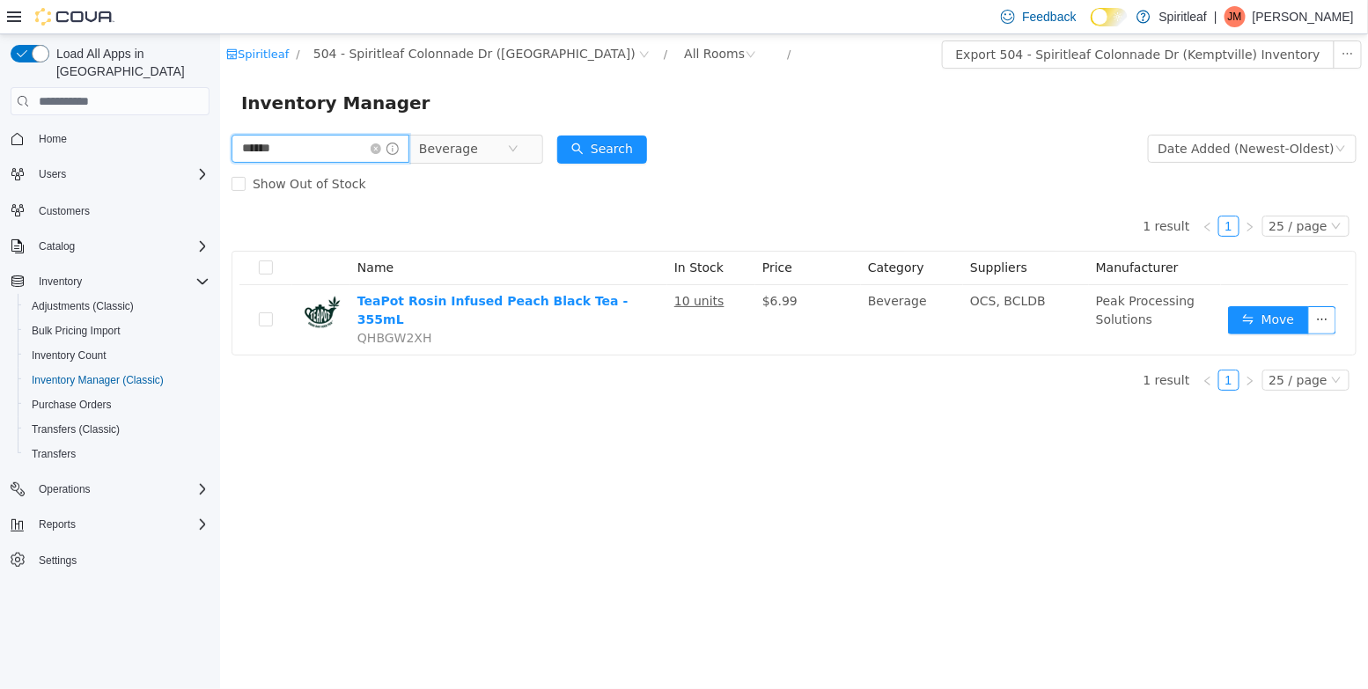
click at [302, 154] on input "******" at bounding box center [320, 149] width 178 height 28
drag, startPoint x: 300, startPoint y: 151, endPoint x: 138, endPoint y: 141, distance: 162.3
click at [219, 141] on html "Spiritleaf / 504 - Spiritleaf Colonnade Dr (Kemptville) / All Rooms / Export 50…" at bounding box center [793, 361] width 1148 height 655
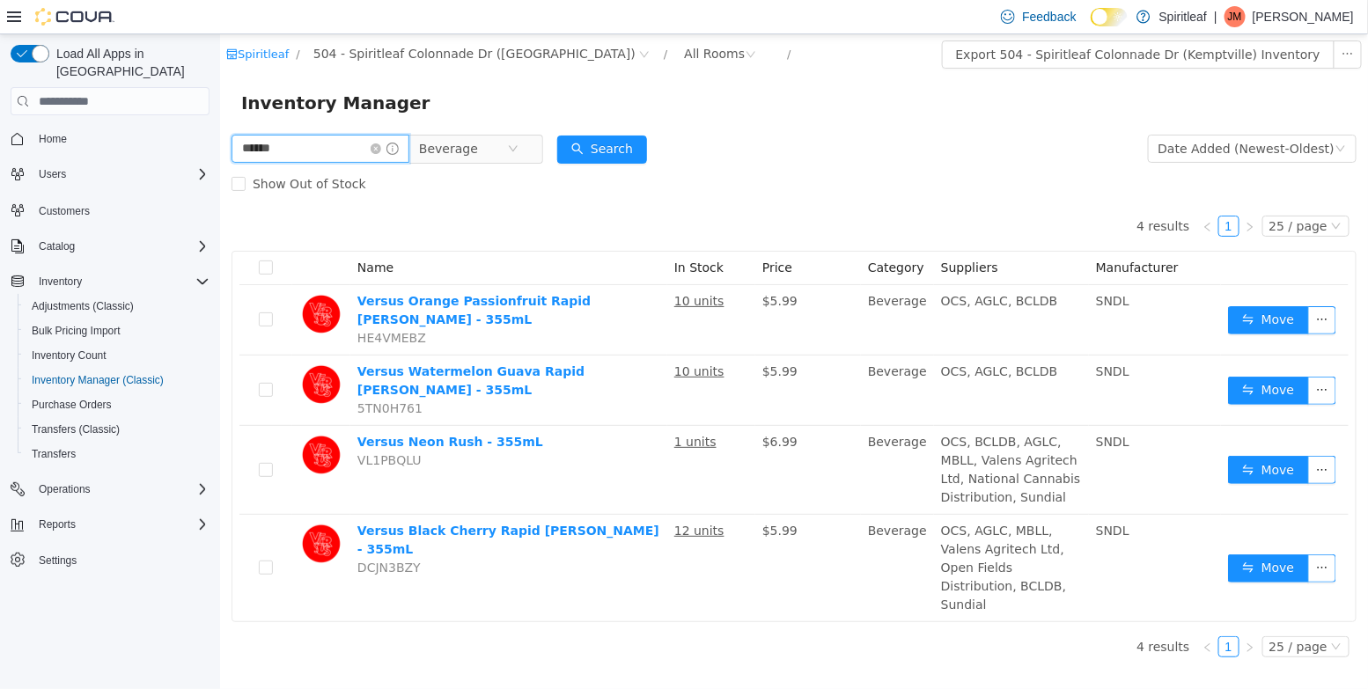
drag, startPoint x: 299, startPoint y: 146, endPoint x: 145, endPoint y: 146, distance: 154.0
click at [219, 146] on html "Spiritleaf / 504 - Spiritleaf Colonnade Dr (Kemptville) / All Rooms / Export 50…" at bounding box center [793, 361] width 1148 height 655
type input "***"
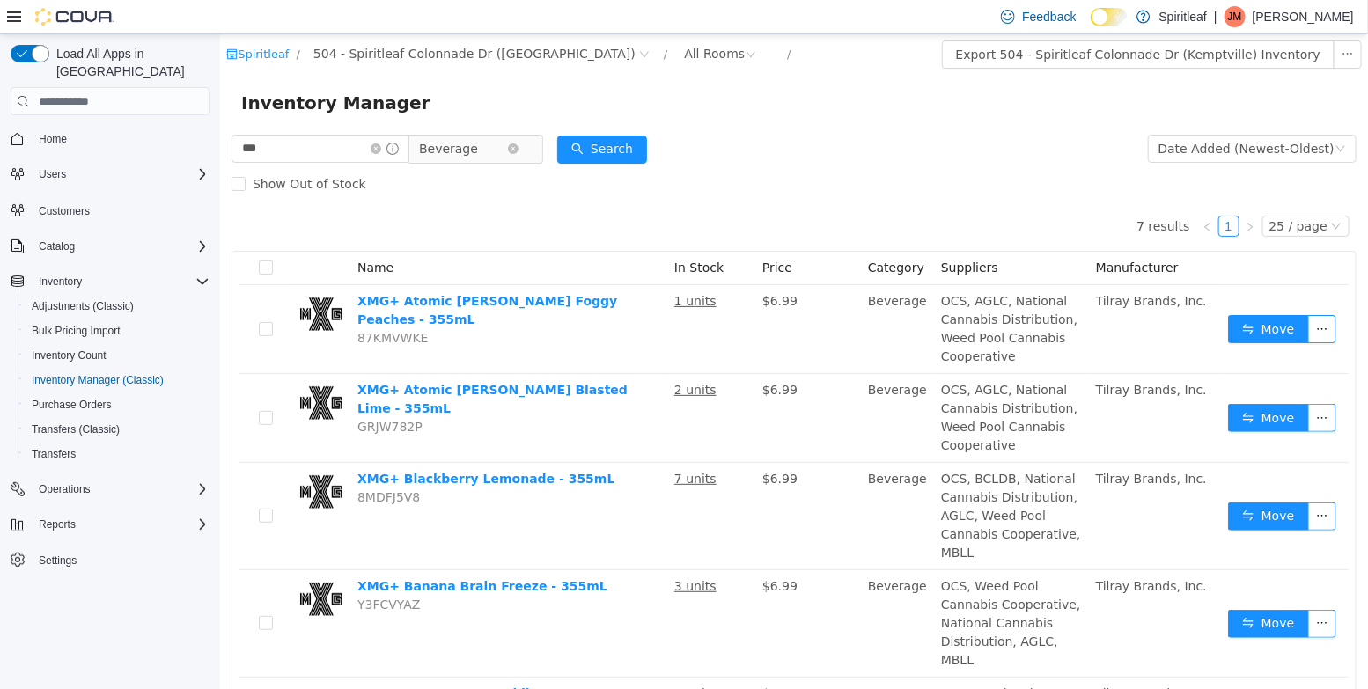
click at [456, 157] on span "Beverage" at bounding box center [447, 149] width 59 height 26
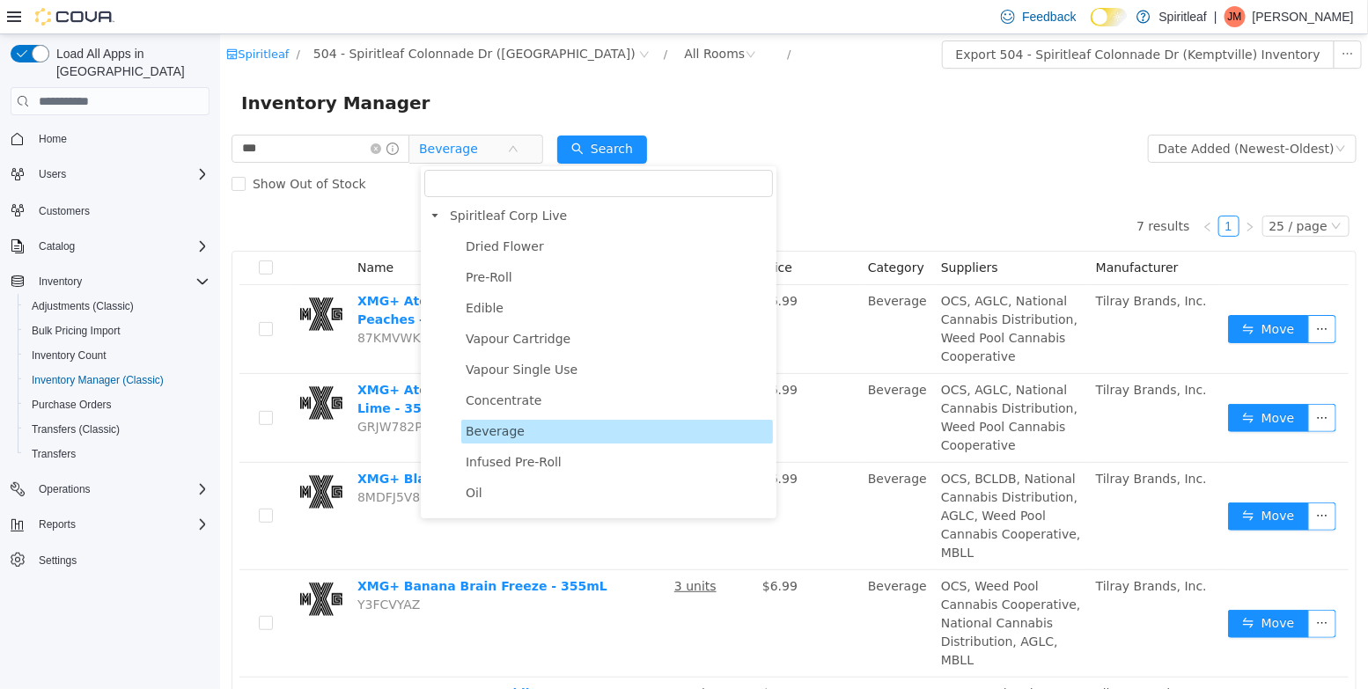
click at [483, 302] on span "Edible" at bounding box center [484, 308] width 38 height 14
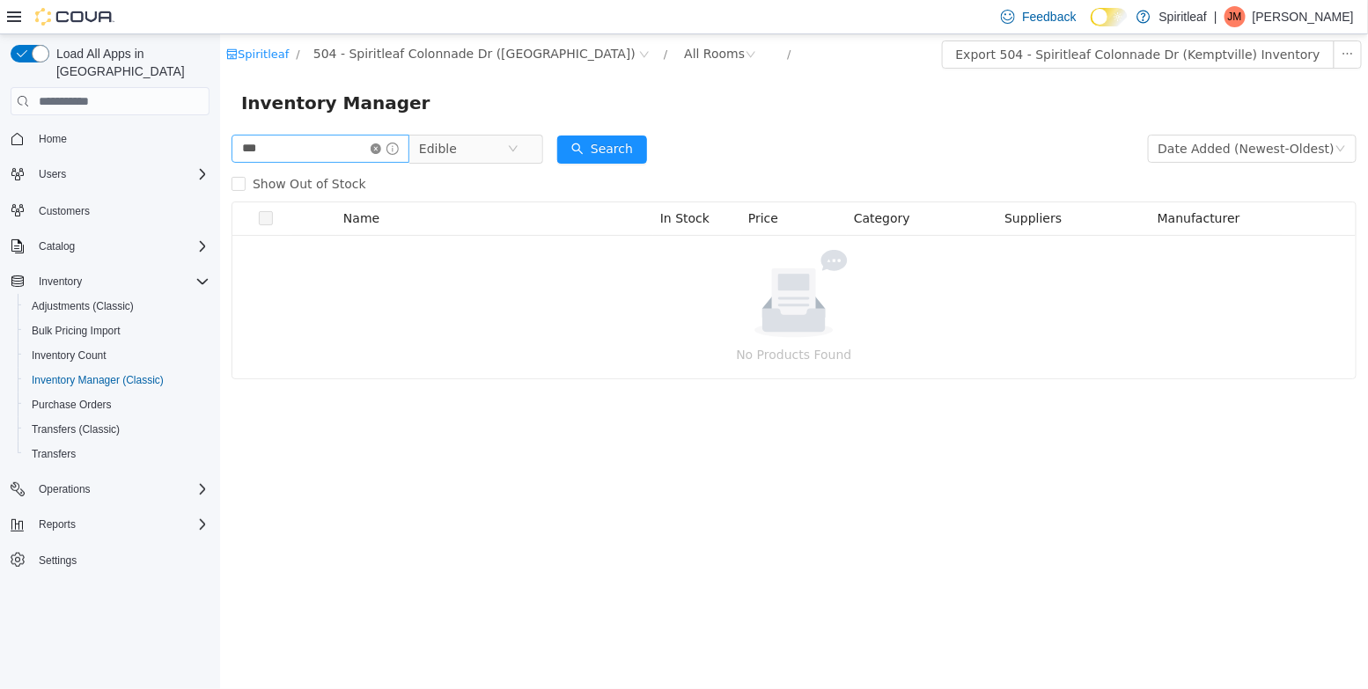
click at [380, 143] on icon "icon: close-circle" at bounding box center [375, 148] width 11 height 11
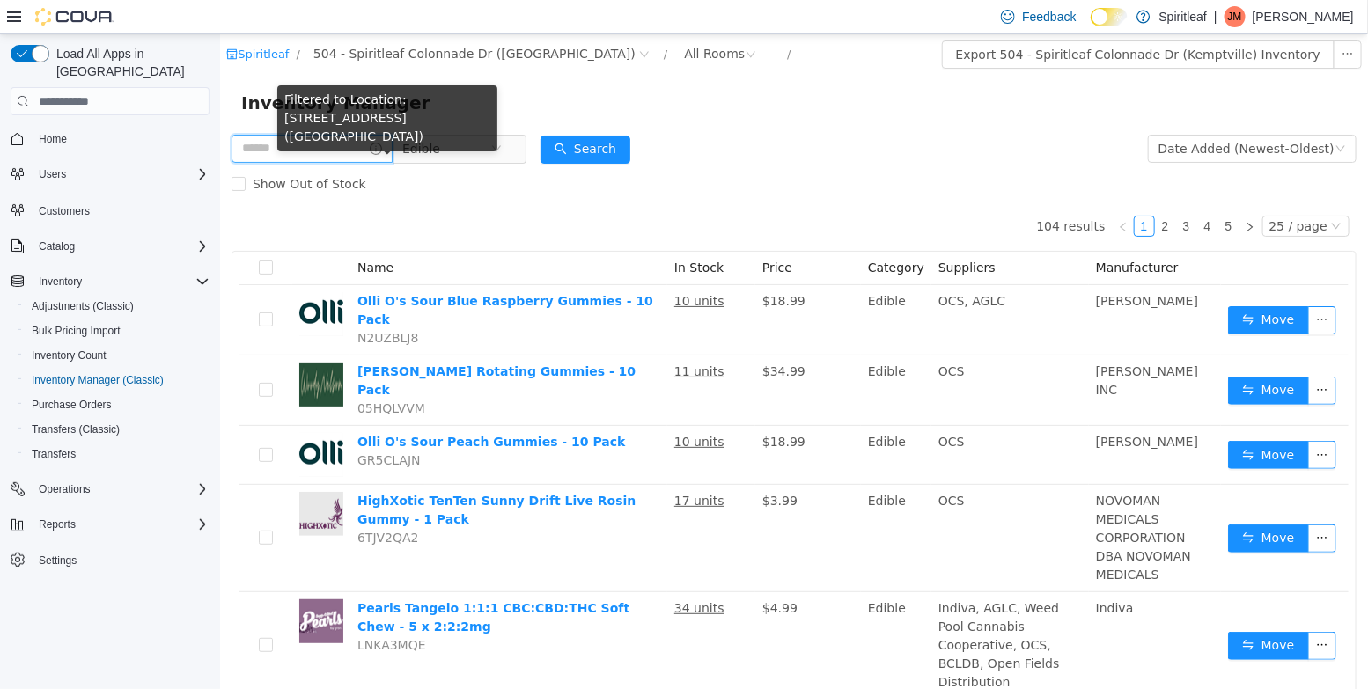
click at [357, 155] on input "text" at bounding box center [311, 149] width 161 height 28
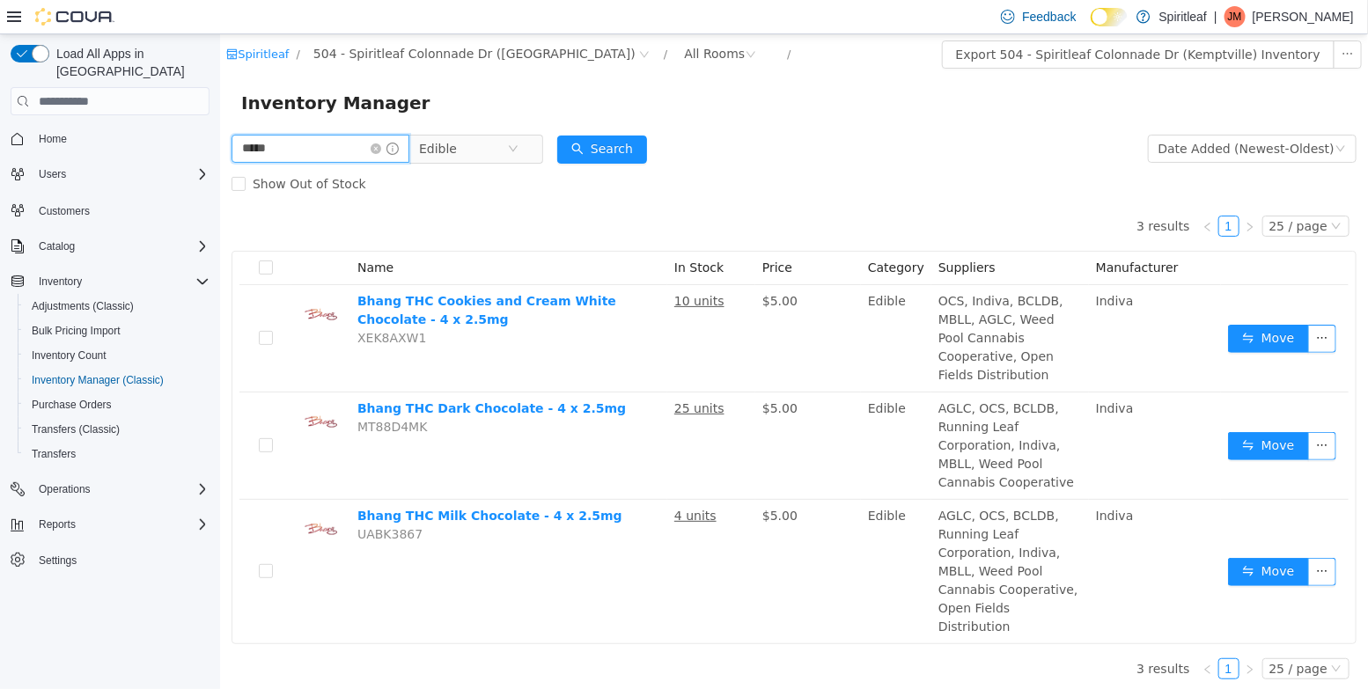
drag, startPoint x: 278, startPoint y: 158, endPoint x: 165, endPoint y: 114, distance: 121.5
click at [219, 114] on html "Spiritleaf / 504 - Spiritleaf Colonnade Dr (Kemptville) / All Rooms / Export 50…" at bounding box center [793, 361] width 1148 height 655
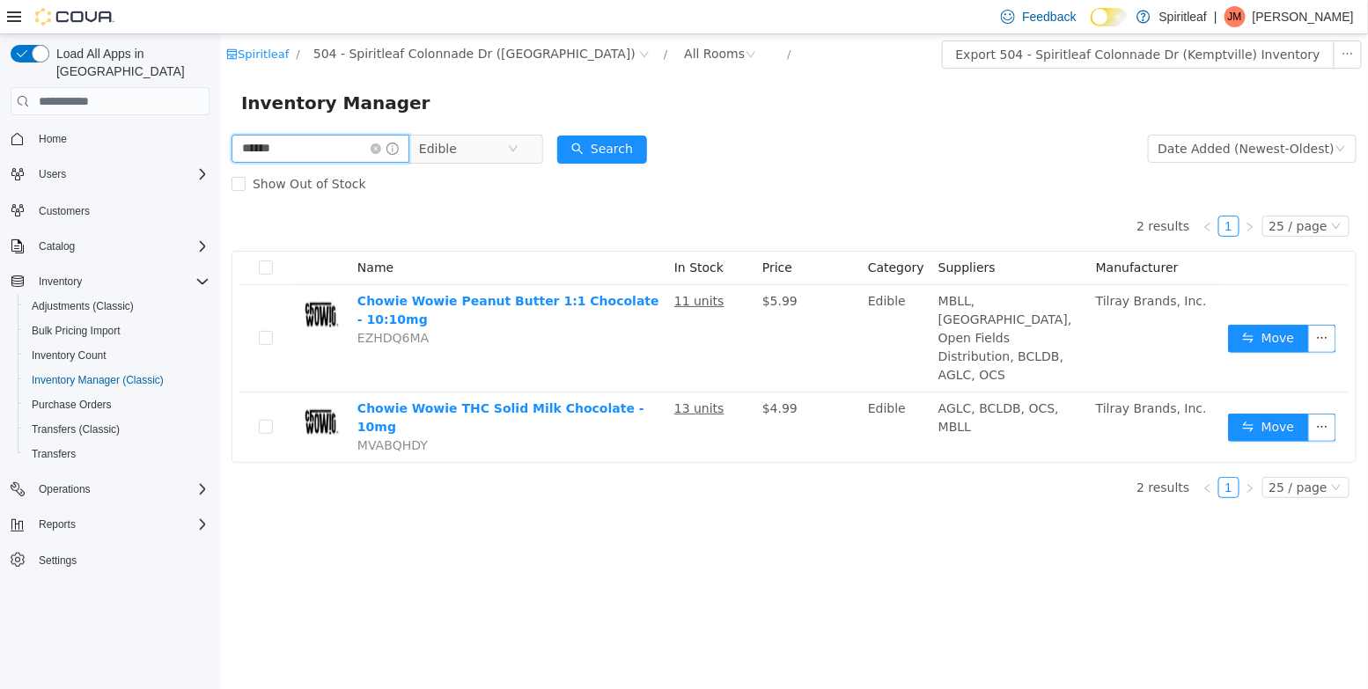
drag, startPoint x: 296, startPoint y: 137, endPoint x: 87, endPoint y: 133, distance: 208.7
click at [219, 133] on html "Spiritleaf / 504 - Spiritleaf Colonnade Dr (Kemptville) / All Rooms / Export 50…" at bounding box center [793, 361] width 1148 height 655
drag, startPoint x: 235, startPoint y: 148, endPoint x: 26, endPoint y: 114, distance: 212.3
click at [219, 114] on html "Spiritleaf / 504 - Spiritleaf Colonnade Dr (Kemptville) / All Rooms / Export 50…" at bounding box center [793, 361] width 1148 height 655
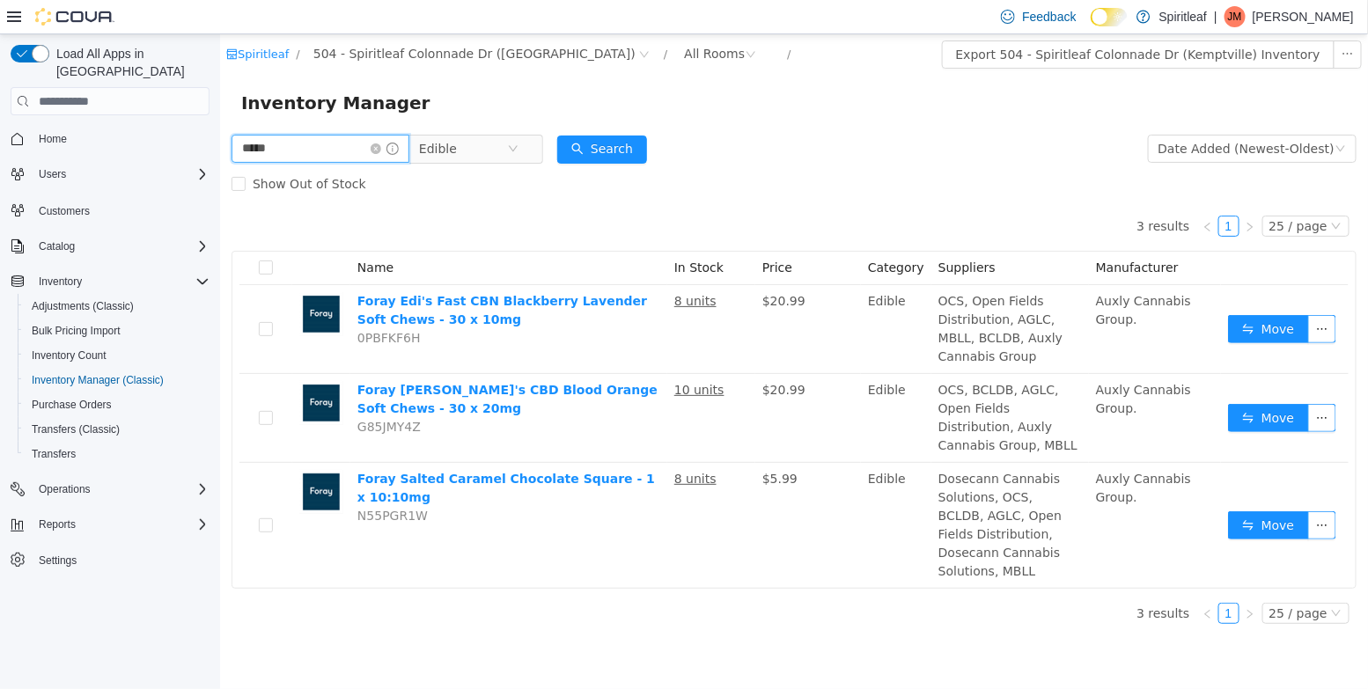
drag, startPoint x: 277, startPoint y: 148, endPoint x: 99, endPoint y: 109, distance: 182.8
click at [219, 109] on html "Spiritleaf / 504 - Spiritleaf Colonnade Dr (Kemptville) / All Rooms / Export 50…" at bounding box center [793, 361] width 1148 height 655
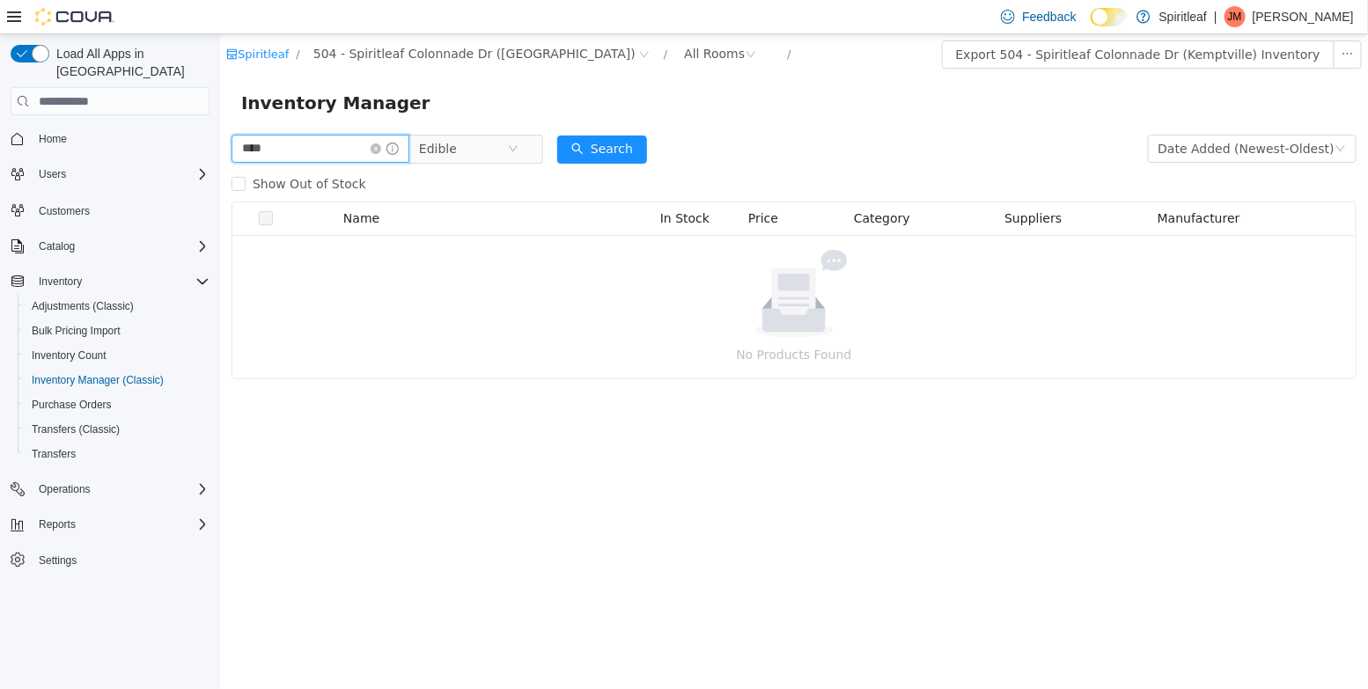
drag, startPoint x: 279, startPoint y: 149, endPoint x: 134, endPoint y: 135, distance: 145.9
click at [219, 135] on html "Spiritleaf / 504 - Spiritleaf Colonnade Dr (Kemptville) / All Rooms / Export 50…" at bounding box center [793, 361] width 1148 height 655
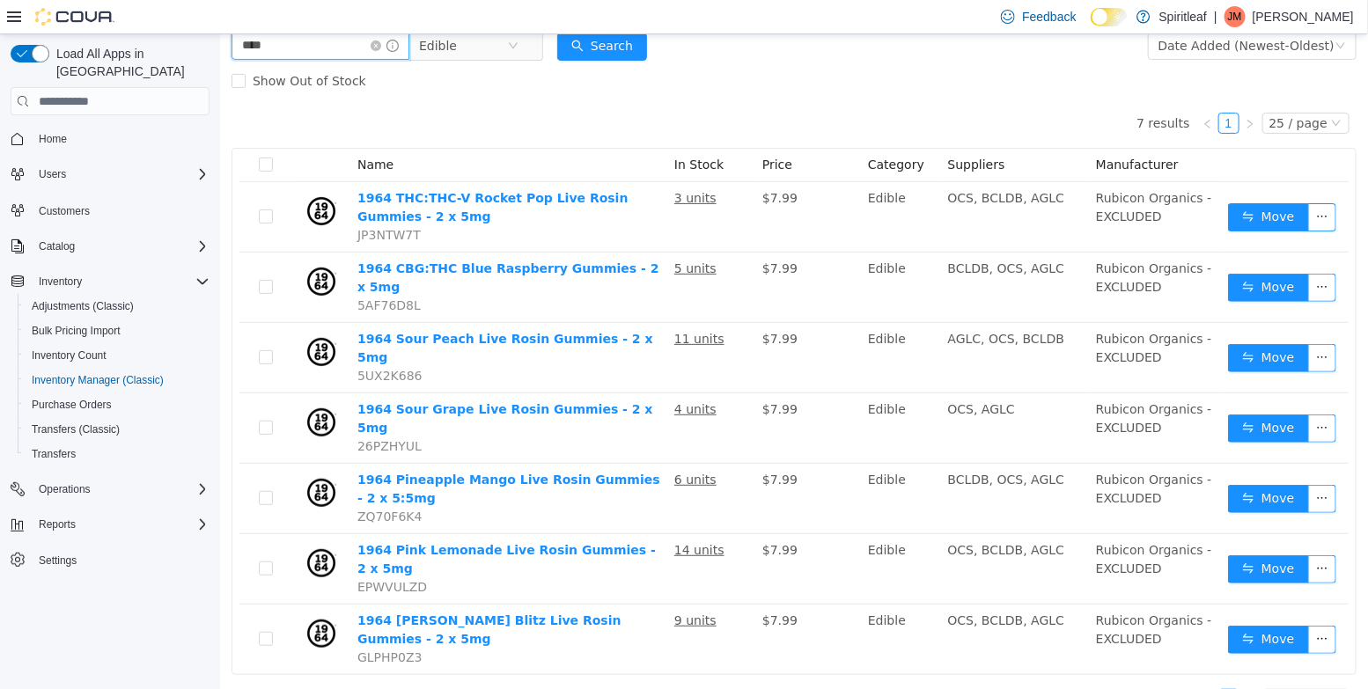
scroll to position [54, 0]
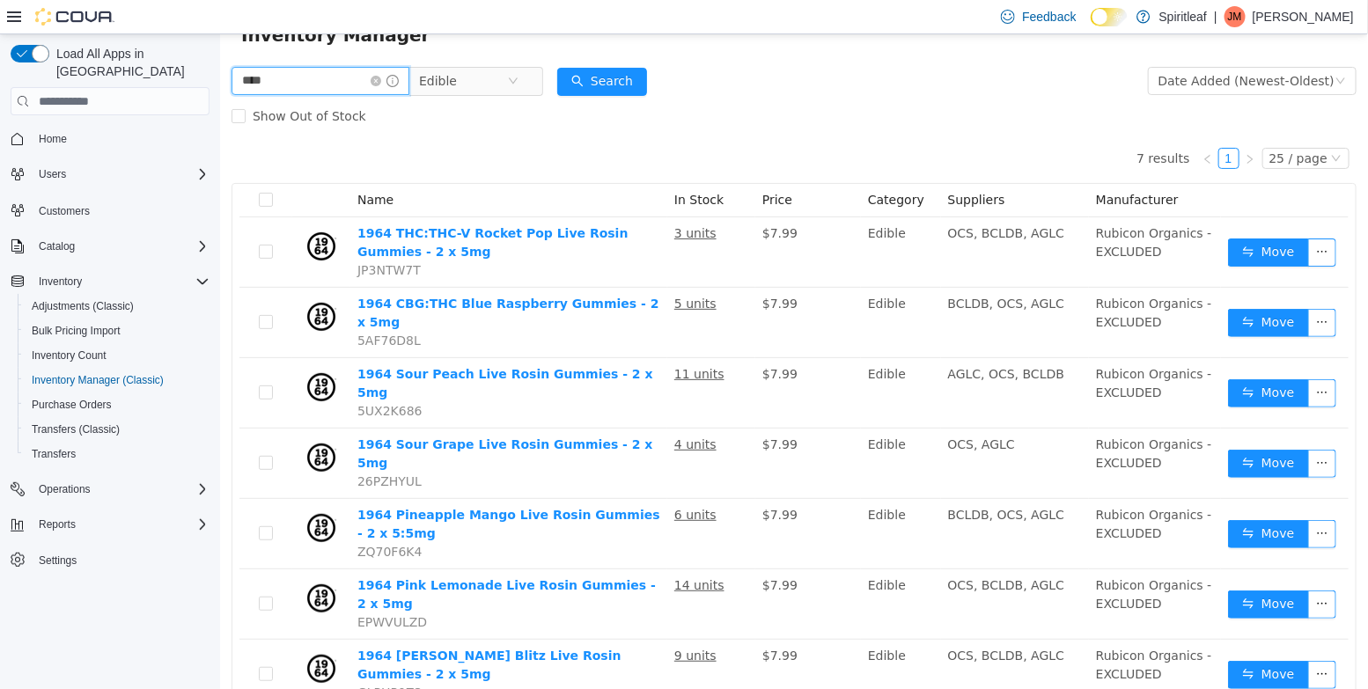
drag, startPoint x: 286, startPoint y: 53, endPoint x: 150, endPoint y: 14, distance: 141.8
click at [219, 14] on html "Spiritleaf / 504 - Spiritleaf Colonnade Dr ([PERSON_NAME]) / All Rooms / Export…" at bounding box center [793, 294] width 1148 height 655
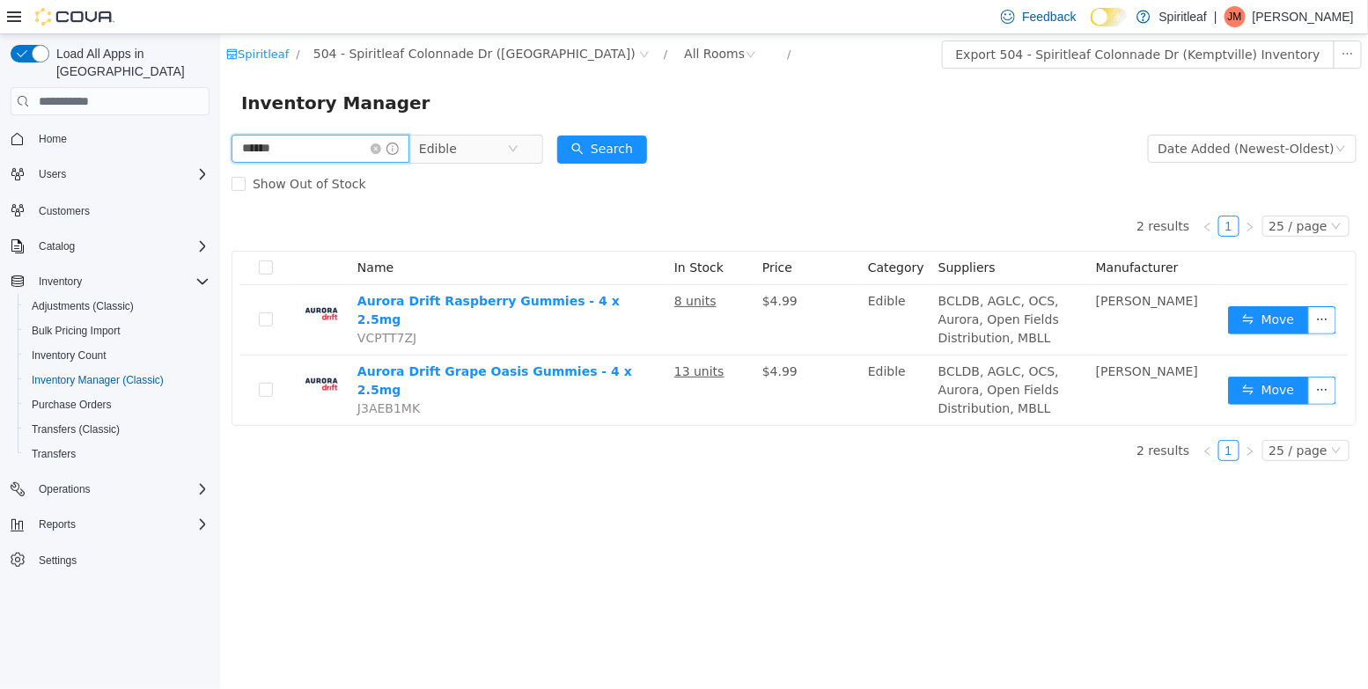
drag, startPoint x: 269, startPoint y: 151, endPoint x: 151, endPoint y: 120, distance: 122.1
click at [219, 120] on html "Spiritleaf / 504 - Spiritleaf Colonnade Dr (Kemptville) / All Rooms / Export 50…" at bounding box center [793, 361] width 1148 height 655
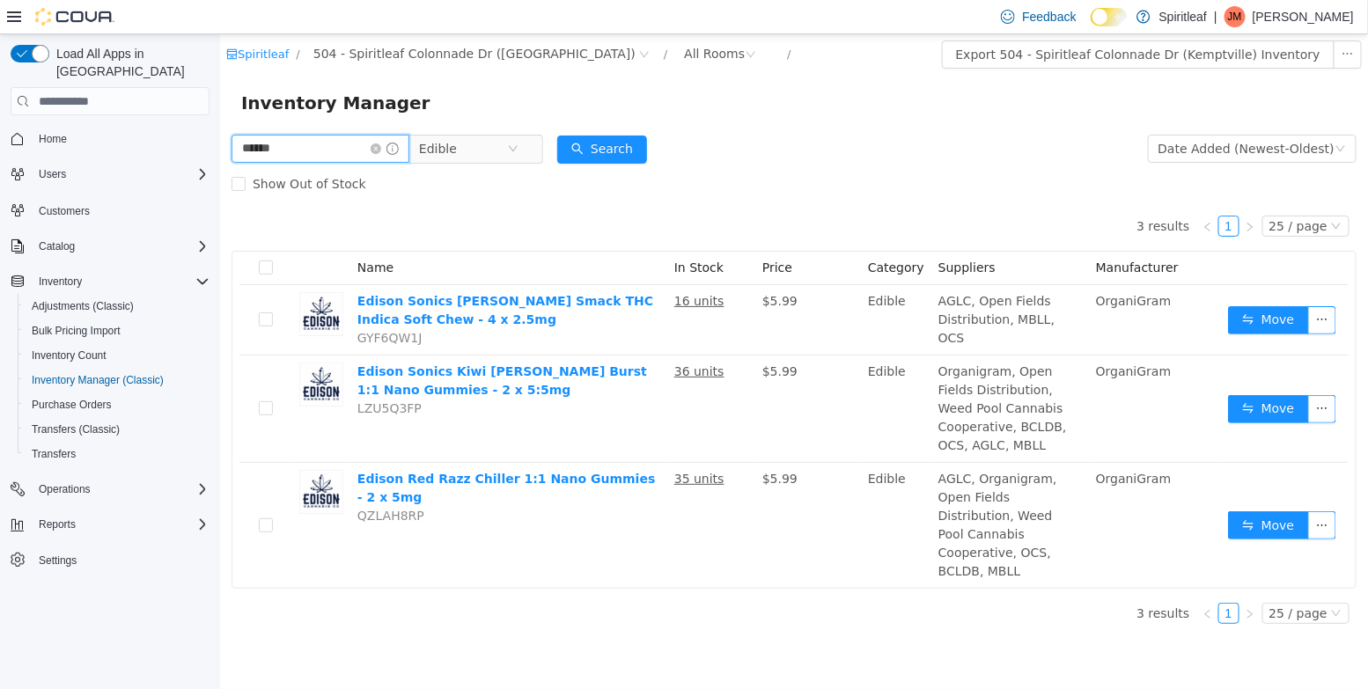
drag, startPoint x: 291, startPoint y: 150, endPoint x: 102, endPoint y: 140, distance: 189.5
click at [219, 140] on html "Spiritleaf / 504 - Spiritleaf Colonnade Dr (Kemptville) / All Rooms / Export 50…" at bounding box center [793, 361] width 1148 height 655
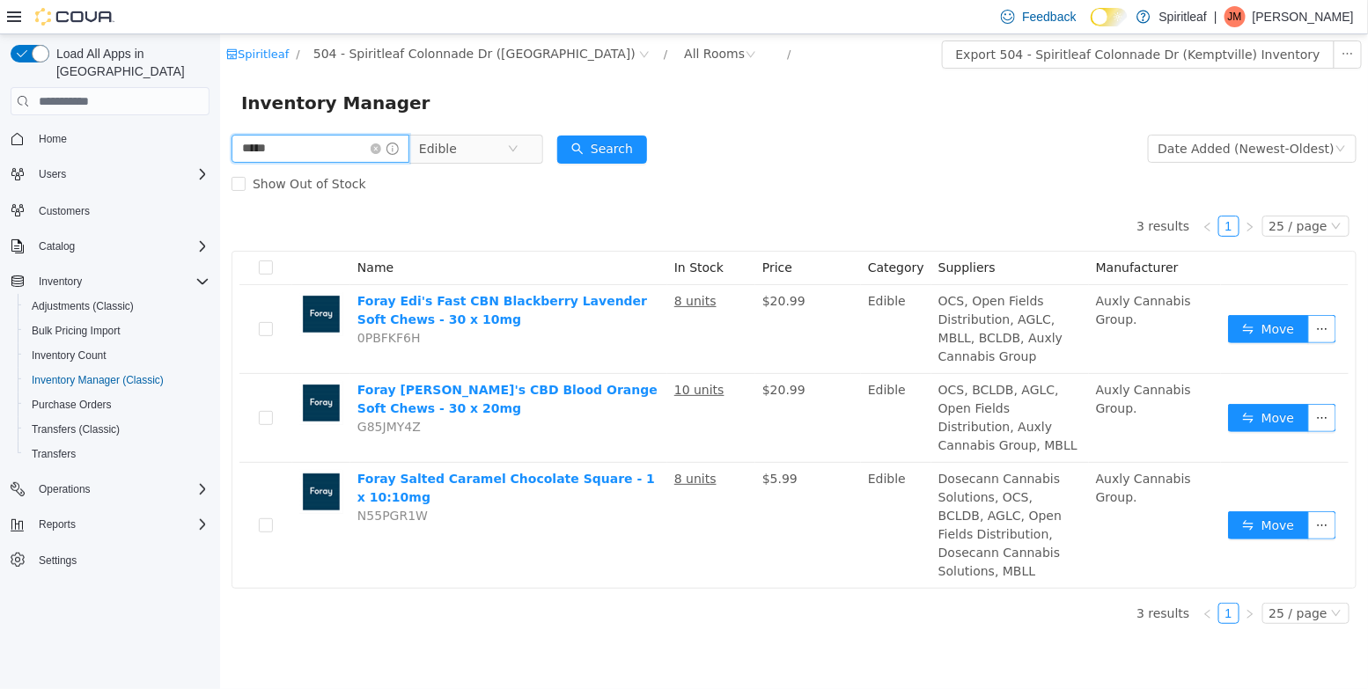
drag, startPoint x: 302, startPoint y: 155, endPoint x: 73, endPoint y: 143, distance: 229.1
click at [219, 143] on html "Spiritleaf / 504 - Spiritleaf Colonnade Dr (Kemptville) / All Rooms / Export 50…" at bounding box center [793, 361] width 1148 height 655
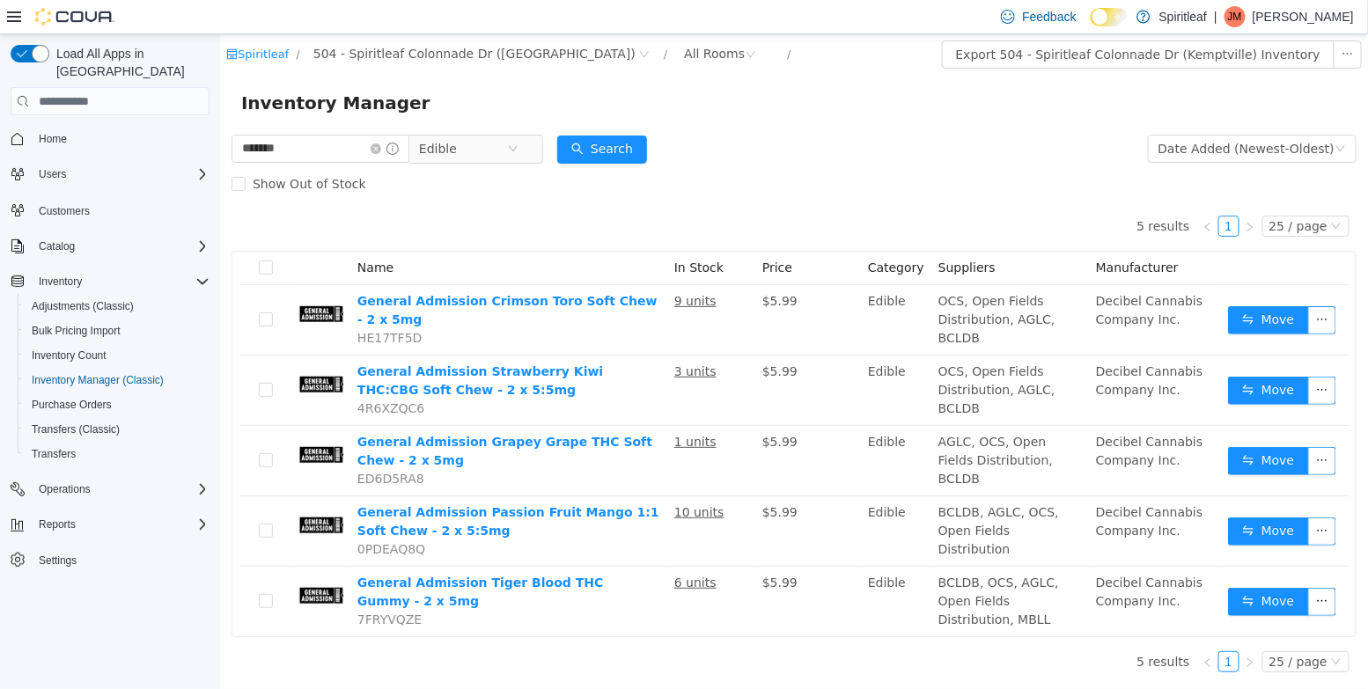
click at [305, 165] on div "******* Edible" at bounding box center [387, 148] width 312 height 35
drag, startPoint x: 305, startPoint y: 157, endPoint x: 111, endPoint y: 147, distance: 194.8
click at [219, 147] on html "Spiritleaf / 504 - Spiritleaf Colonnade Dr ([PERSON_NAME]) / All Rooms / Export…" at bounding box center [793, 361] width 1148 height 655
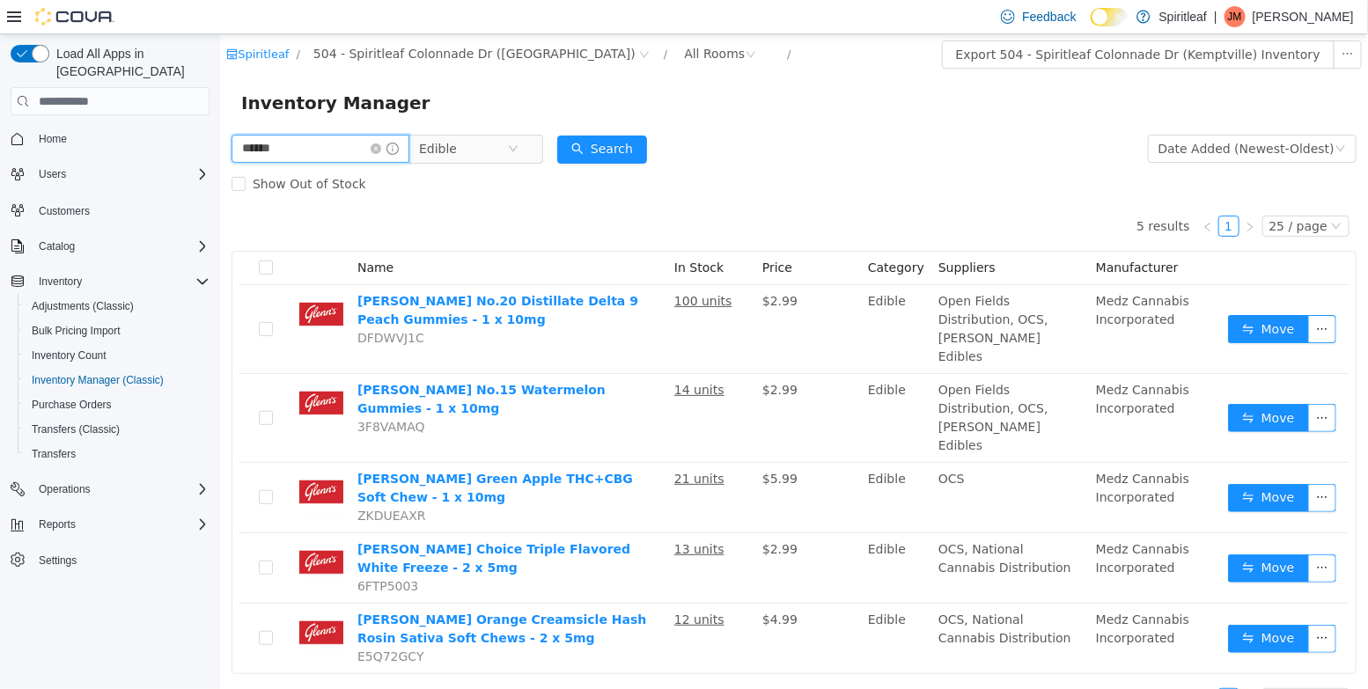
drag, startPoint x: 264, startPoint y: 156, endPoint x: 63, endPoint y: 85, distance: 213.0
click at [219, 85] on html "Spiritleaf / 504 - Spiritleaf Colonnade Dr ([PERSON_NAME]) / All Rooms / Export…" at bounding box center [793, 361] width 1148 height 655
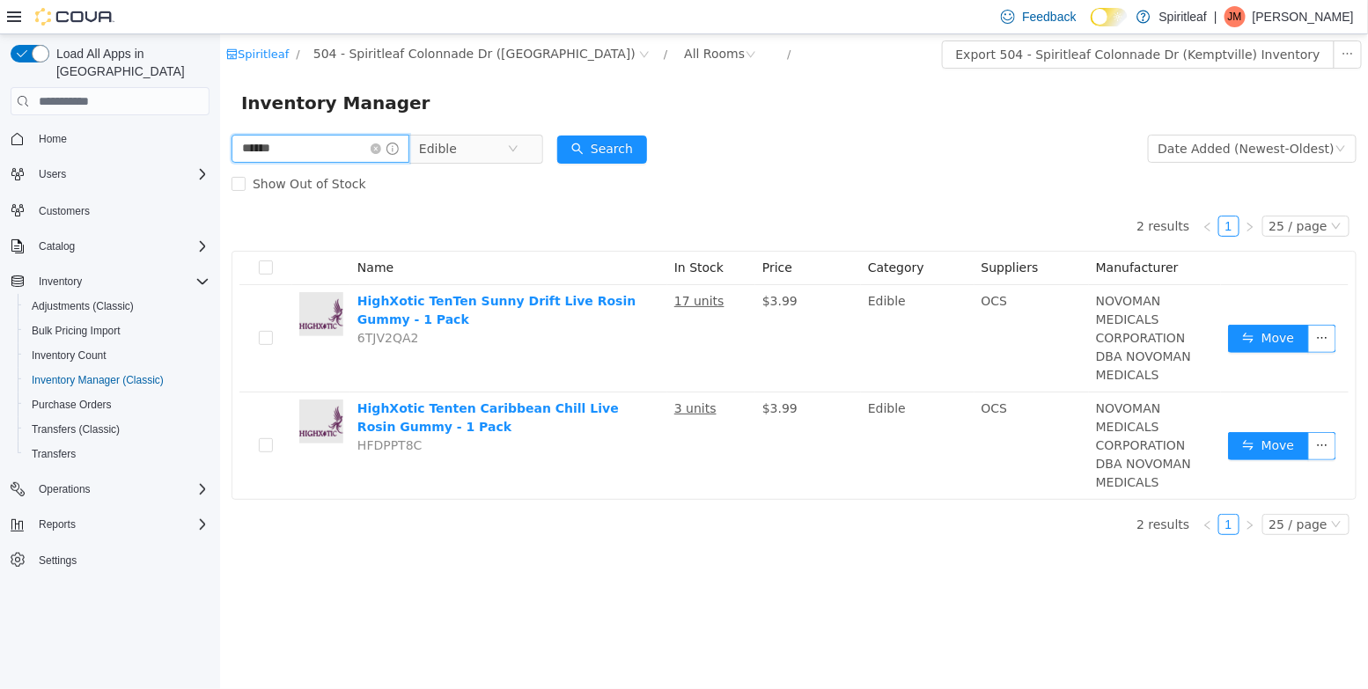
drag, startPoint x: 261, startPoint y: 151, endPoint x: 61, endPoint y: 78, distance: 213.6
click at [219, 78] on html "Spiritleaf / 504 - Spiritleaf Colonnade Dr ([PERSON_NAME]) / All Rooms / Export…" at bounding box center [793, 361] width 1148 height 655
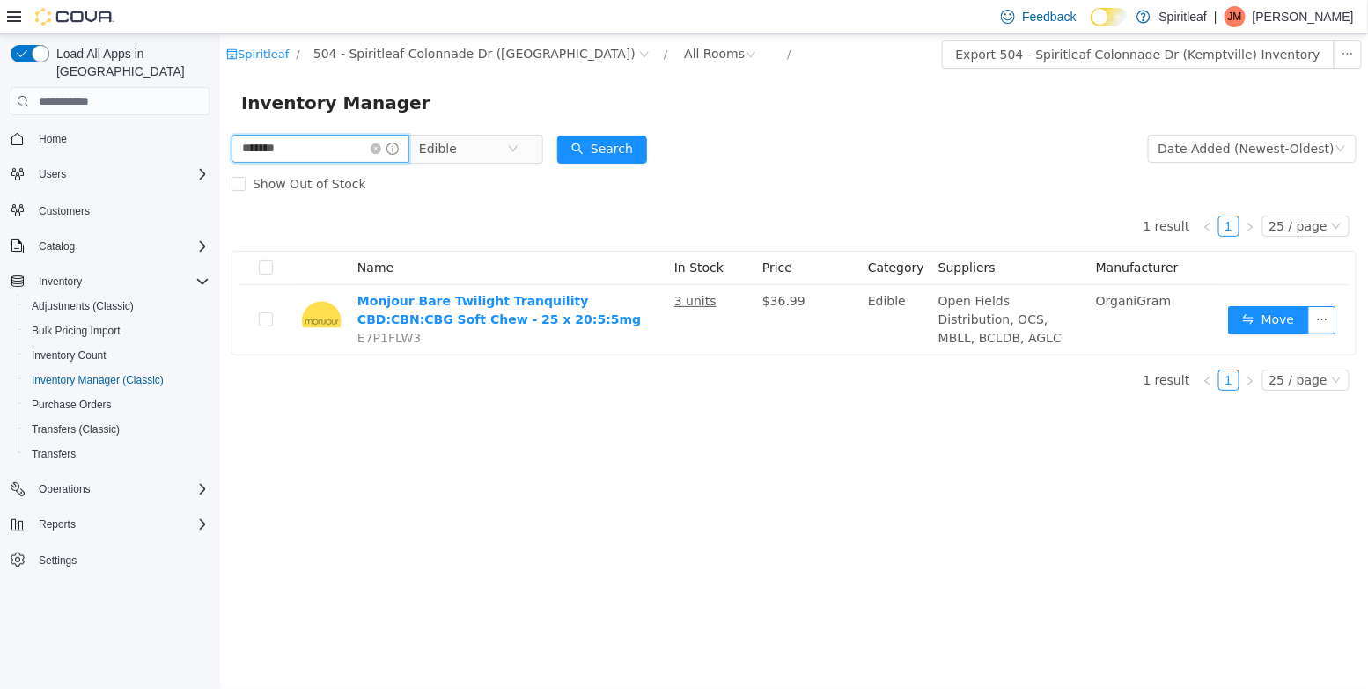
drag, startPoint x: 296, startPoint y: 150, endPoint x: 33, endPoint y: 128, distance: 263.2
click at [219, 128] on html "Spiritleaf / 504 - Spiritleaf Colonnade Dr ([PERSON_NAME]) / All Rooms / Export…" at bounding box center [793, 361] width 1148 height 655
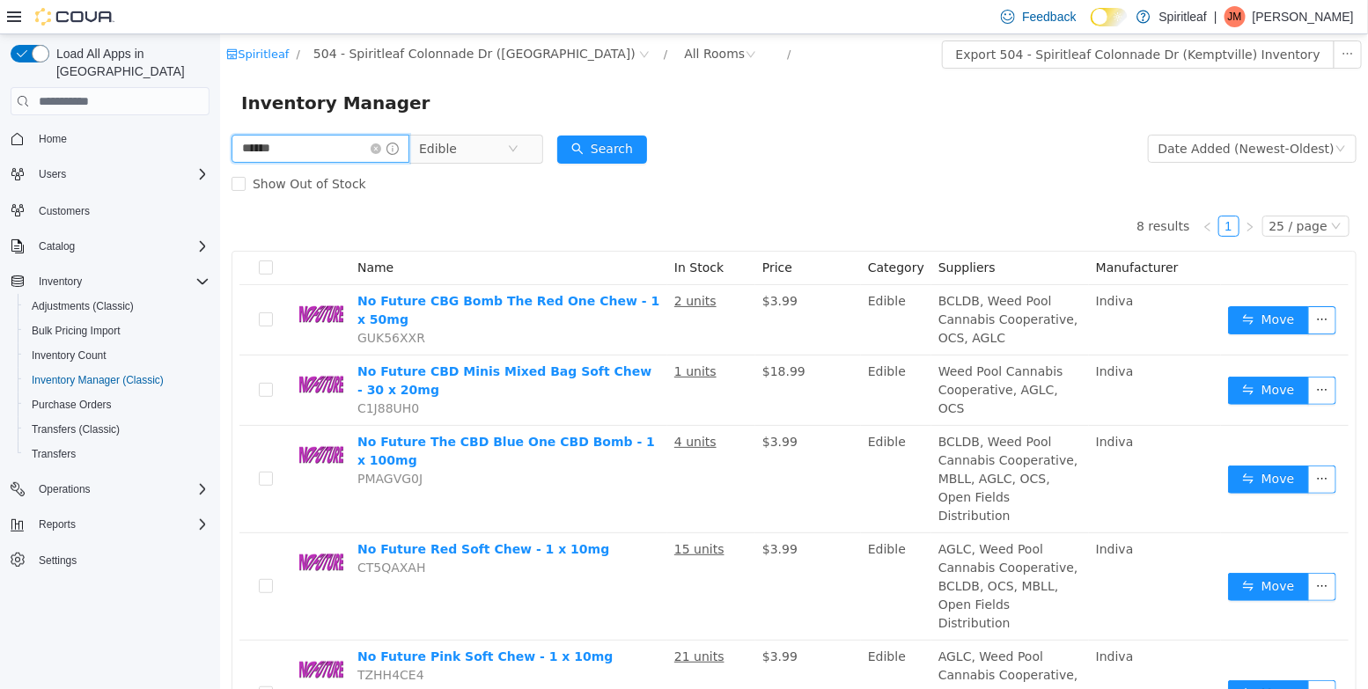
drag, startPoint x: 306, startPoint y: 160, endPoint x: 175, endPoint y: 143, distance: 132.2
click at [219, 143] on html "Spiritleaf / 504 - Spiritleaf Colonnade Dr ([PERSON_NAME]) / All Rooms / Export…" at bounding box center [793, 361] width 1148 height 655
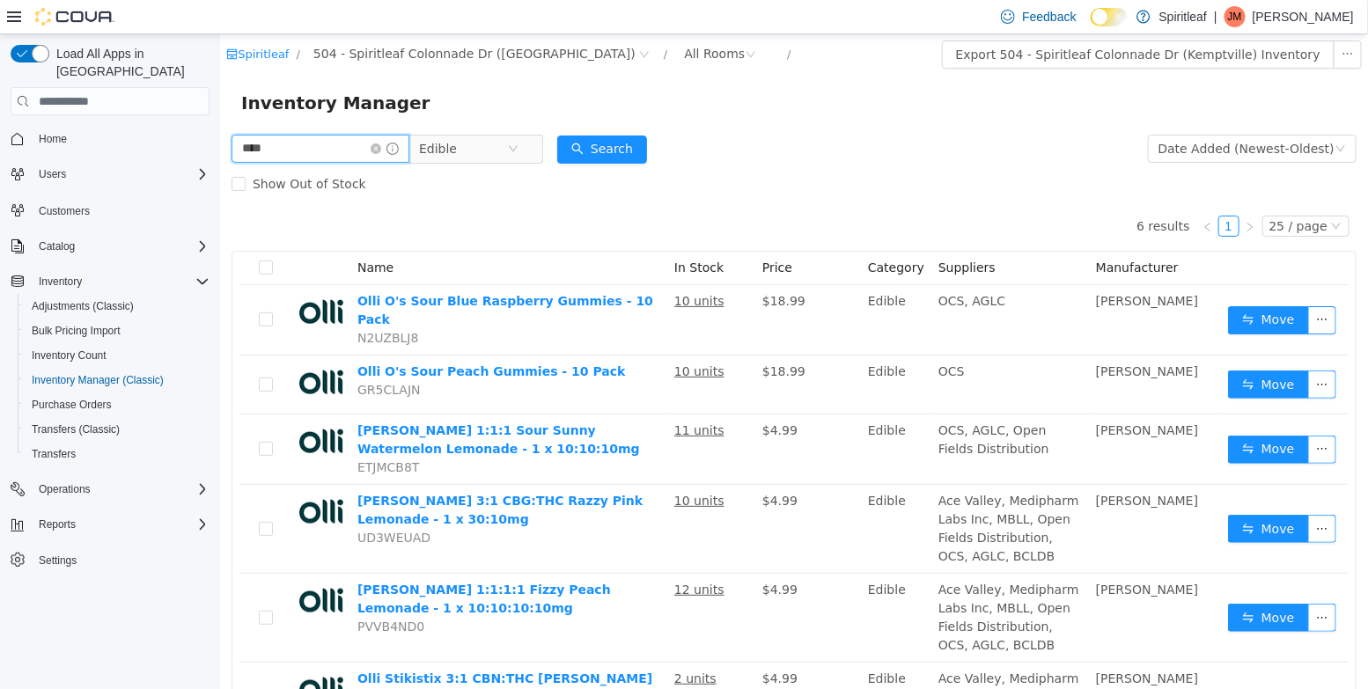
drag, startPoint x: 310, startPoint y: 149, endPoint x: 117, endPoint y: 137, distance: 193.1
click at [219, 137] on html "Spiritleaf / 504 - Spiritleaf Colonnade Dr ([PERSON_NAME]) / All Rooms / Export…" at bounding box center [793, 361] width 1148 height 655
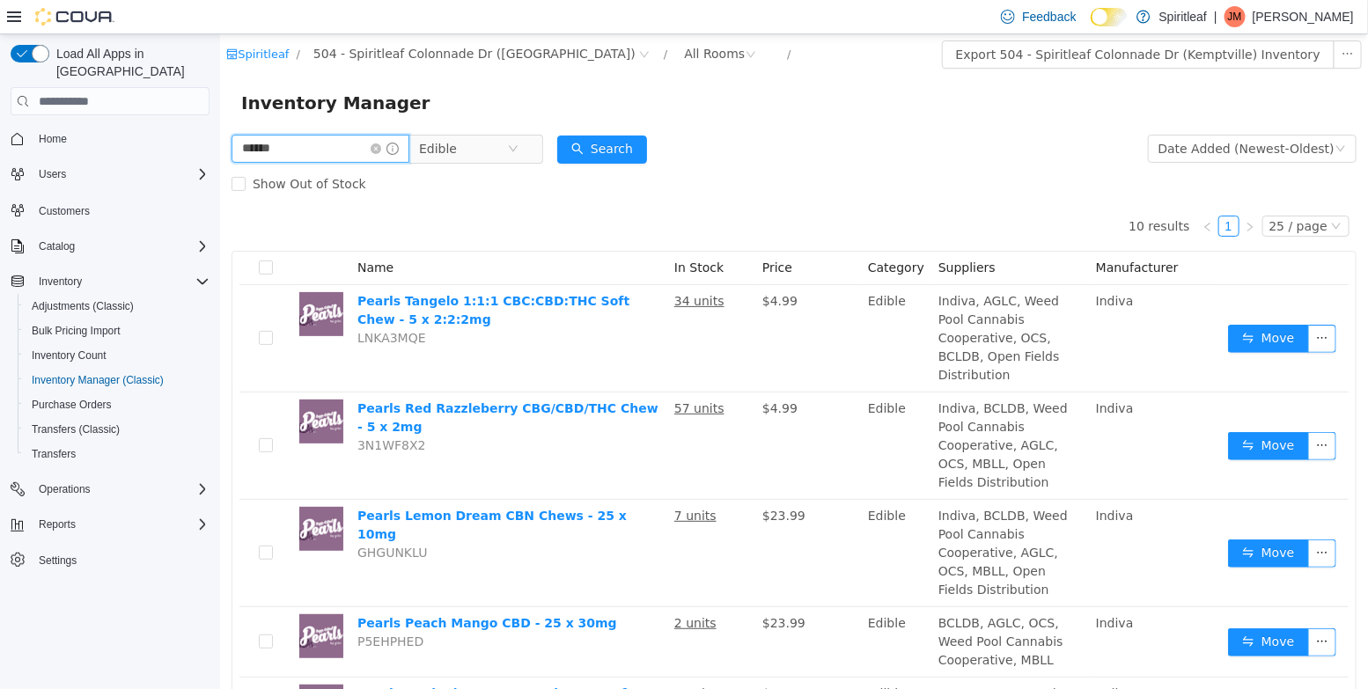
drag, startPoint x: 309, startPoint y: 158, endPoint x: 107, endPoint y: 134, distance: 203.0
click at [219, 134] on html "Spiritleaf / 504 - Spiritleaf Colonnade Dr ([PERSON_NAME]) / All Rooms / Export…" at bounding box center [793, 361] width 1148 height 655
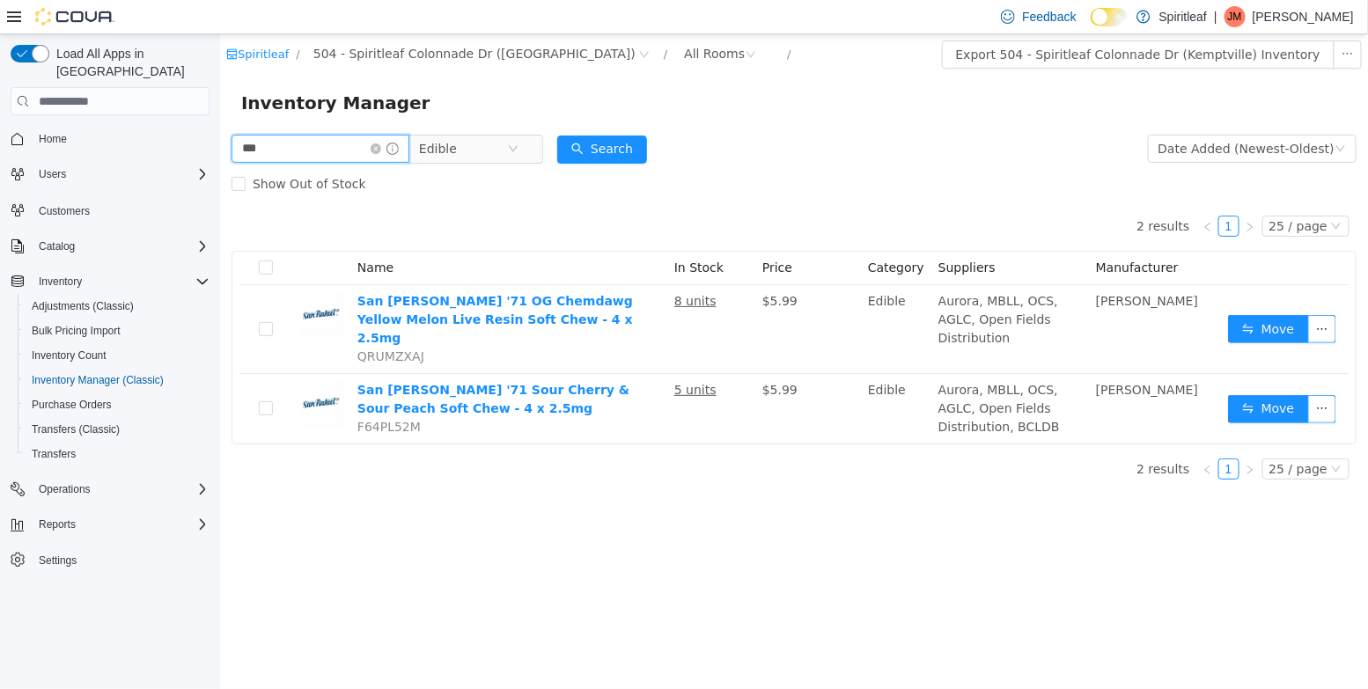
drag, startPoint x: 293, startPoint y: 151, endPoint x: 112, endPoint y: 139, distance: 181.7
click at [219, 139] on html "Spiritleaf / 504 - Spiritleaf Colonnade Dr (Kemptville) / All Rooms / Export 50…" at bounding box center [793, 361] width 1148 height 655
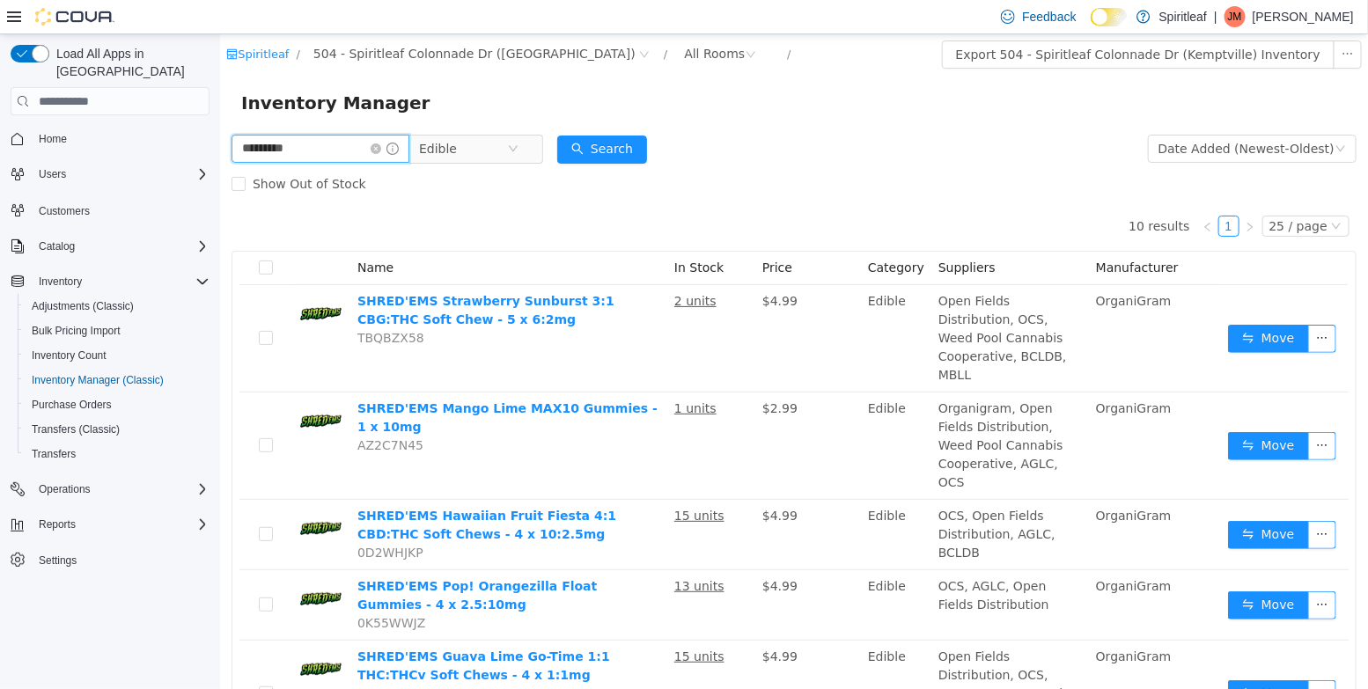
drag, startPoint x: 311, startPoint y: 161, endPoint x: 55, endPoint y: 98, distance: 263.9
click at [219, 98] on html "Spiritleaf / 504 - Spiritleaf Colonnade Dr (Kemptville) / All Rooms / Export 50…" at bounding box center [793, 361] width 1148 height 655
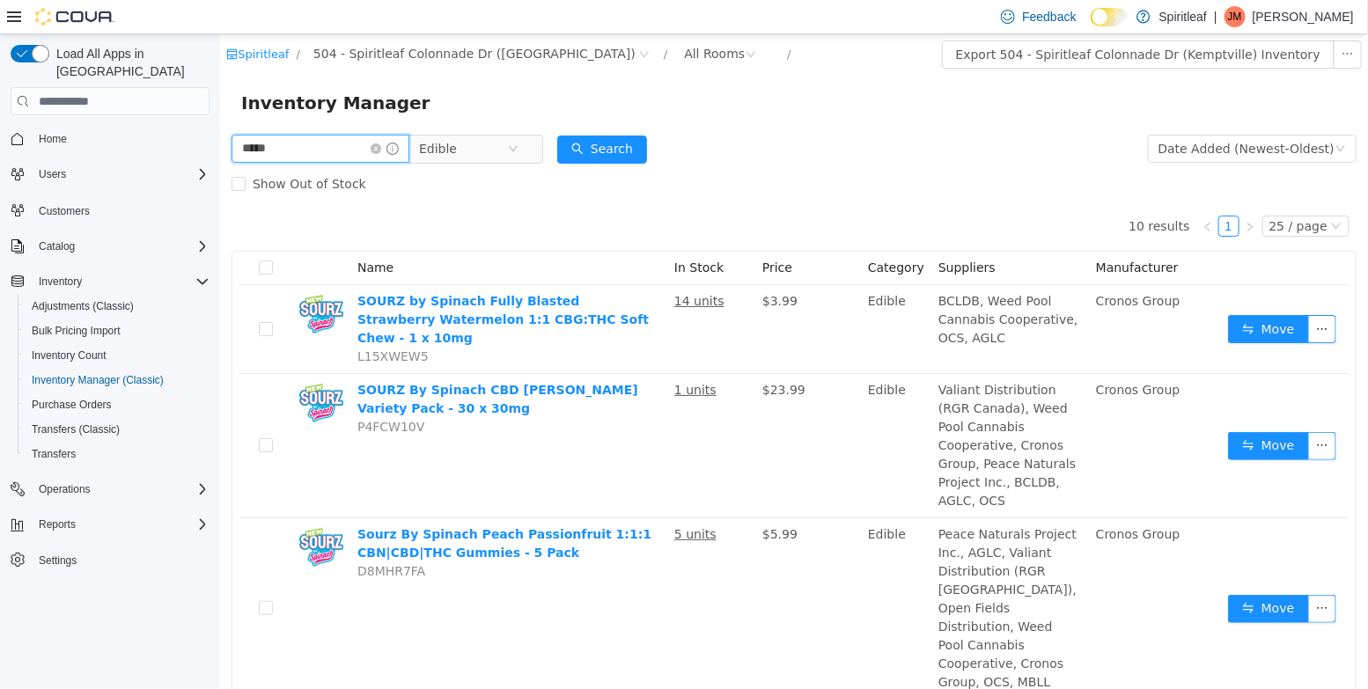
drag, startPoint x: 295, startPoint y: 154, endPoint x: 92, endPoint y: 145, distance: 203.5
click at [219, 145] on html "Spiritleaf / 504 - Spiritleaf Colonnade Dr (Kemptville) / All Rooms / Export 50…" at bounding box center [793, 361] width 1148 height 655
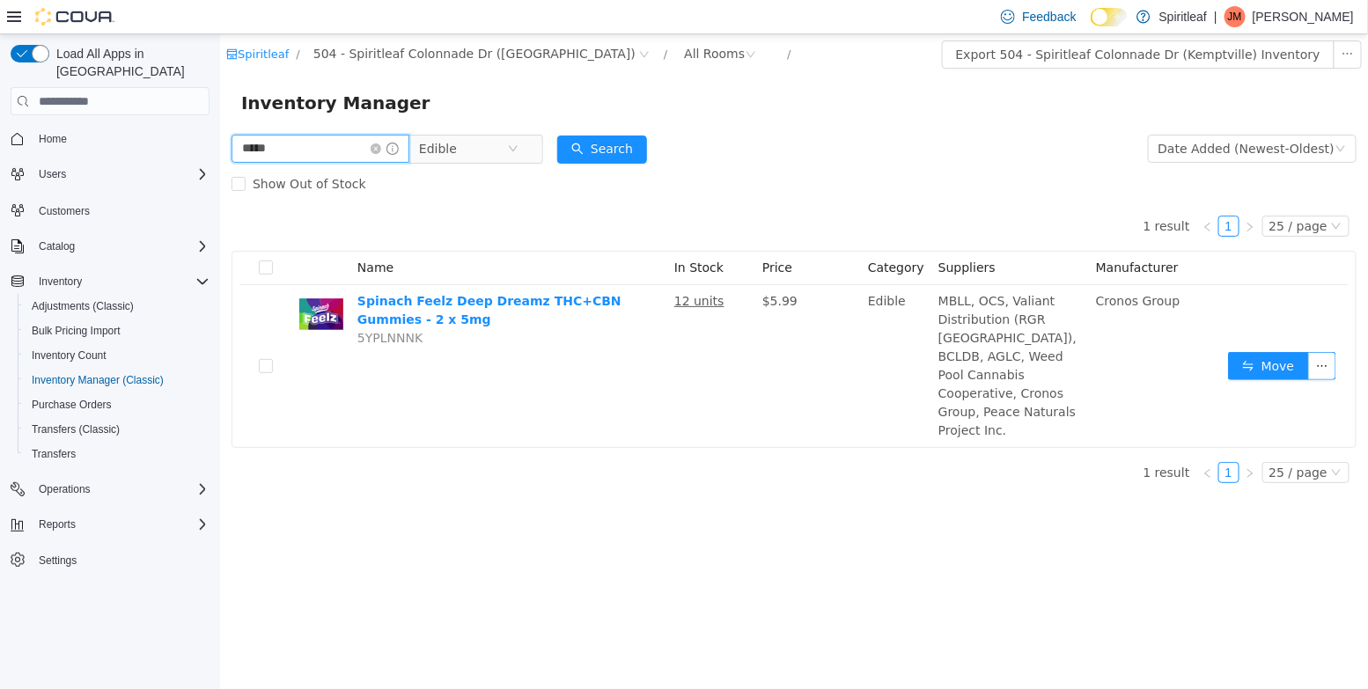
drag, startPoint x: 294, startPoint y: 144, endPoint x: 93, endPoint y: 130, distance: 201.2
click at [219, 130] on html "Spiritleaf / 504 - Spiritleaf Colonnade Dr (Kemptville) / All Rooms / Export 50…" at bounding box center [793, 361] width 1148 height 655
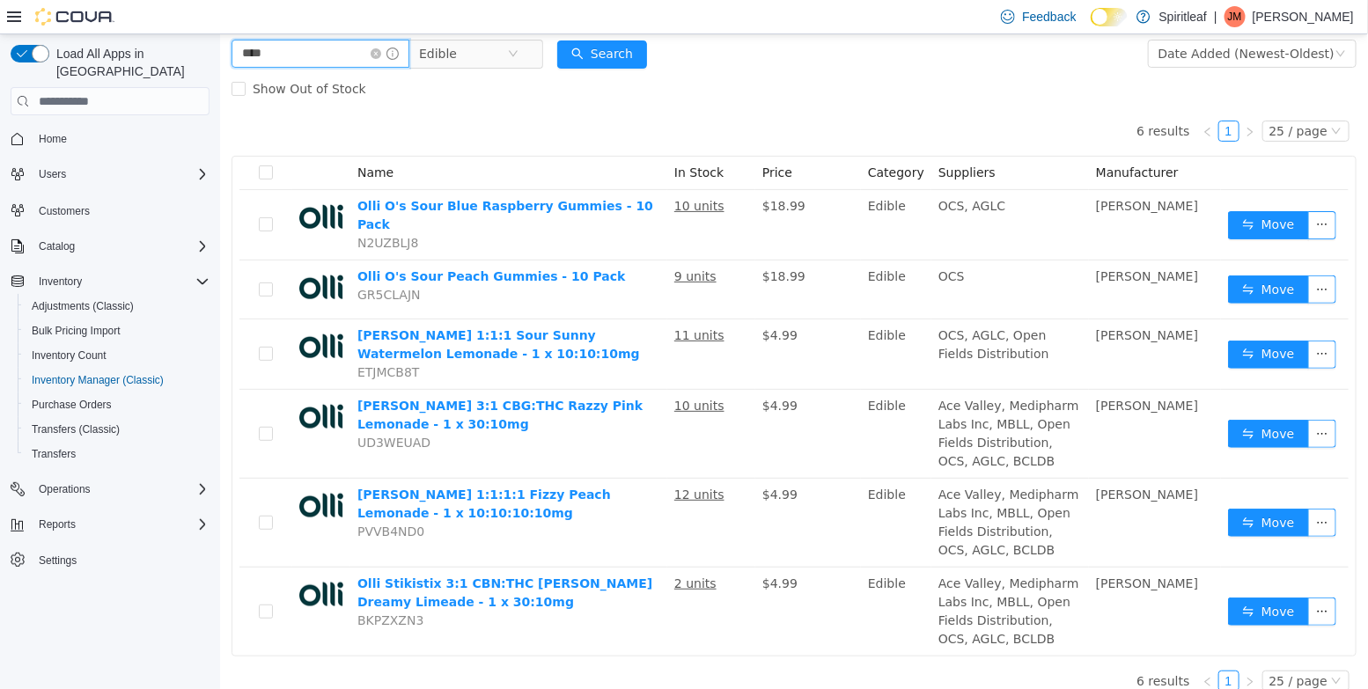
scroll to position [99, 0]
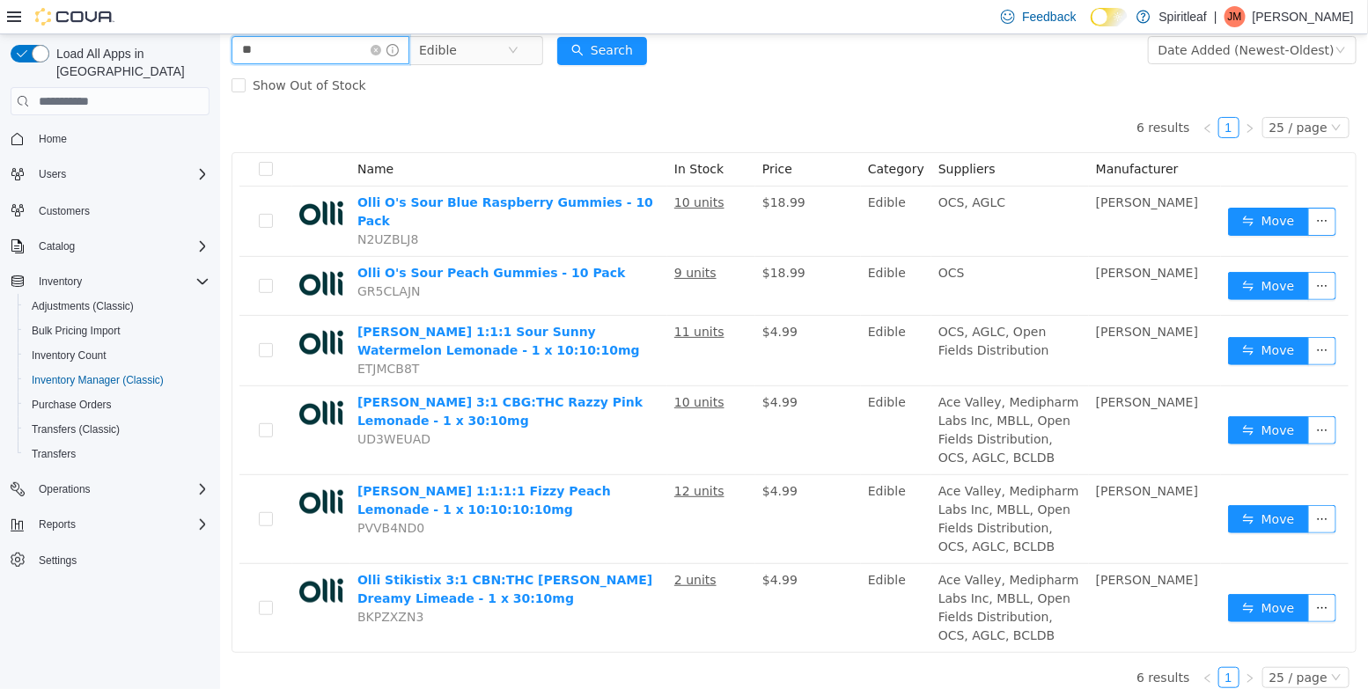
type input "*"
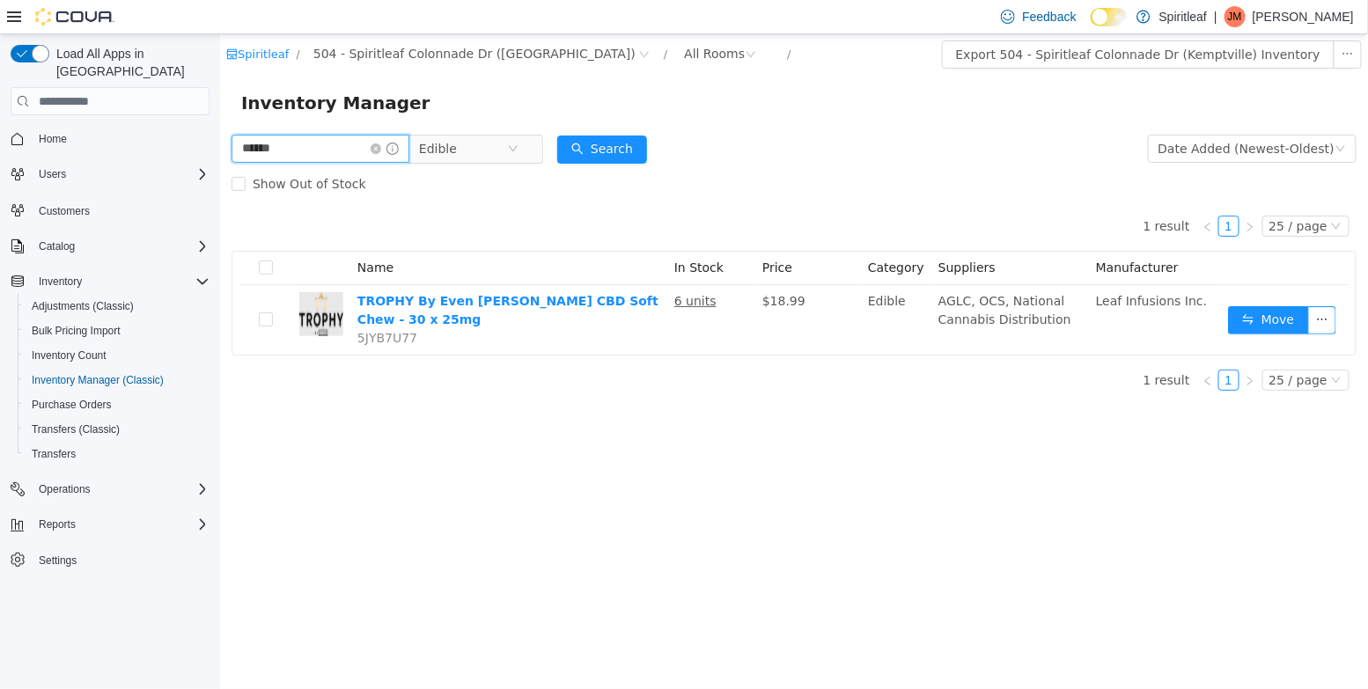
drag, startPoint x: 296, startPoint y: 151, endPoint x: 141, endPoint y: 148, distance: 155.0
click at [219, 148] on html "Spiritleaf / 504 - Spiritleaf Colonnade Dr ([PERSON_NAME]) / All Rooms / Export…" at bounding box center [793, 361] width 1148 height 655
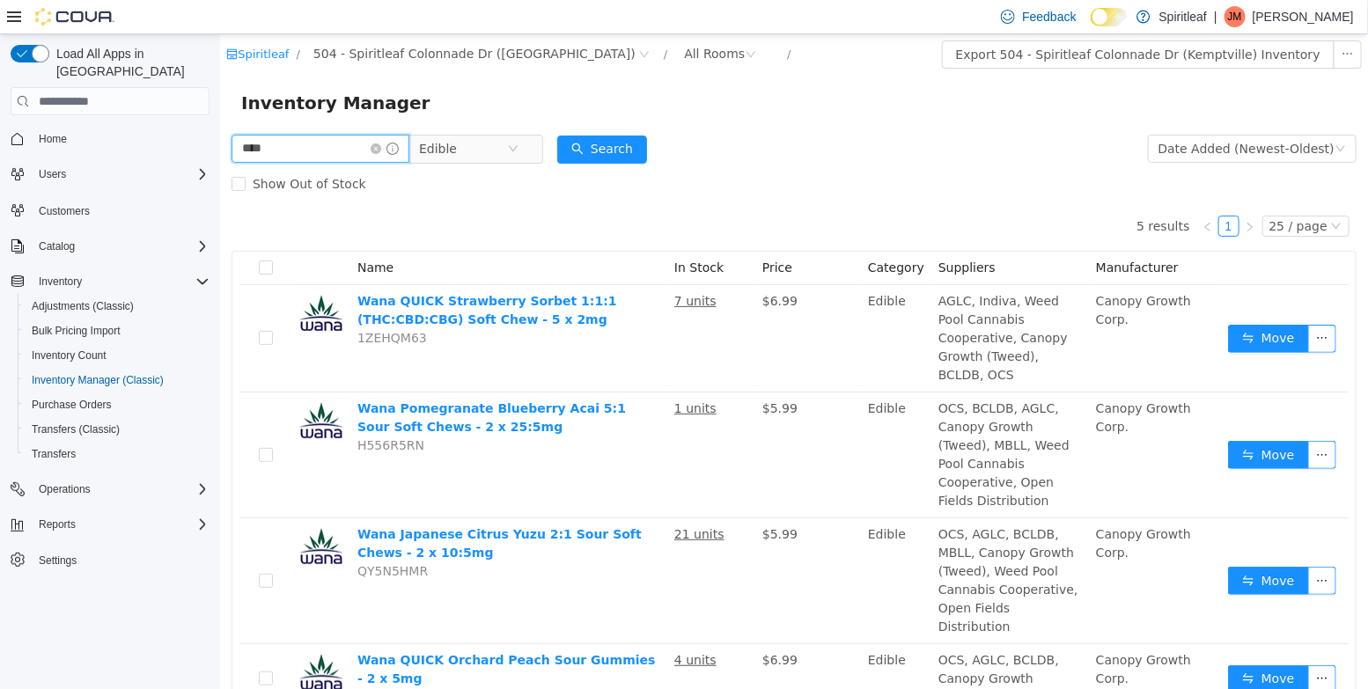
scroll to position [107, 0]
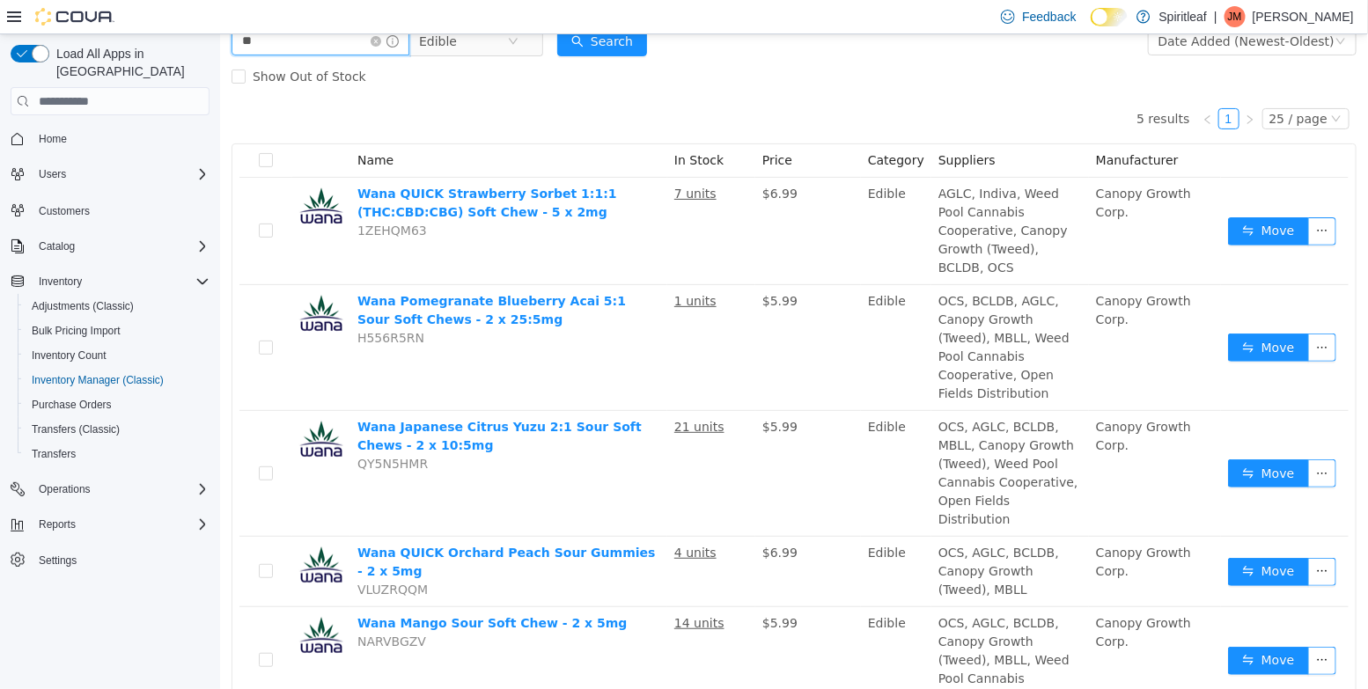
type input "*"
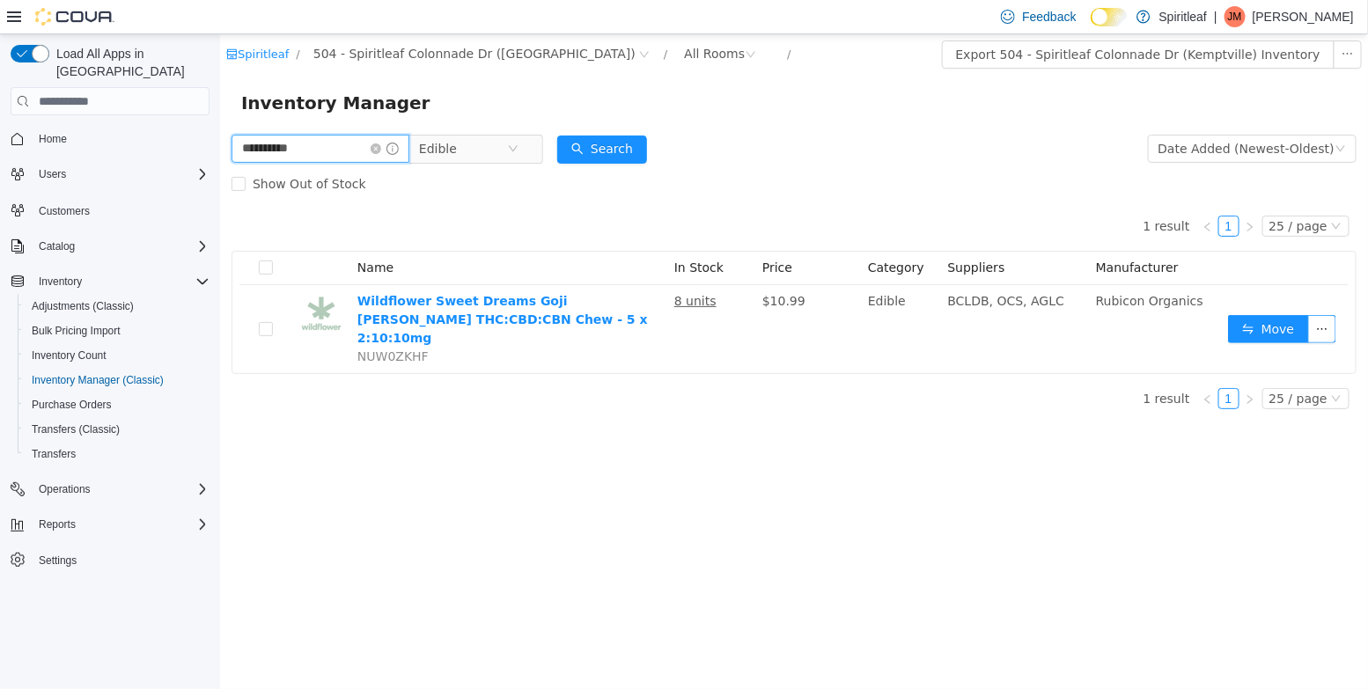
drag, startPoint x: 312, startPoint y: 151, endPoint x: 48, endPoint y: 156, distance: 263.2
click at [219, 156] on html "**********" at bounding box center [793, 361] width 1148 height 655
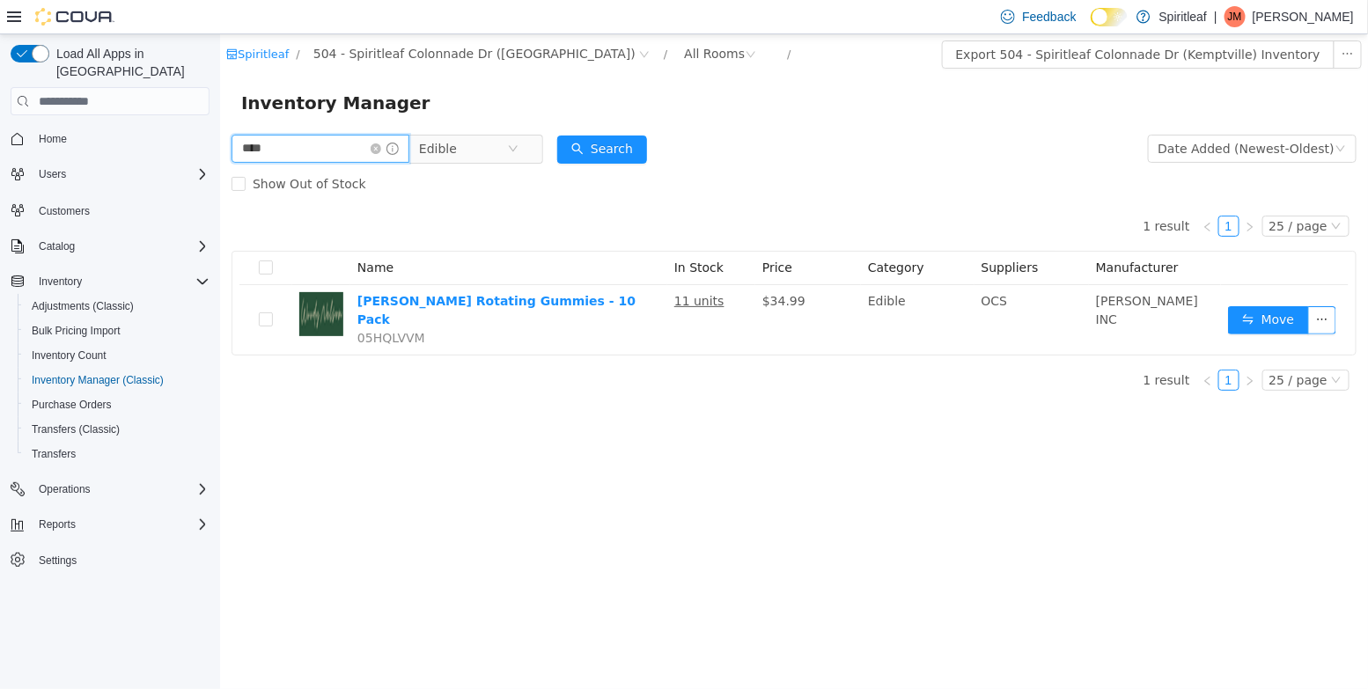
type input "****"
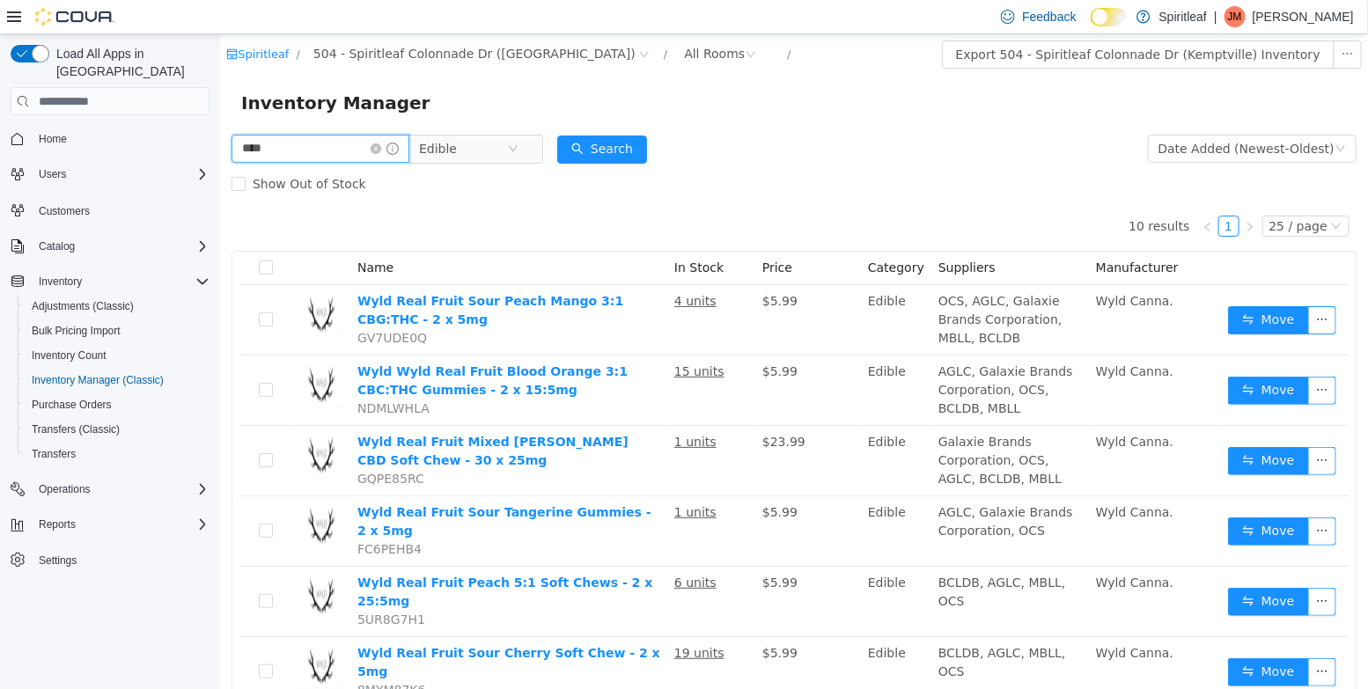
scroll to position [303, 0]
